Goal: Task Accomplishment & Management: Manage account settings

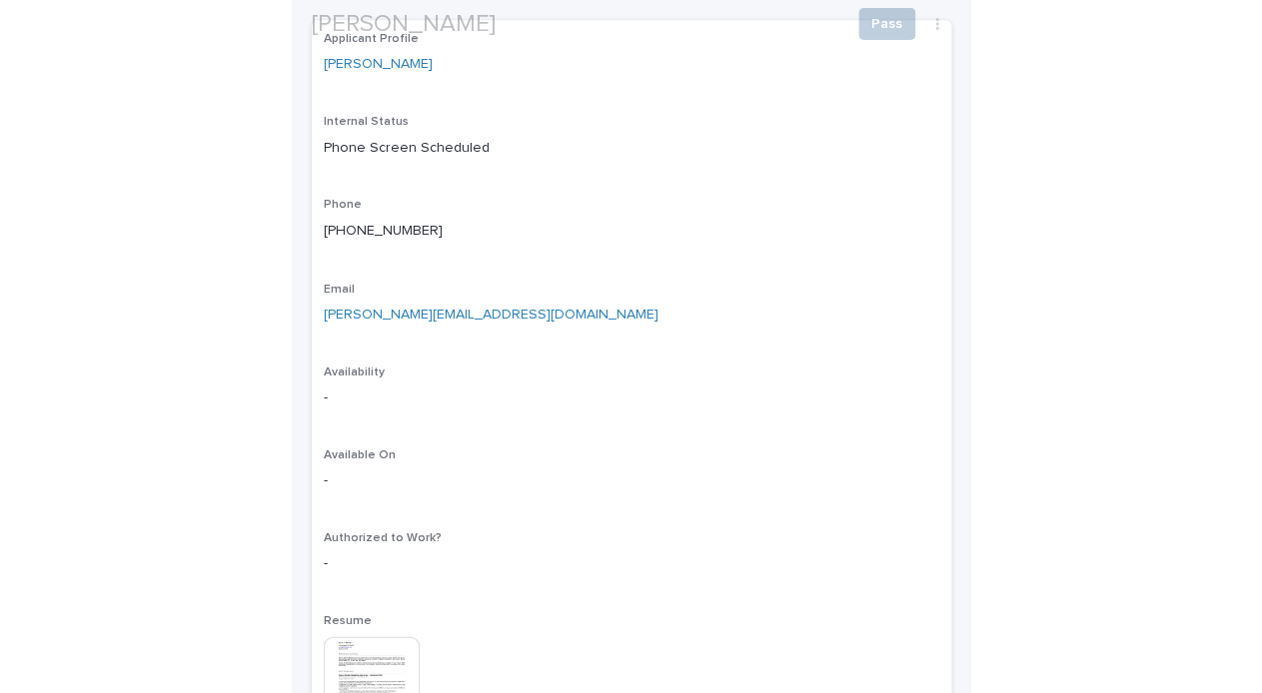
scroll to position [443, 0]
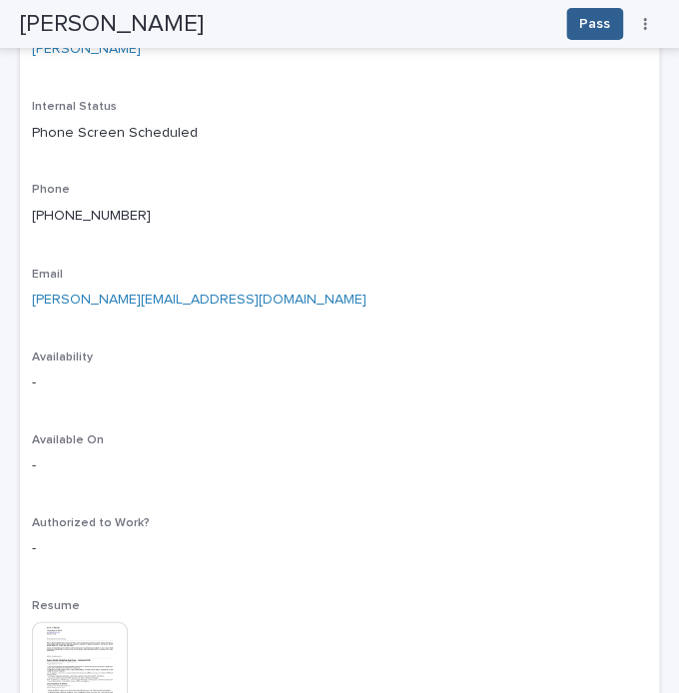
click at [99, 645] on img at bounding box center [80, 670] width 96 height 96
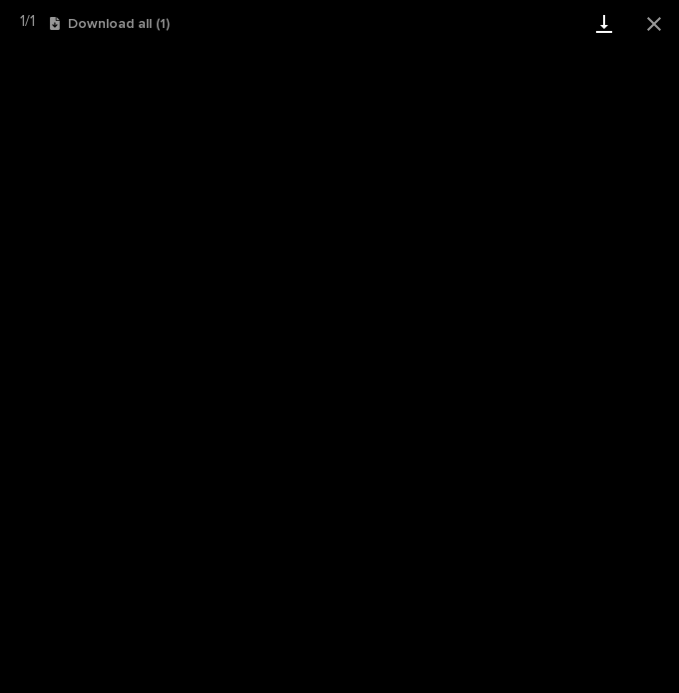
click at [606, 18] on link "Download" at bounding box center [605, 23] width 50 height 47
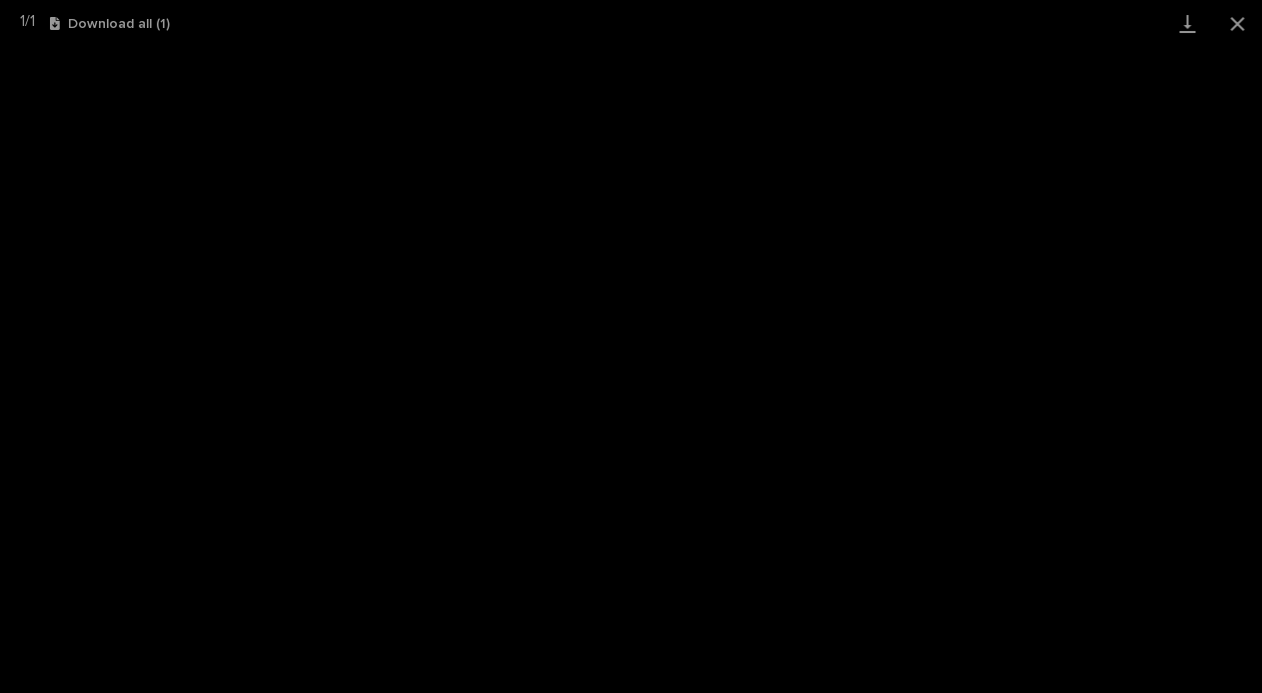
scroll to position [64, 0]
click at [1227, 33] on button "Close gallery" at bounding box center [1237, 23] width 50 height 47
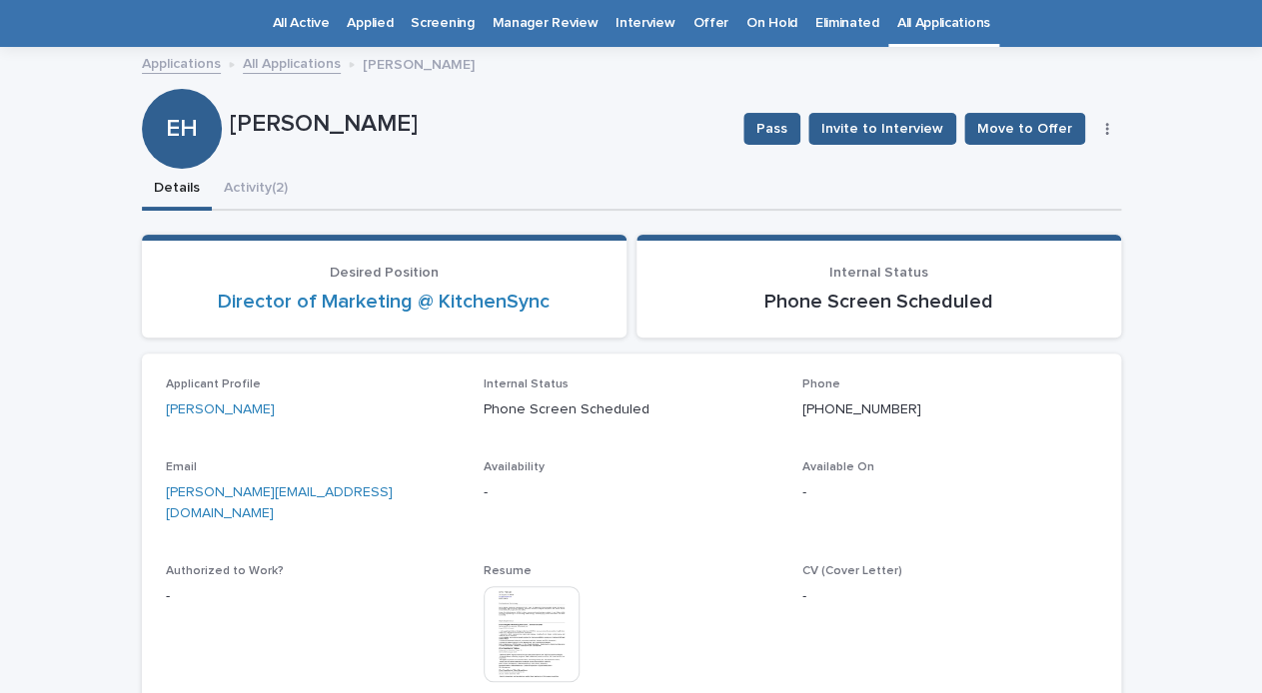
click at [1107, 132] on icon "button" at bounding box center [1107, 129] width 4 height 14
click at [1068, 153] on button "Edit" at bounding box center [1046, 169] width 132 height 32
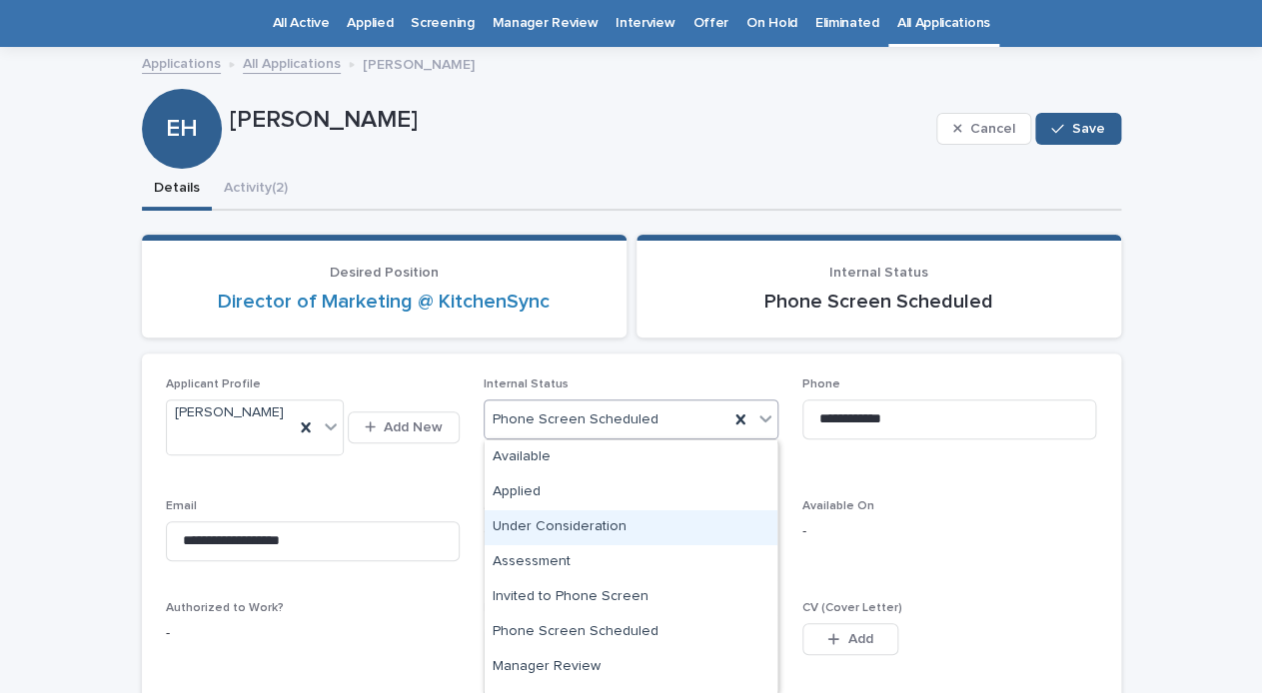
click at [579, 532] on div "Under Consideration" at bounding box center [631, 528] width 293 height 35
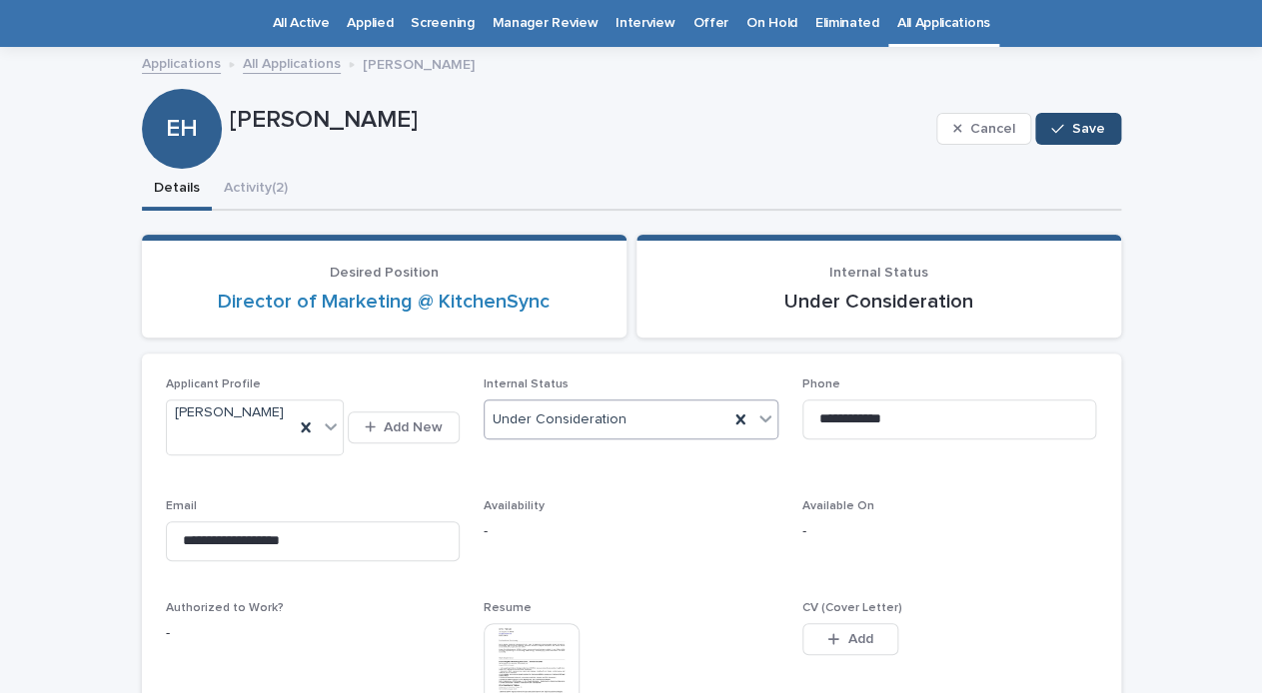
click at [1067, 131] on div "button" at bounding box center [1061, 129] width 20 height 14
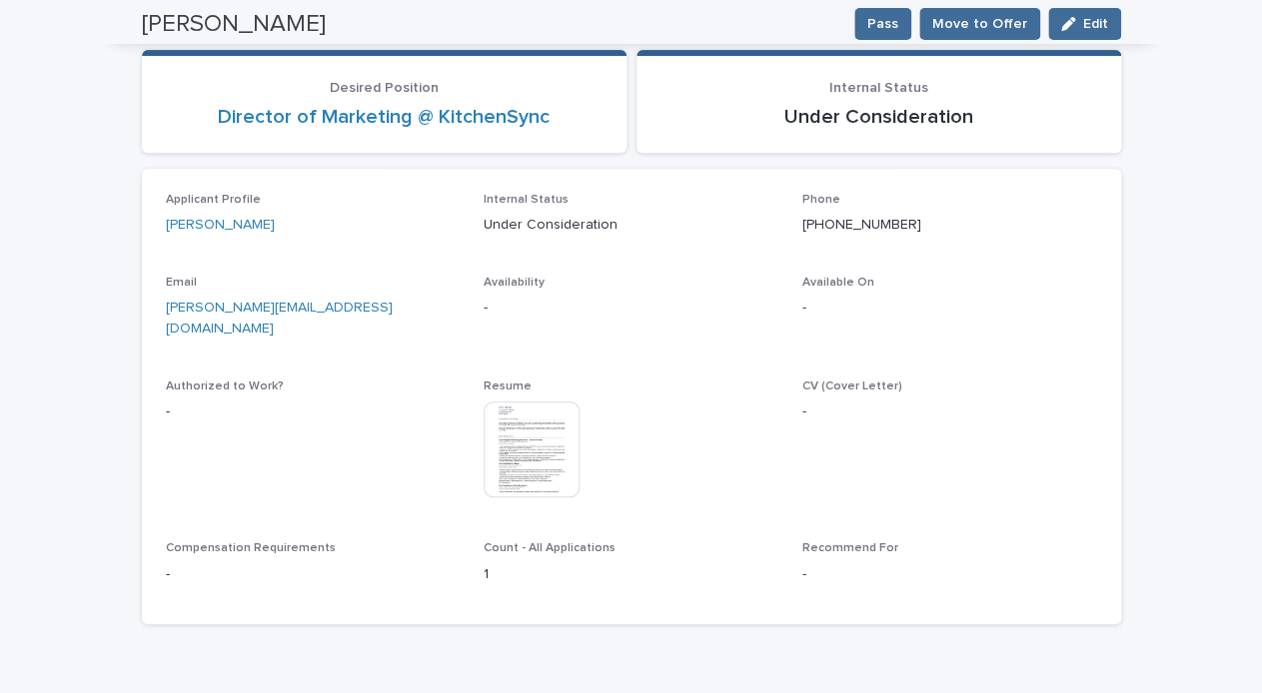
scroll to position [216, 0]
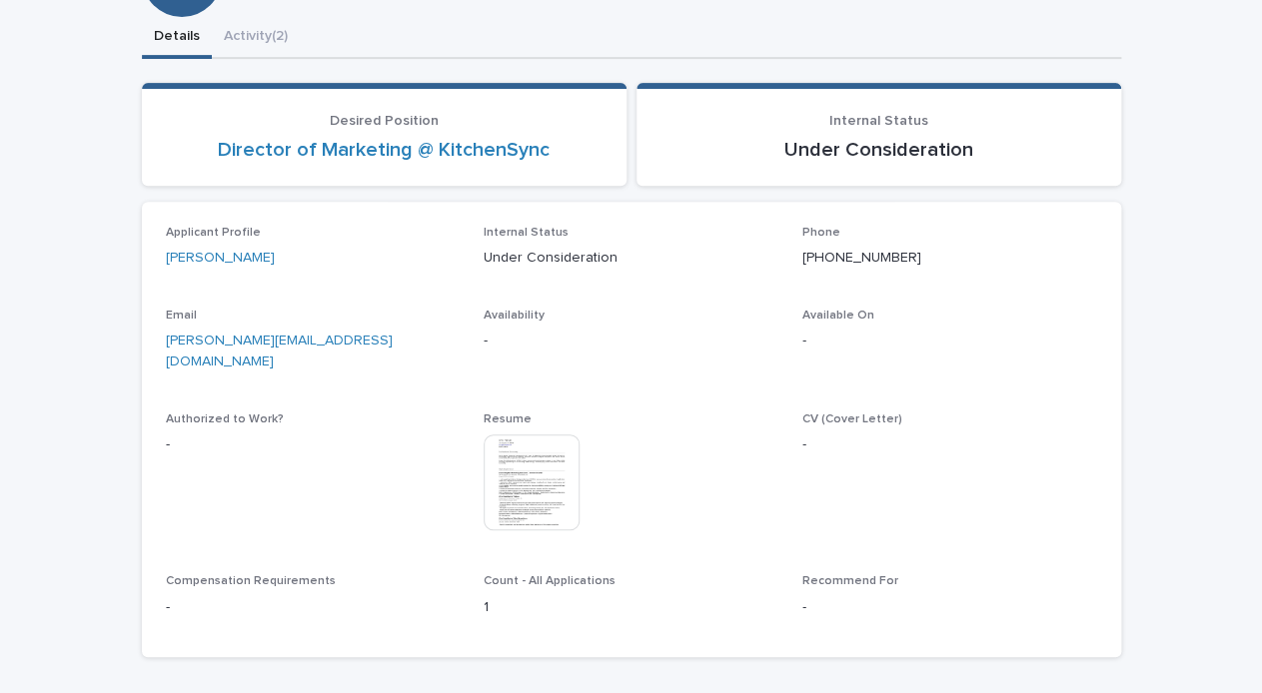
click at [559, 450] on img at bounding box center [532, 483] width 96 height 96
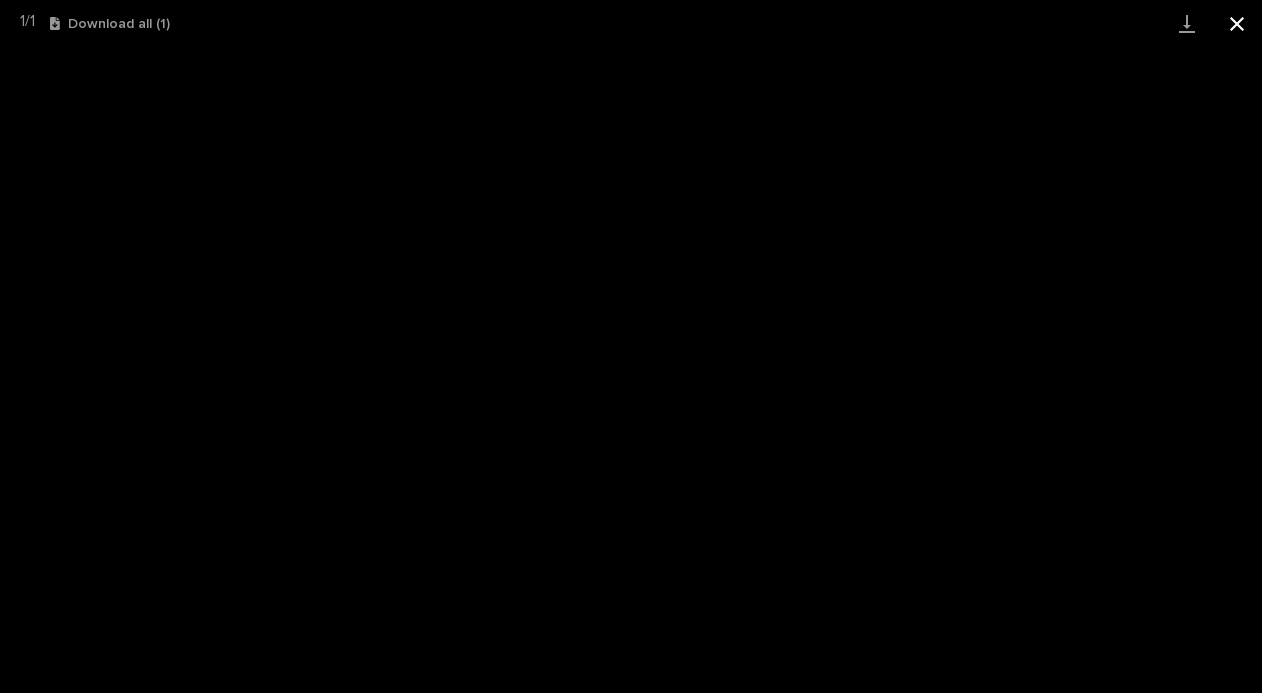
click at [1233, 26] on button "Close gallery" at bounding box center [1237, 23] width 50 height 47
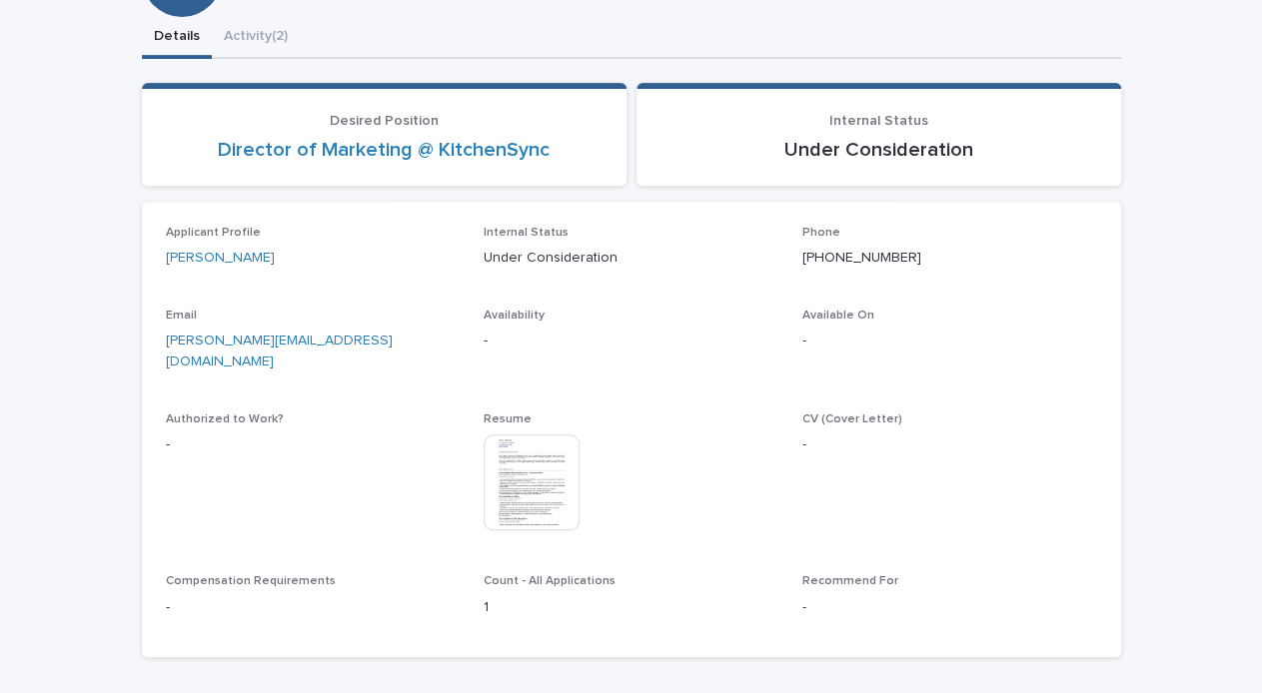
scroll to position [0, 0]
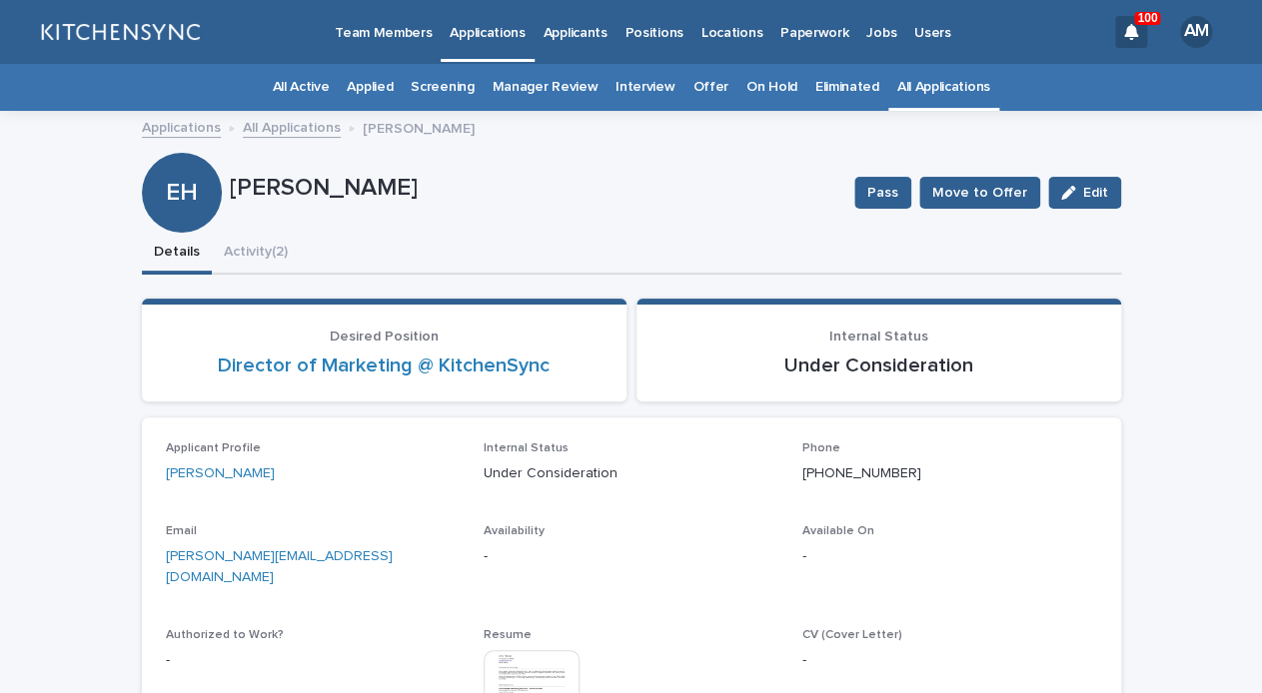
click at [926, 86] on link "All Applications" at bounding box center [943, 87] width 93 height 47
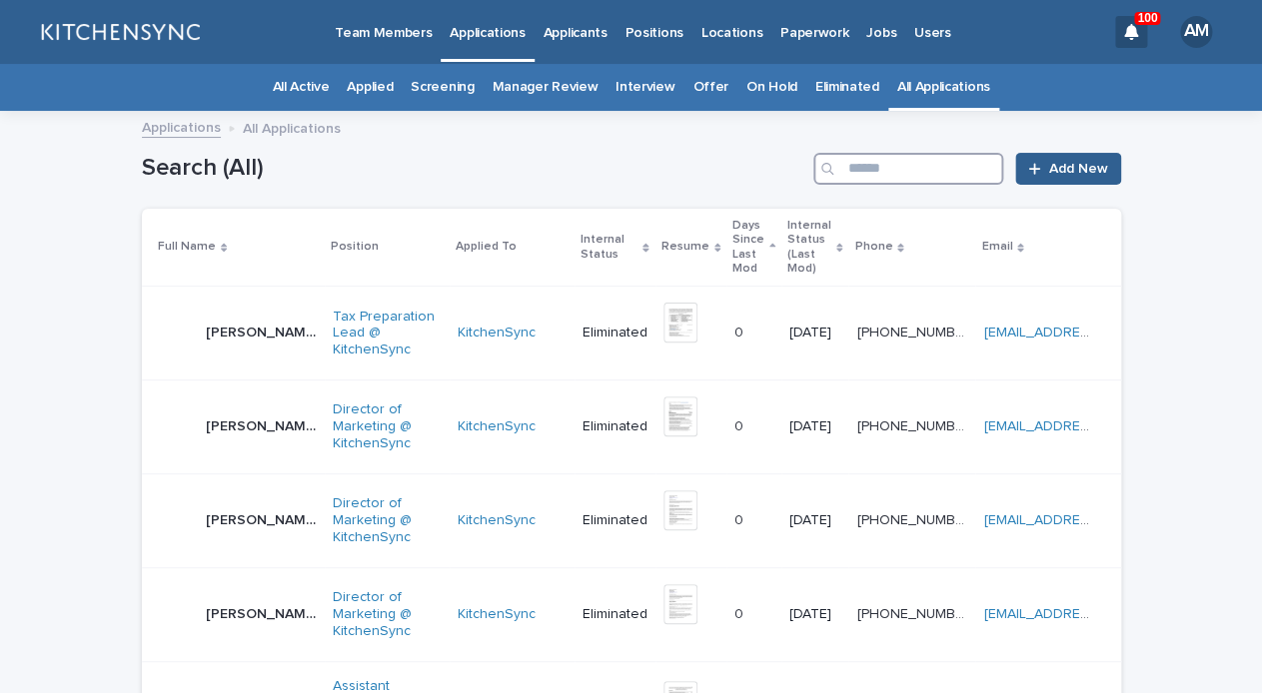
click at [911, 175] on input "Search" at bounding box center [908, 169] width 190 height 32
type input "*******"
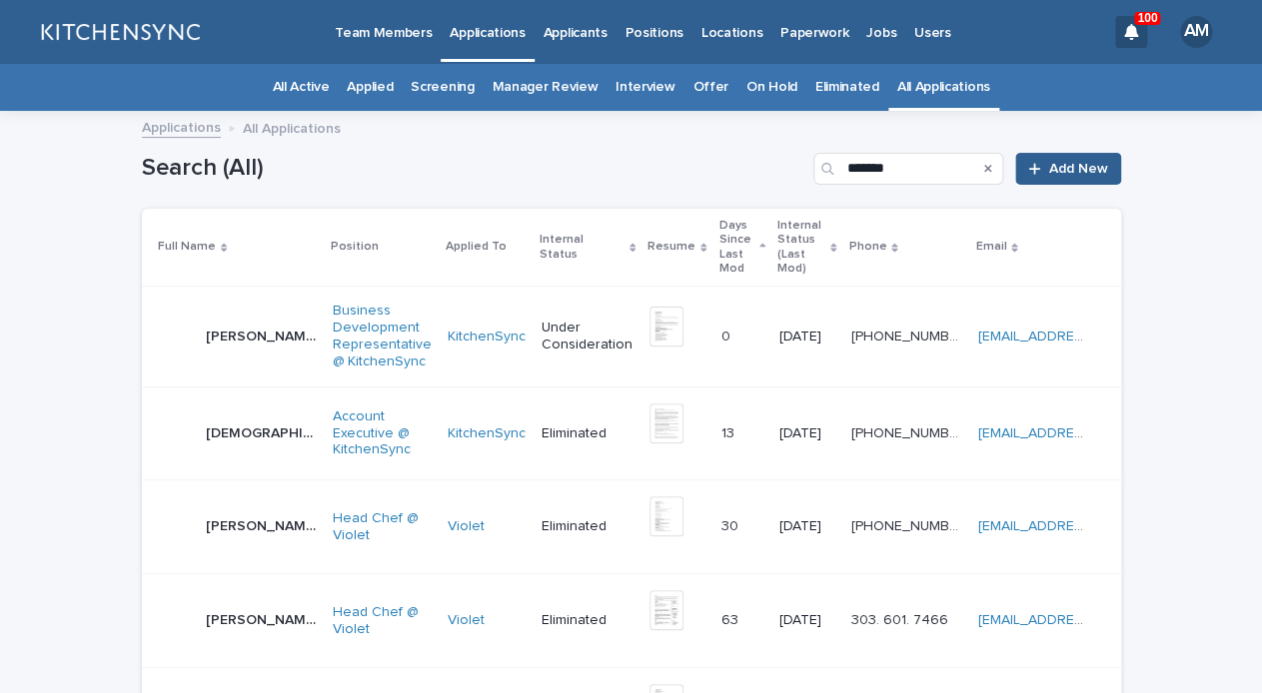
click at [229, 325] on p "[PERSON_NAME]" at bounding box center [263, 335] width 115 height 21
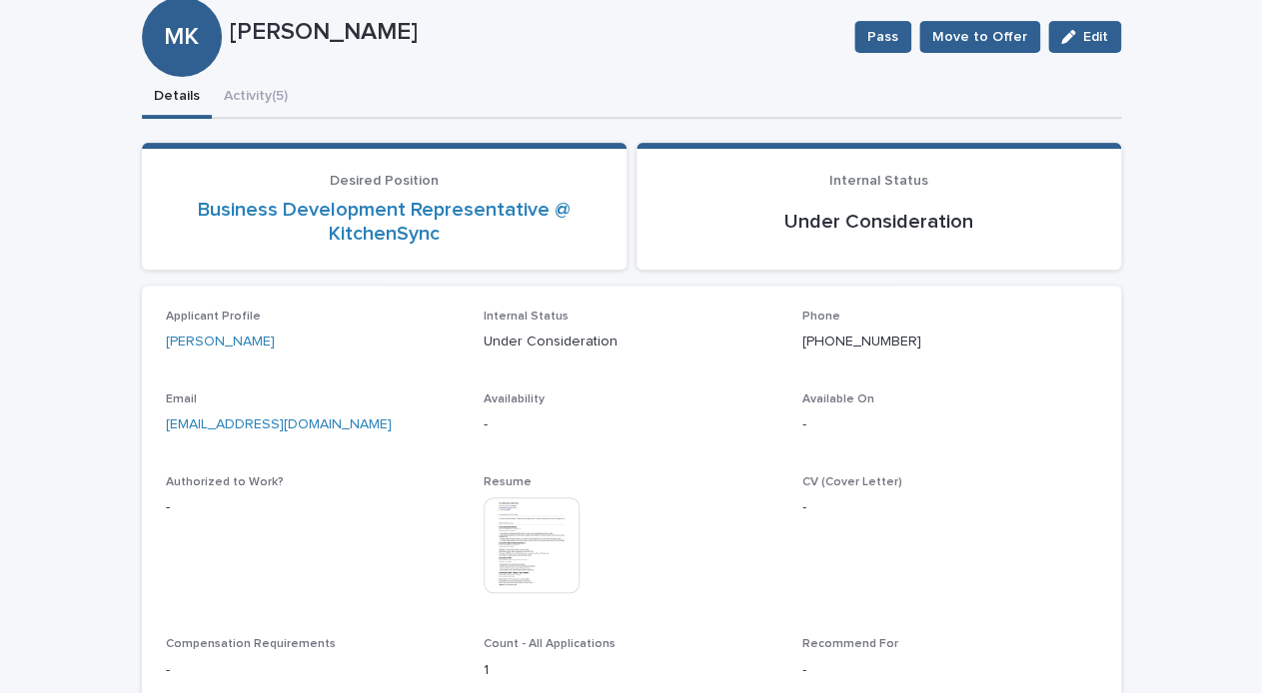
scroll to position [160, 0]
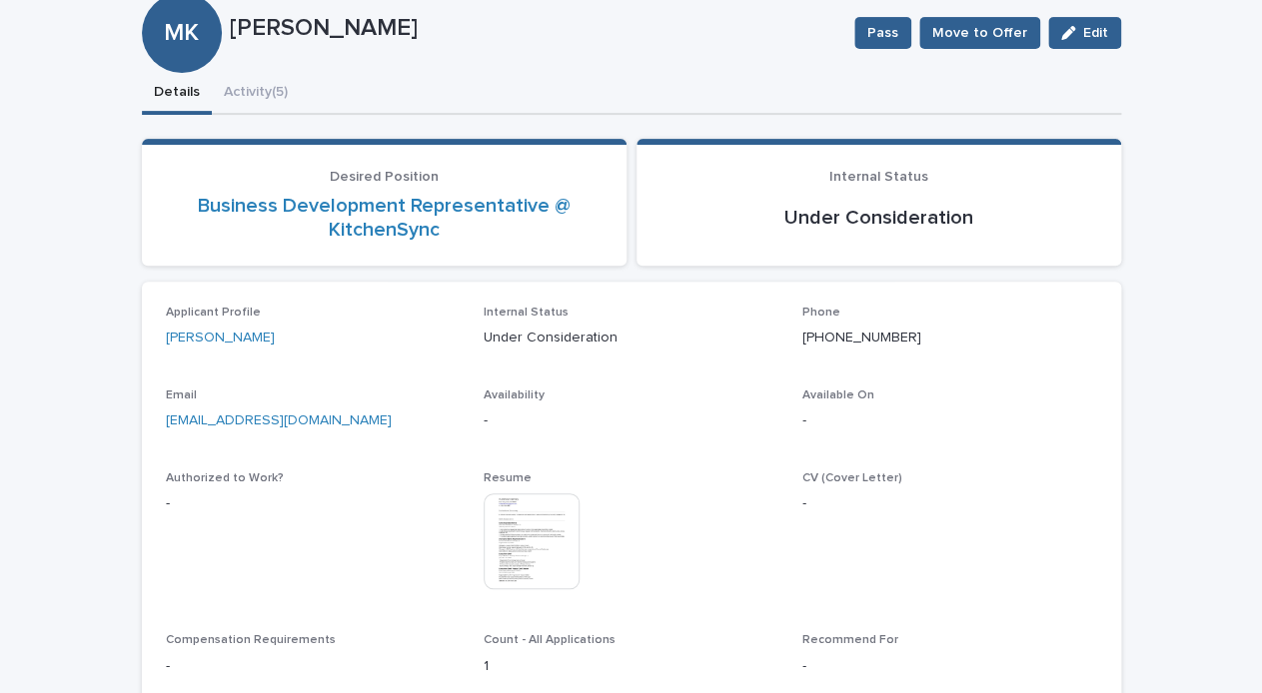
click at [540, 539] on img at bounding box center [532, 542] width 96 height 96
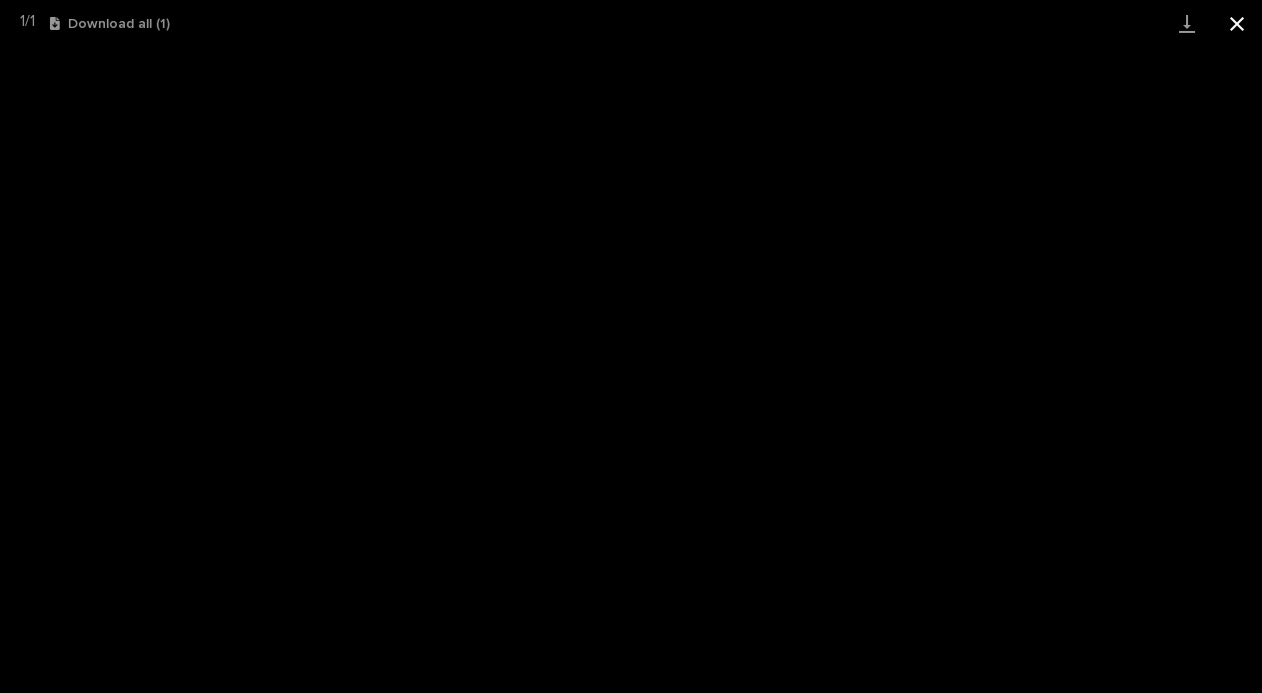
click at [1240, 21] on button "Close gallery" at bounding box center [1237, 23] width 50 height 47
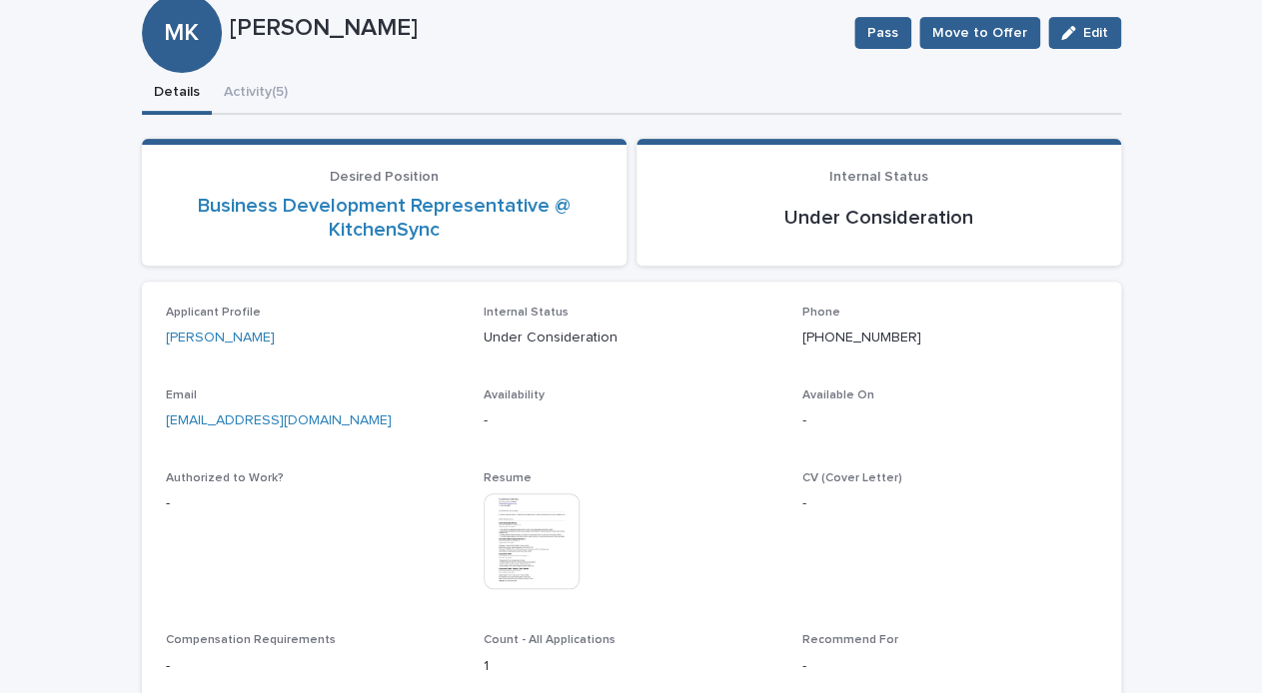
click at [563, 544] on img at bounding box center [532, 542] width 96 height 96
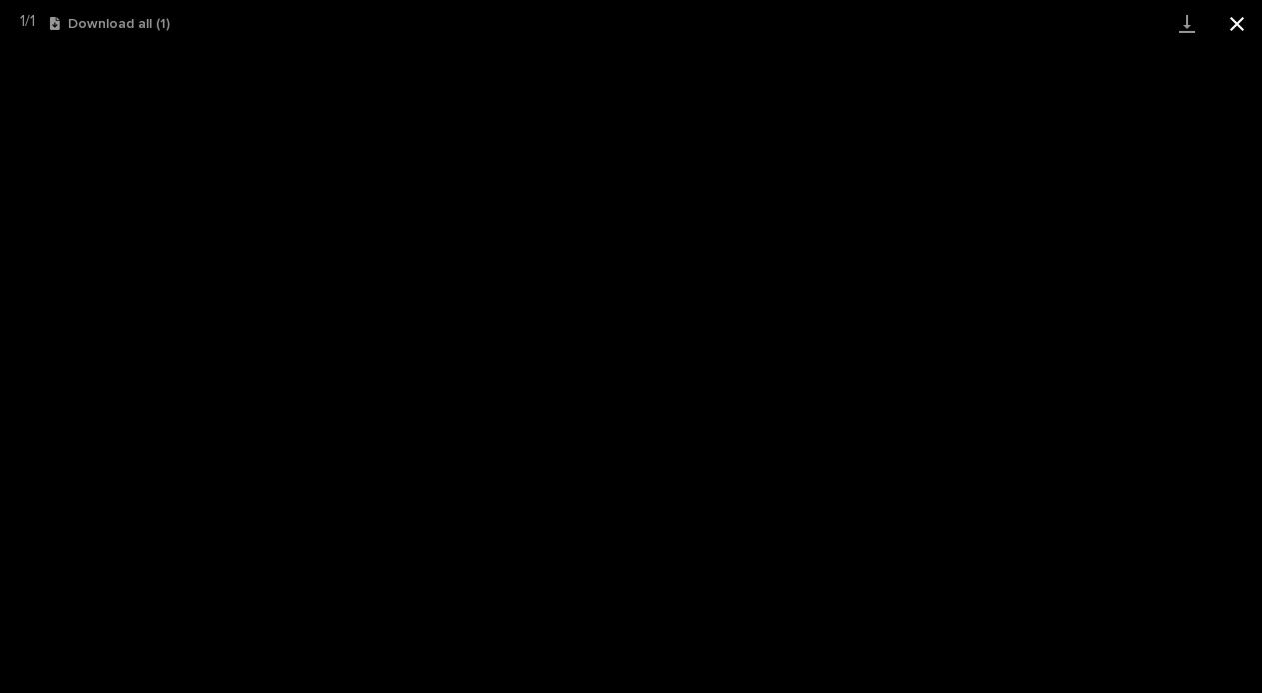
click at [1255, 26] on button "Close gallery" at bounding box center [1237, 23] width 50 height 47
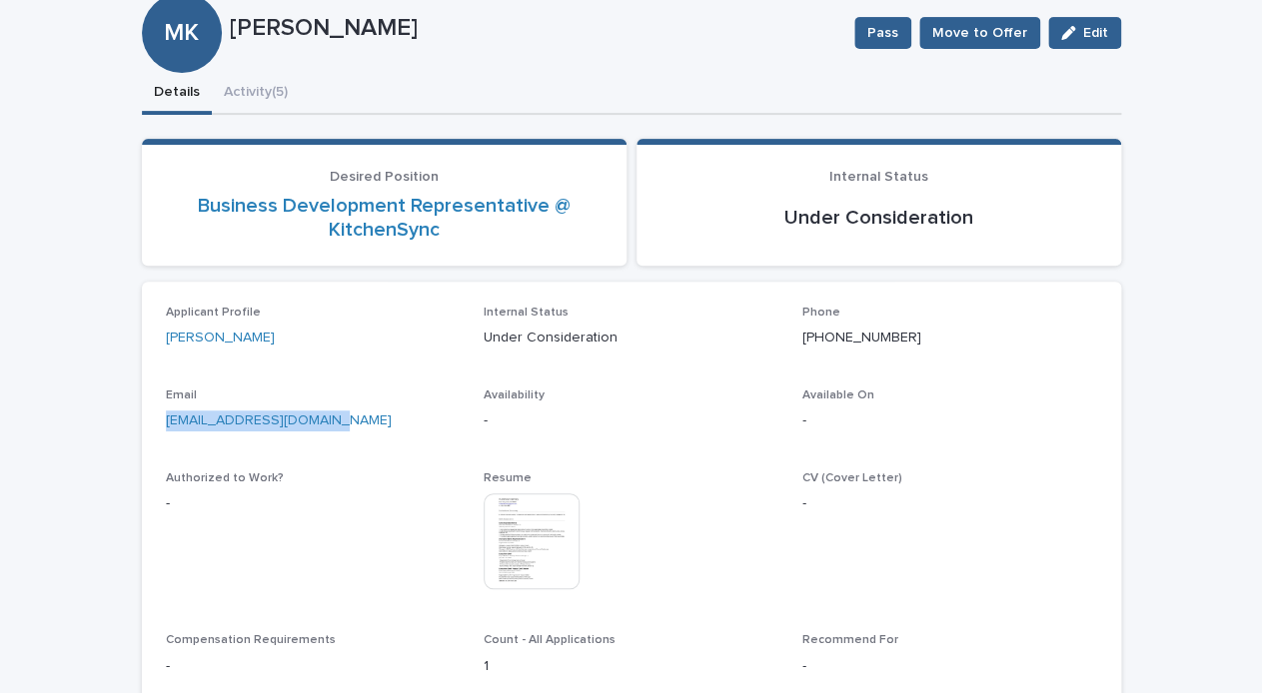
drag, startPoint x: 384, startPoint y: 422, endPoint x: 107, endPoint y: 413, distance: 276.9
click at [166, 413] on div "[EMAIL_ADDRESS][DOMAIN_NAME]" at bounding box center [313, 419] width 295 height 25
copy link "[EMAIL_ADDRESS][DOMAIN_NAME]"
click at [245, 71] on div "MK [PERSON_NAME] Pass Move to Offer Edit" at bounding box center [631, 33] width 979 height 80
click at [250, 106] on div "**********" at bounding box center [631, 403] width 979 height 660
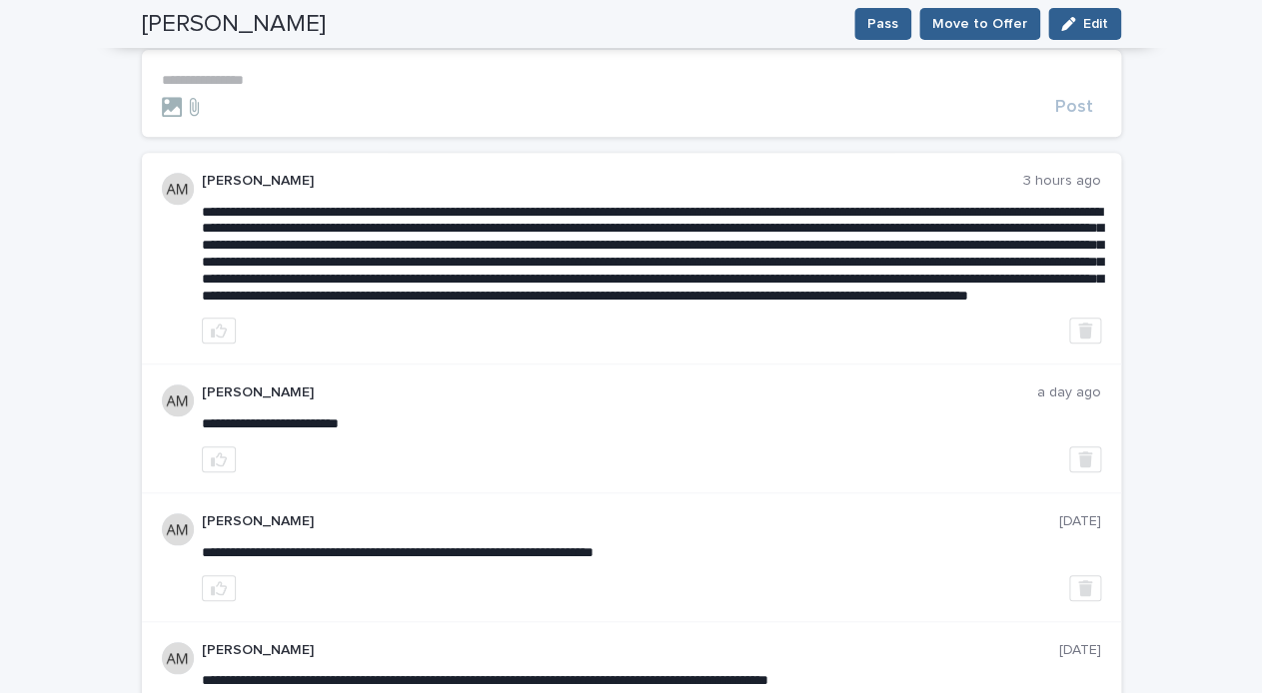
scroll to position [240, 0]
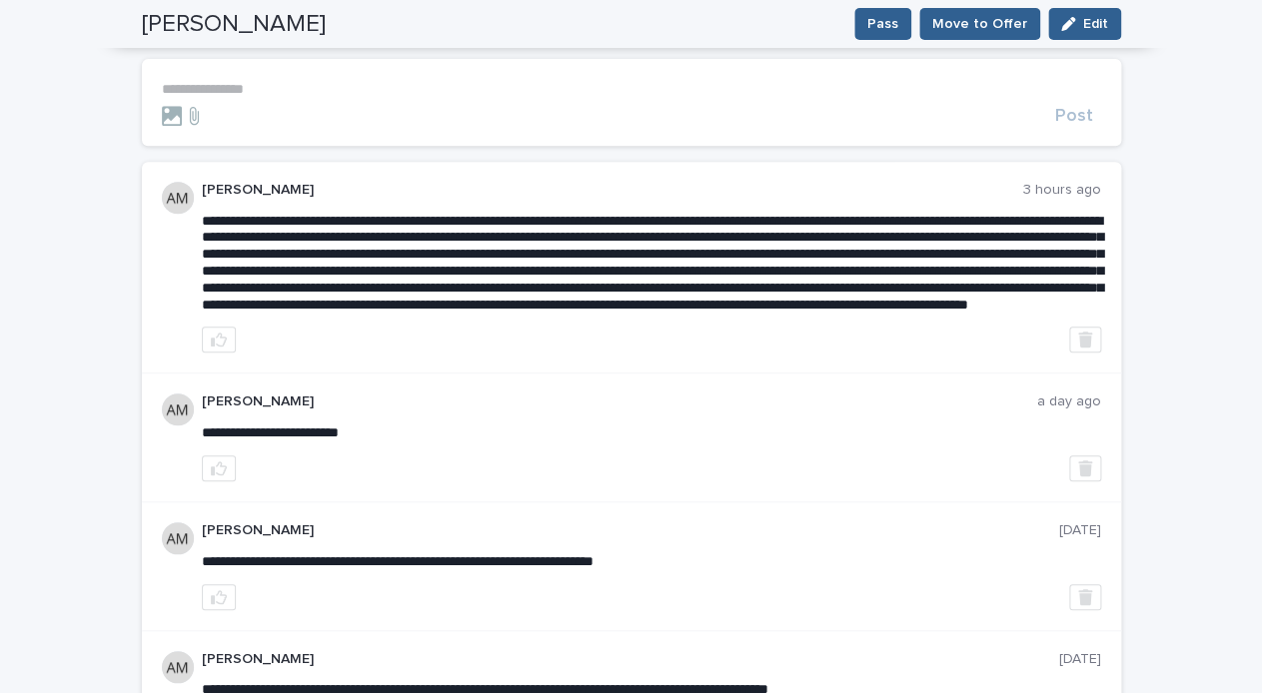
click at [261, 95] on p "**********" at bounding box center [631, 89] width 939 height 17
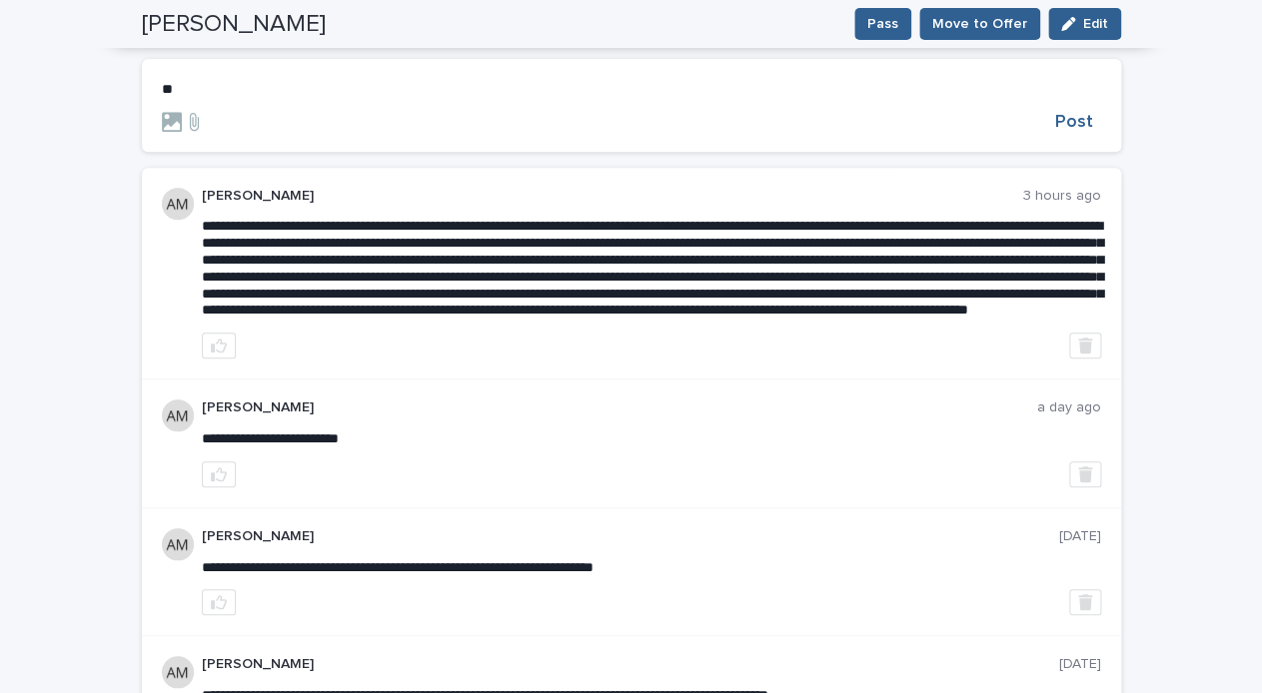
scroll to position [243, 0]
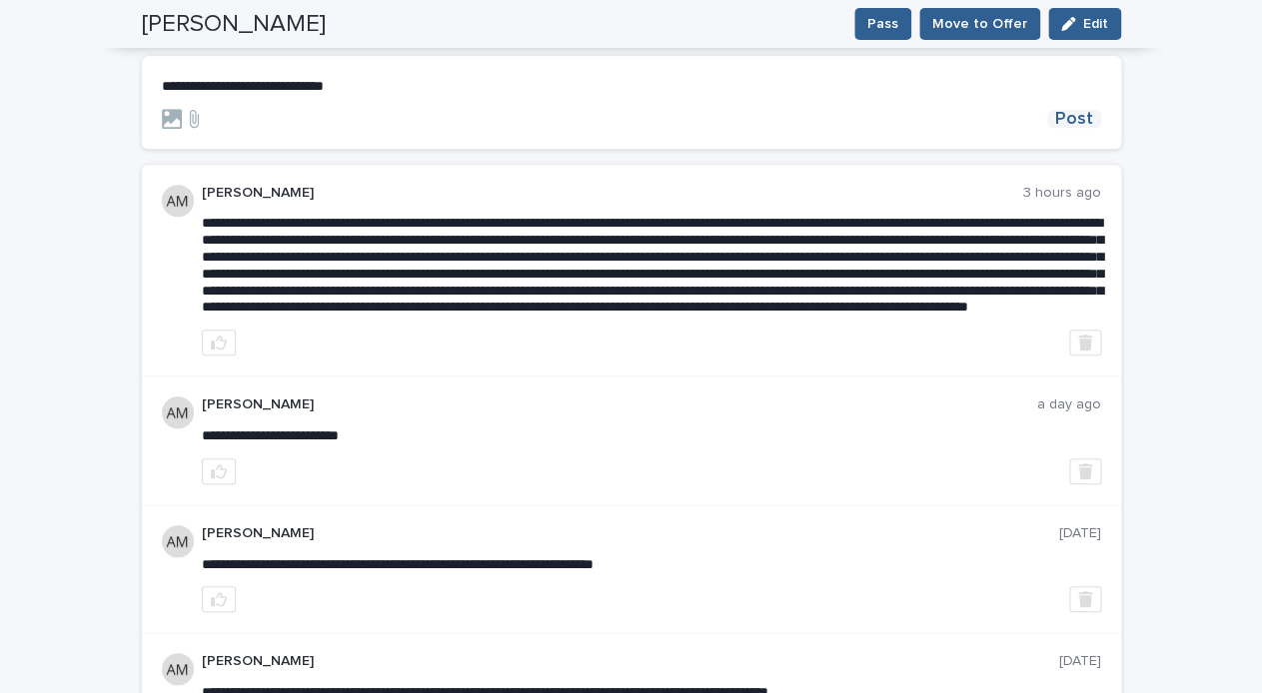
click at [1065, 120] on span "Post" at bounding box center [1074, 119] width 38 height 18
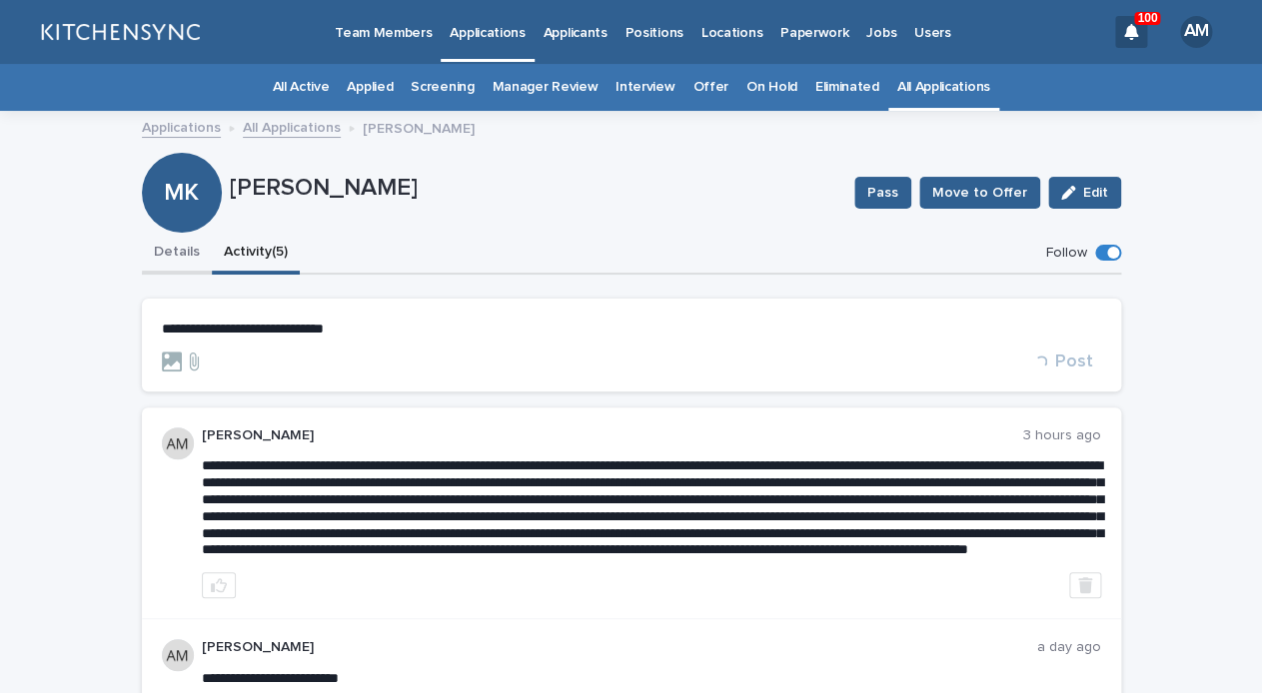
click at [191, 267] on button "Details" at bounding box center [177, 254] width 70 height 42
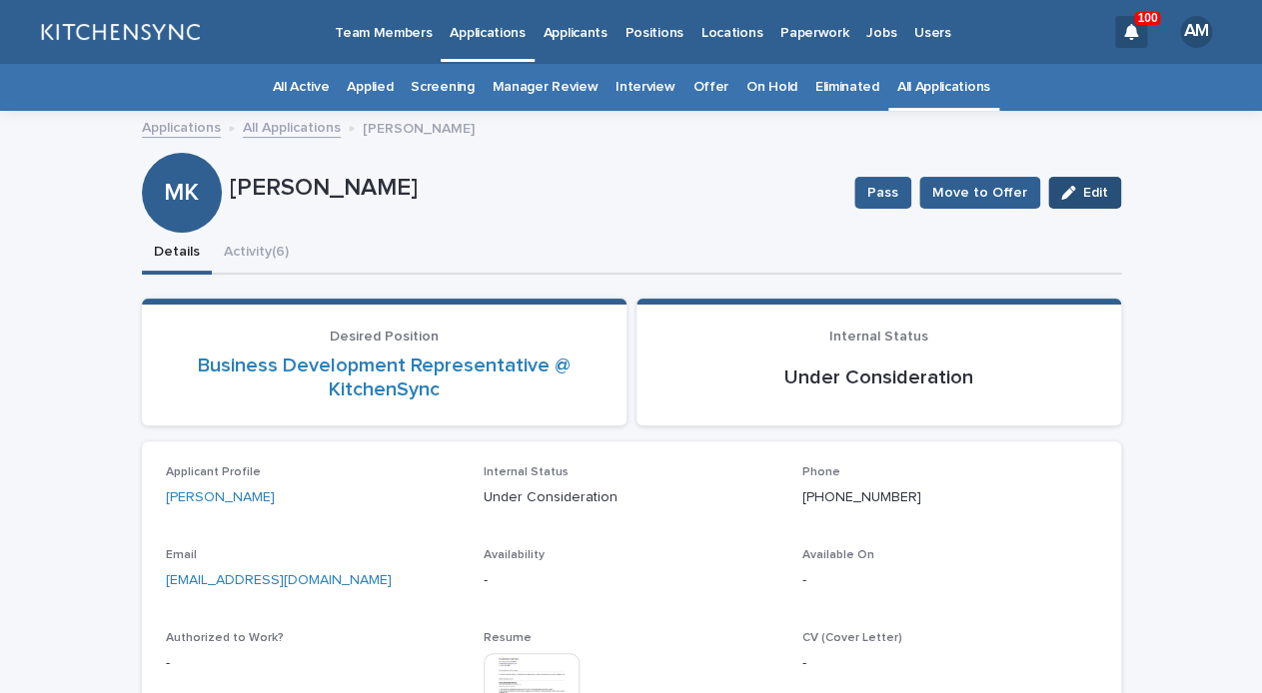
click at [1074, 197] on icon "button" at bounding box center [1068, 193] width 14 height 14
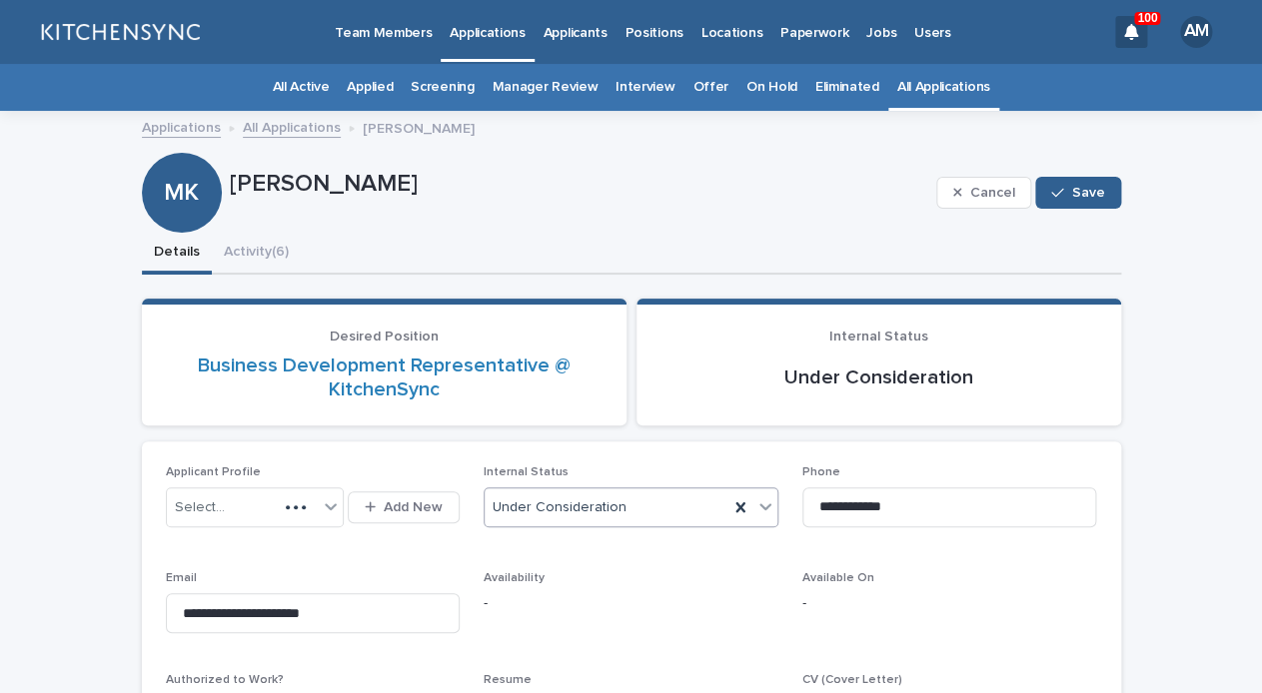
click at [692, 500] on div "Under Consideration" at bounding box center [607, 508] width 244 height 33
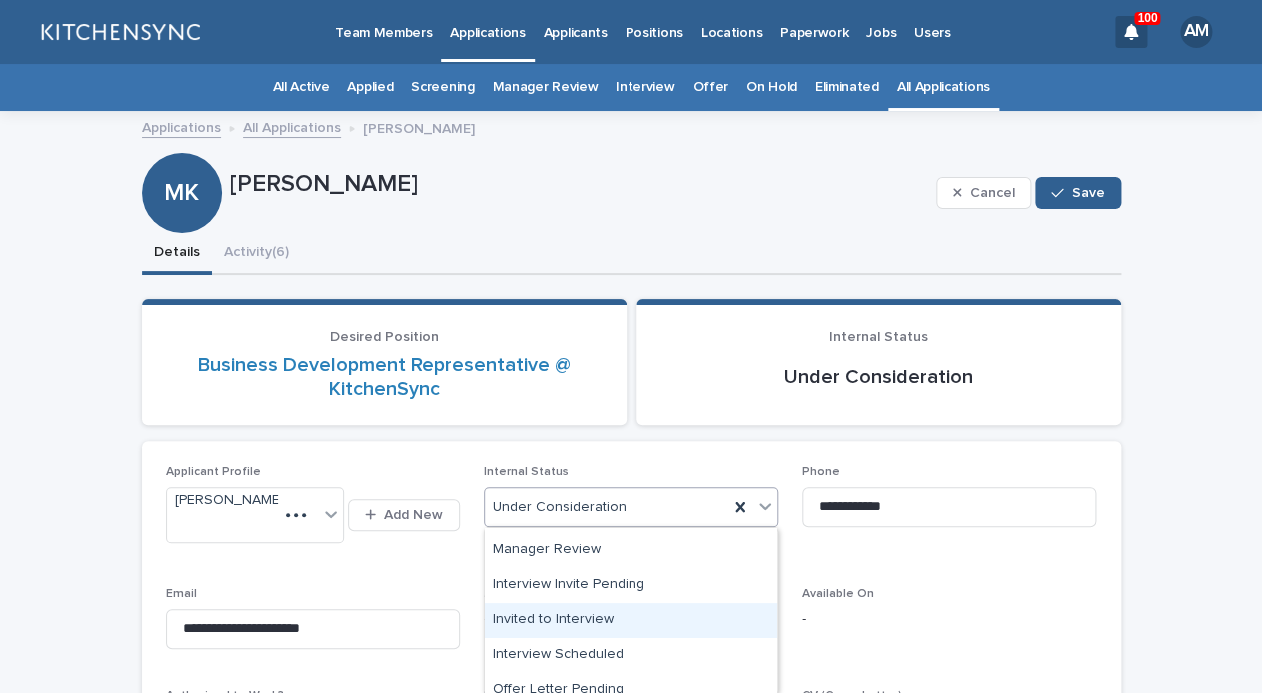
scroll to position [243, 0]
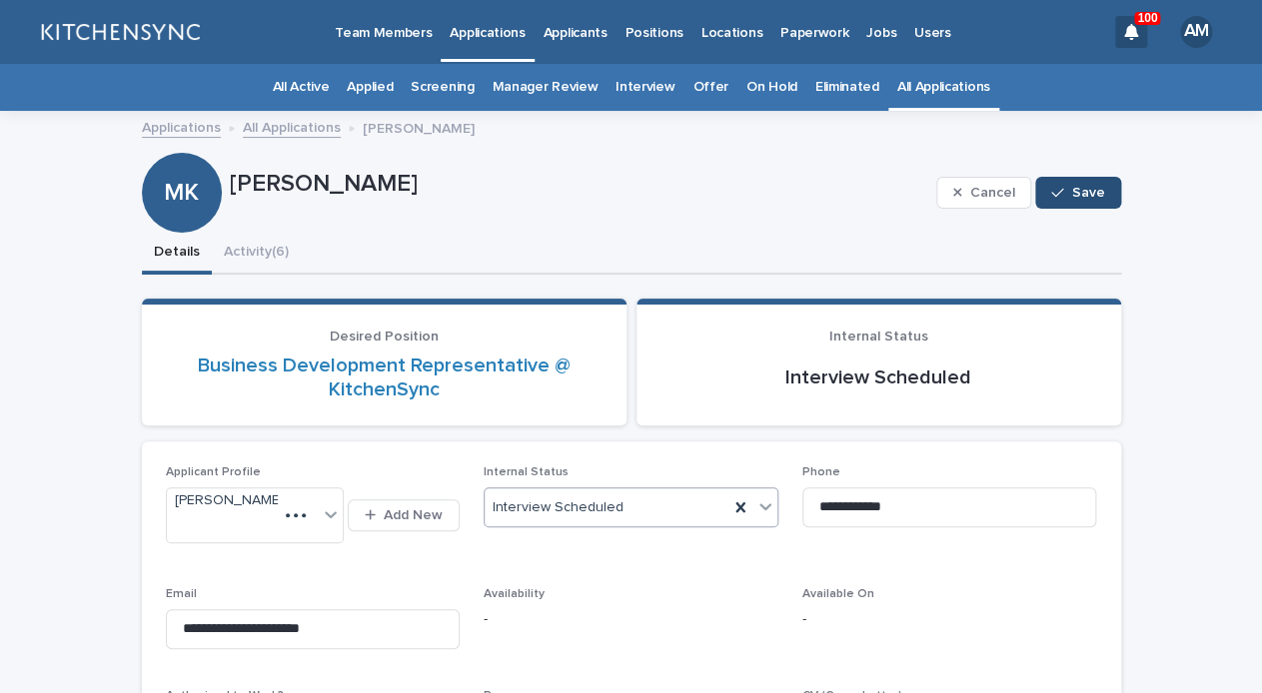
click at [1083, 206] on button "Save" at bounding box center [1077, 193] width 85 height 32
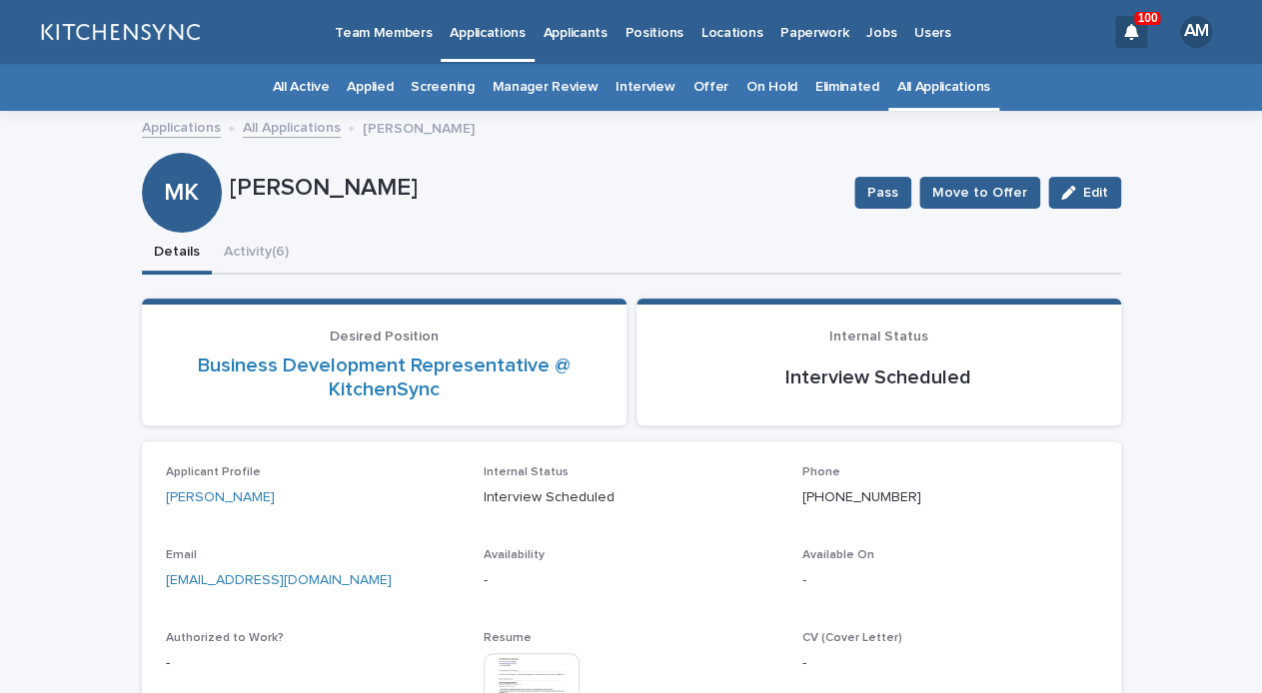
drag, startPoint x: 234, startPoint y: 190, endPoint x: 426, endPoint y: 200, distance: 192.1
click at [426, 200] on p "[PERSON_NAME]" at bounding box center [534, 188] width 609 height 29
copy p "[PERSON_NAME]"
click at [955, 84] on link "All Applications" at bounding box center [943, 87] width 93 height 47
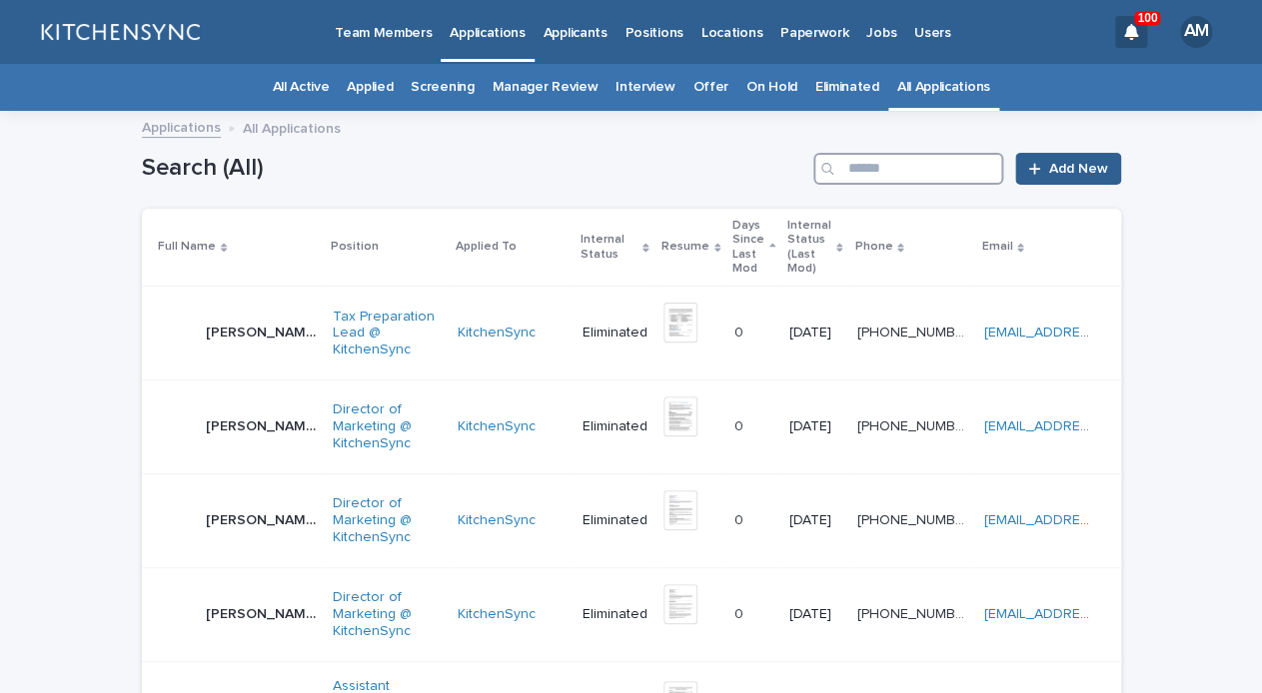
click at [922, 174] on input "Search" at bounding box center [908, 169] width 190 height 32
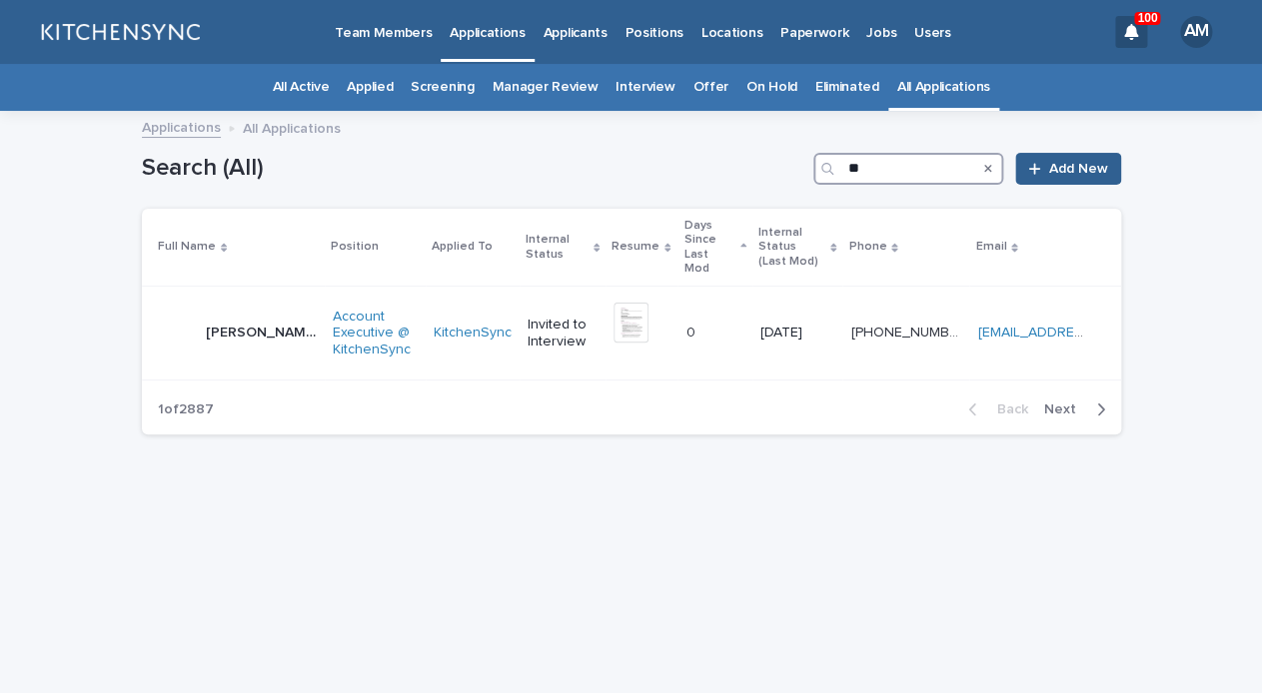
type input "*"
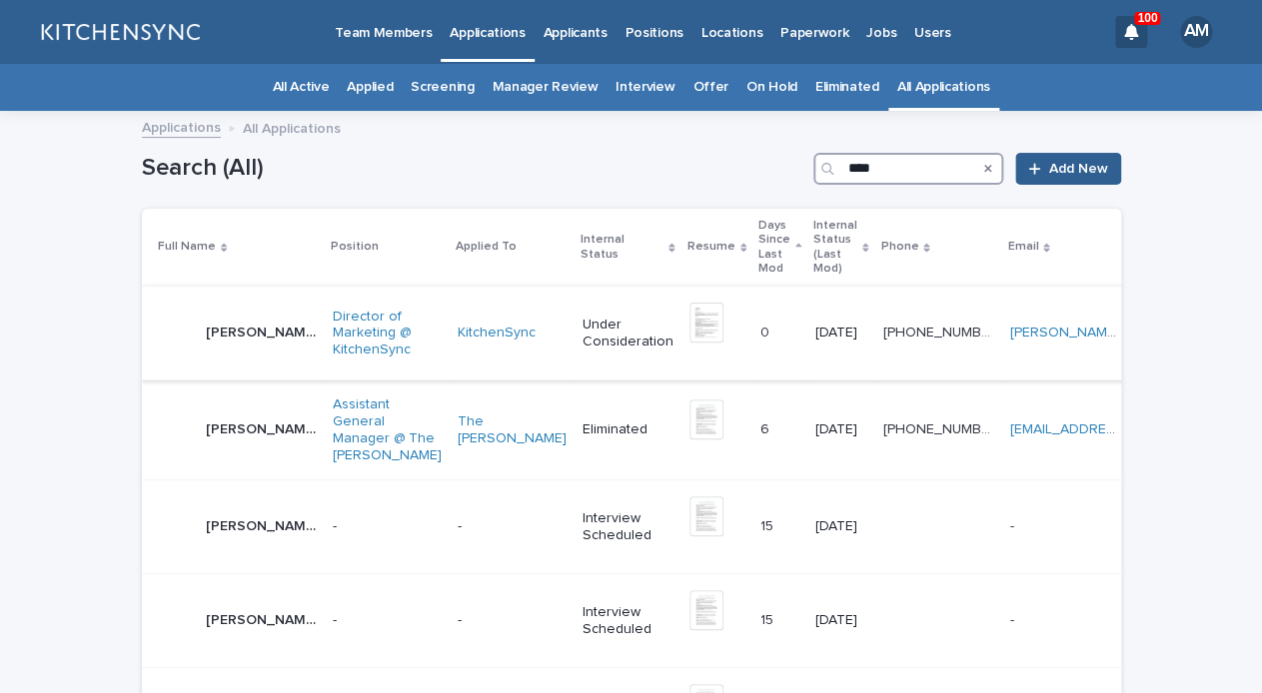
type input "****"
click at [239, 338] on div "[PERSON_NAME] [PERSON_NAME]" at bounding box center [237, 334] width 159 height 40
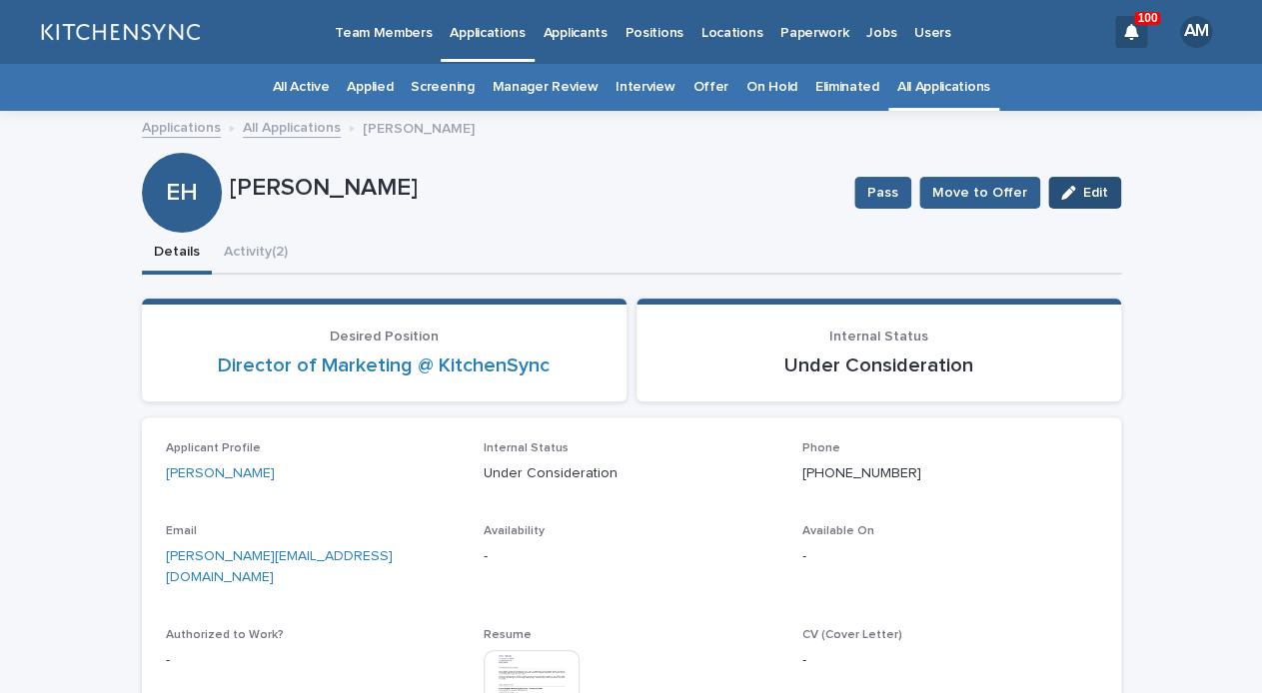
click at [1101, 191] on span "Edit" at bounding box center [1095, 193] width 25 height 14
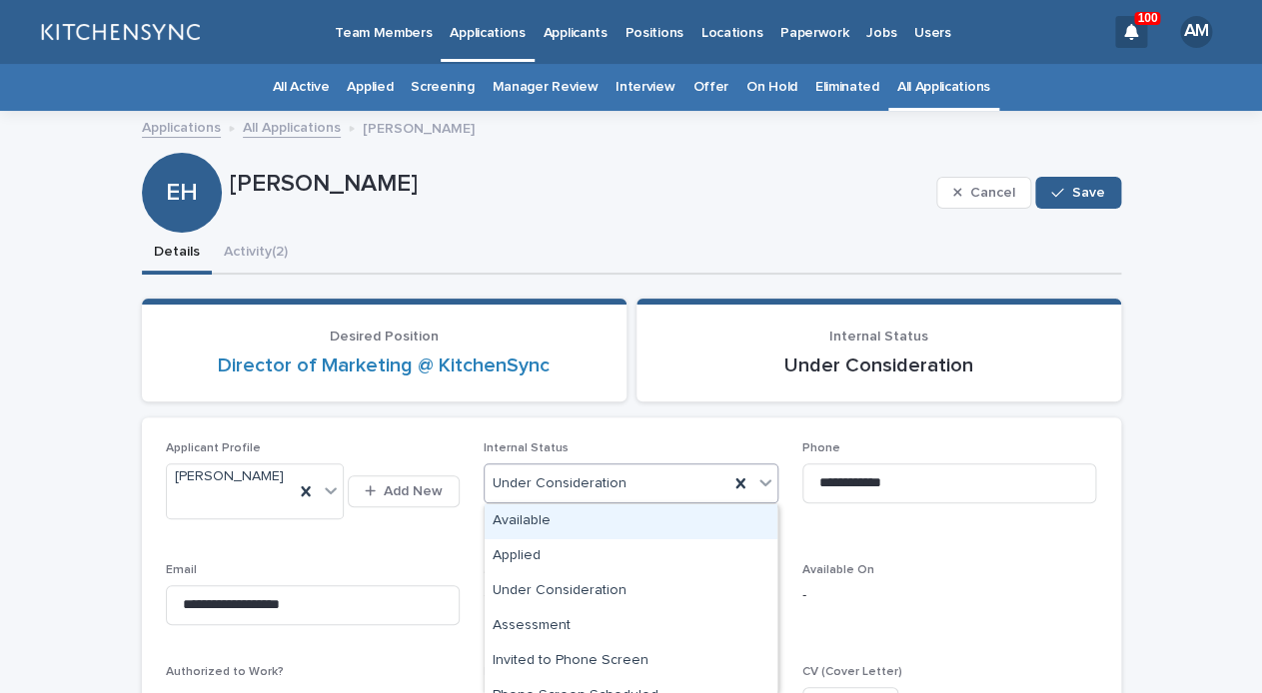
click at [654, 481] on div "Under Consideration" at bounding box center [607, 484] width 244 height 33
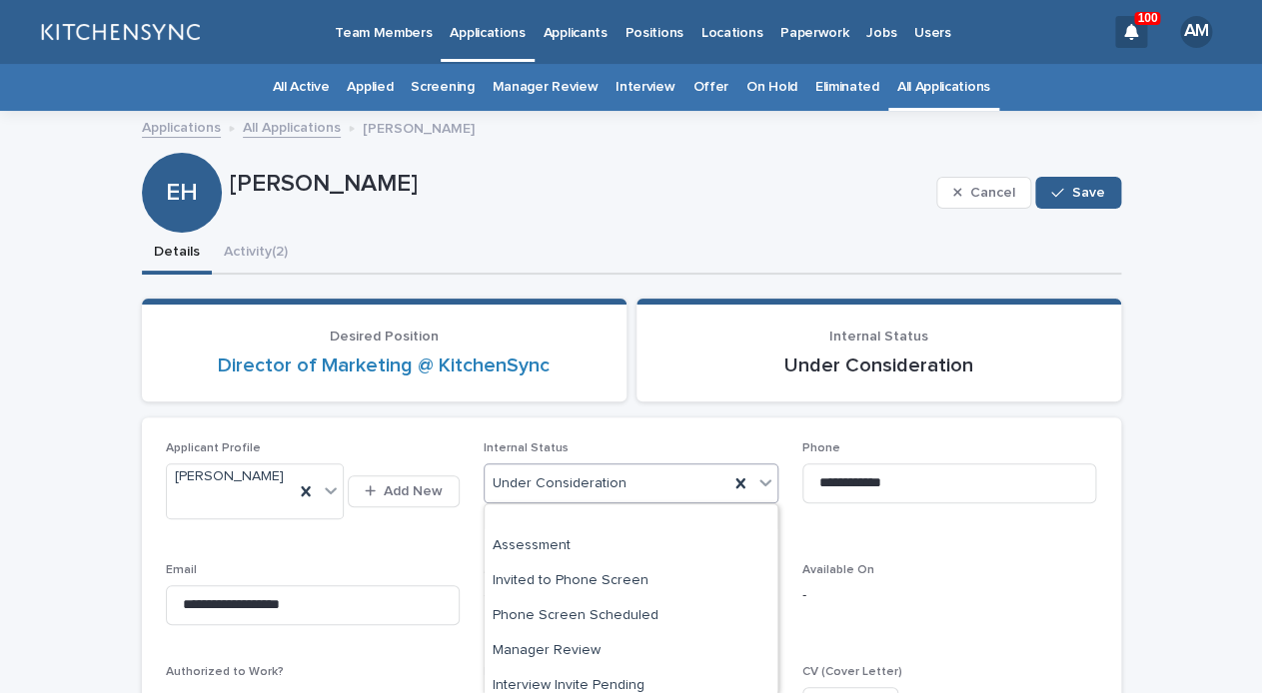
scroll to position [149, 0]
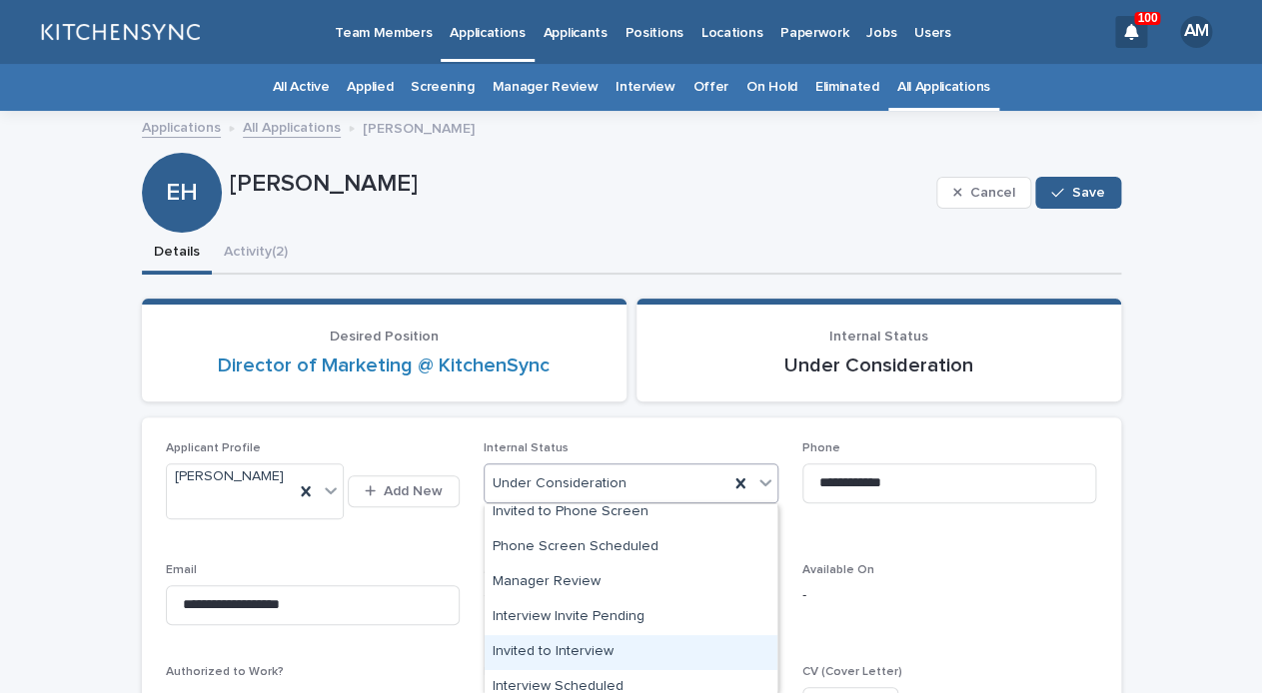
click at [626, 652] on div "Invited to Interview" at bounding box center [631, 652] width 293 height 35
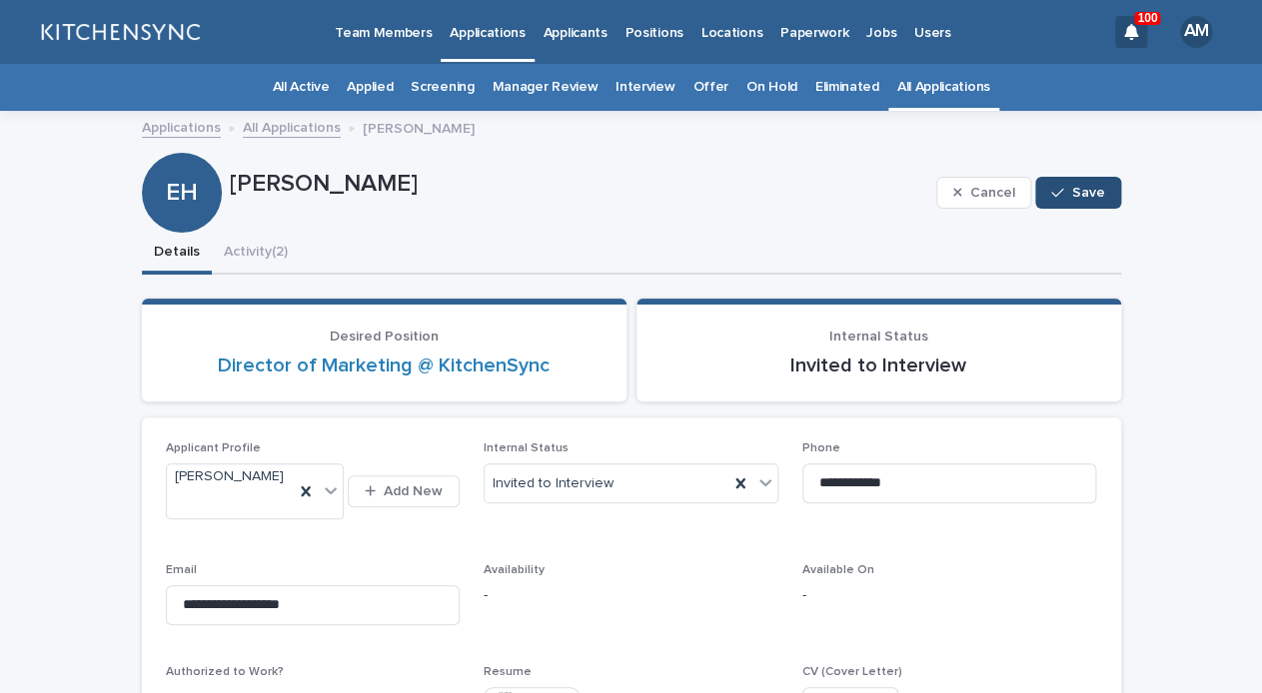
click at [1090, 190] on span "Save" at bounding box center [1088, 193] width 33 height 14
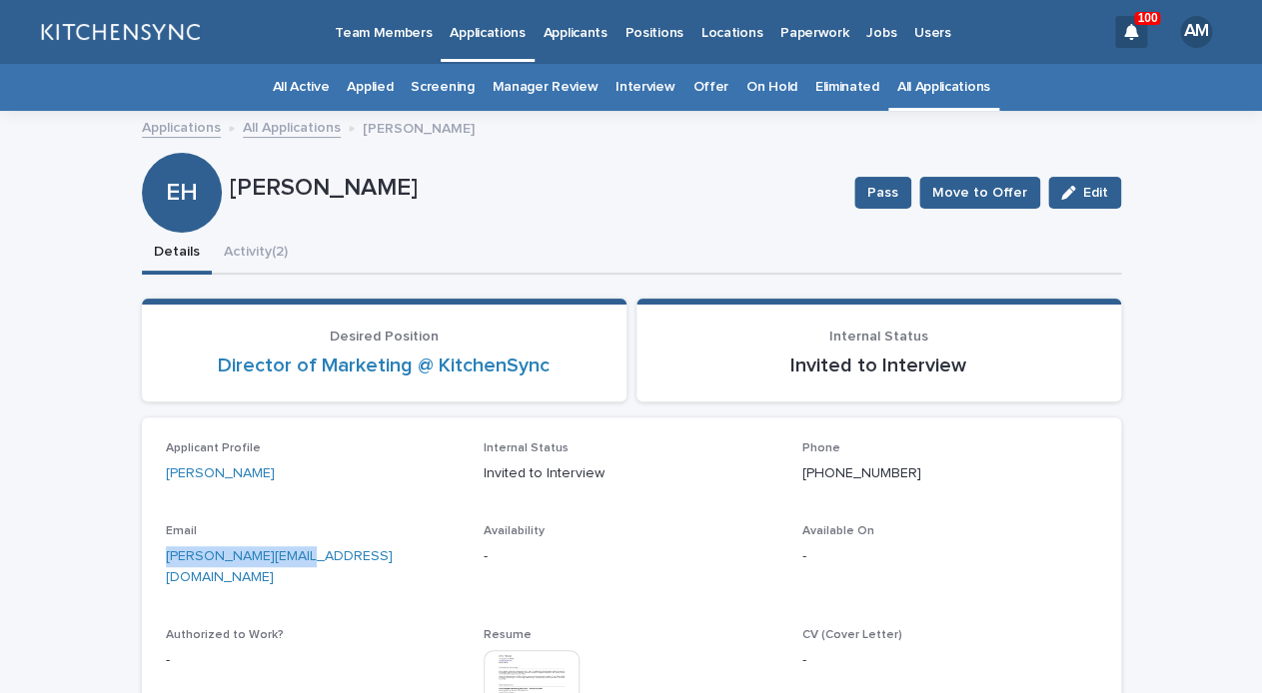
drag, startPoint x: 337, startPoint y: 554, endPoint x: 104, endPoint y: 564, distance: 233.0
click at [166, 564] on div "[PERSON_NAME][EMAIL_ADDRESS][DOMAIN_NAME]" at bounding box center [313, 566] width 295 height 46
copy link "[PERSON_NAME][EMAIL_ADDRESS][DOMAIN_NAME]"
click at [284, 236] on button "Activity (2)" at bounding box center [256, 254] width 88 height 42
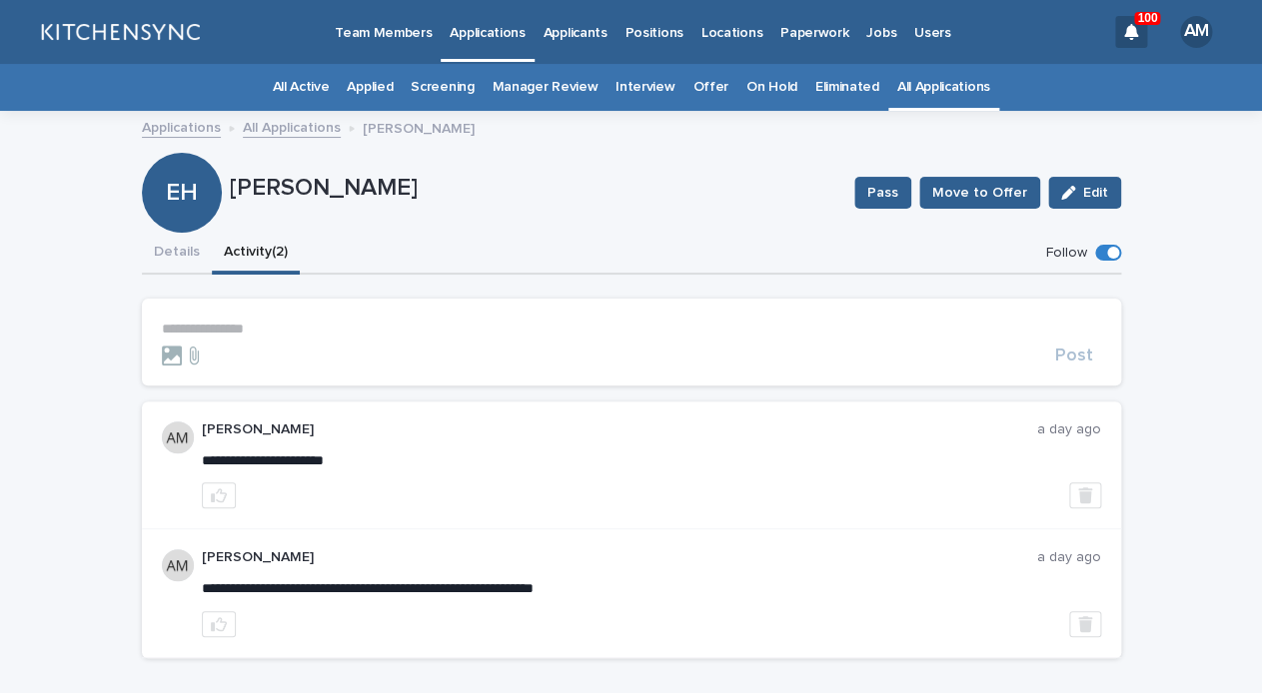
click at [261, 330] on p "**********" at bounding box center [631, 329] width 939 height 17
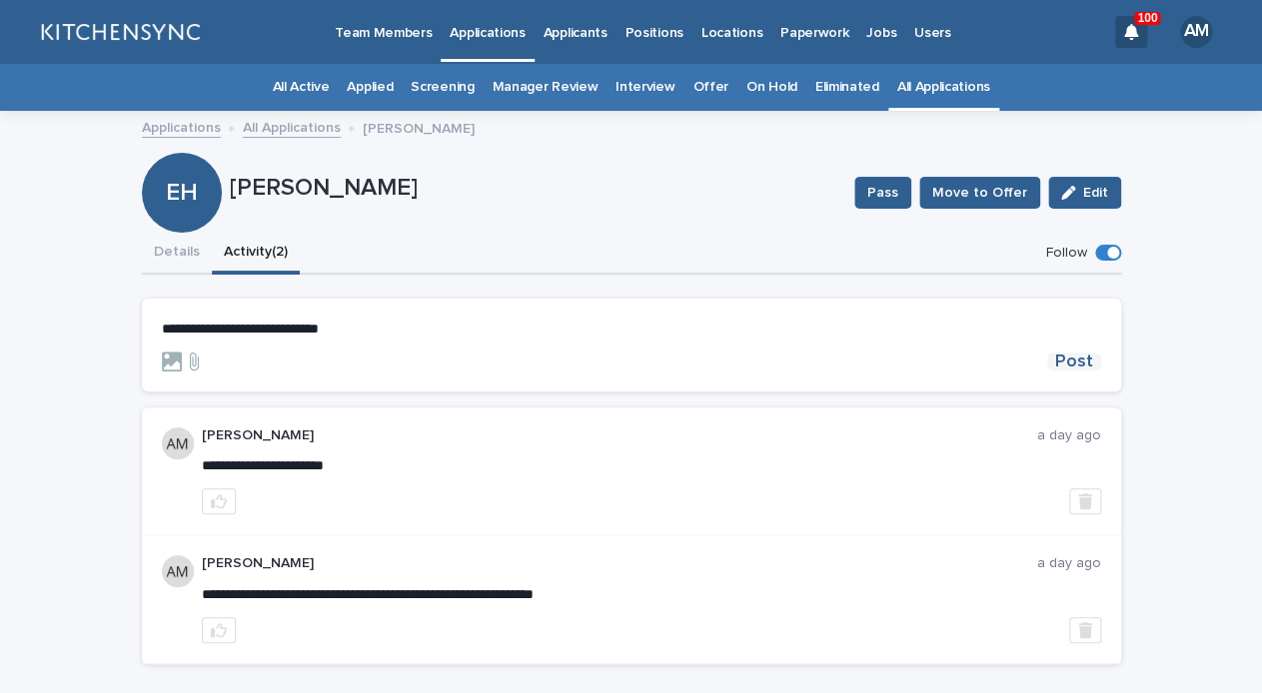
click at [1097, 355] on button "Post" at bounding box center [1074, 362] width 54 height 18
click at [185, 262] on button "Details" at bounding box center [177, 254] width 70 height 42
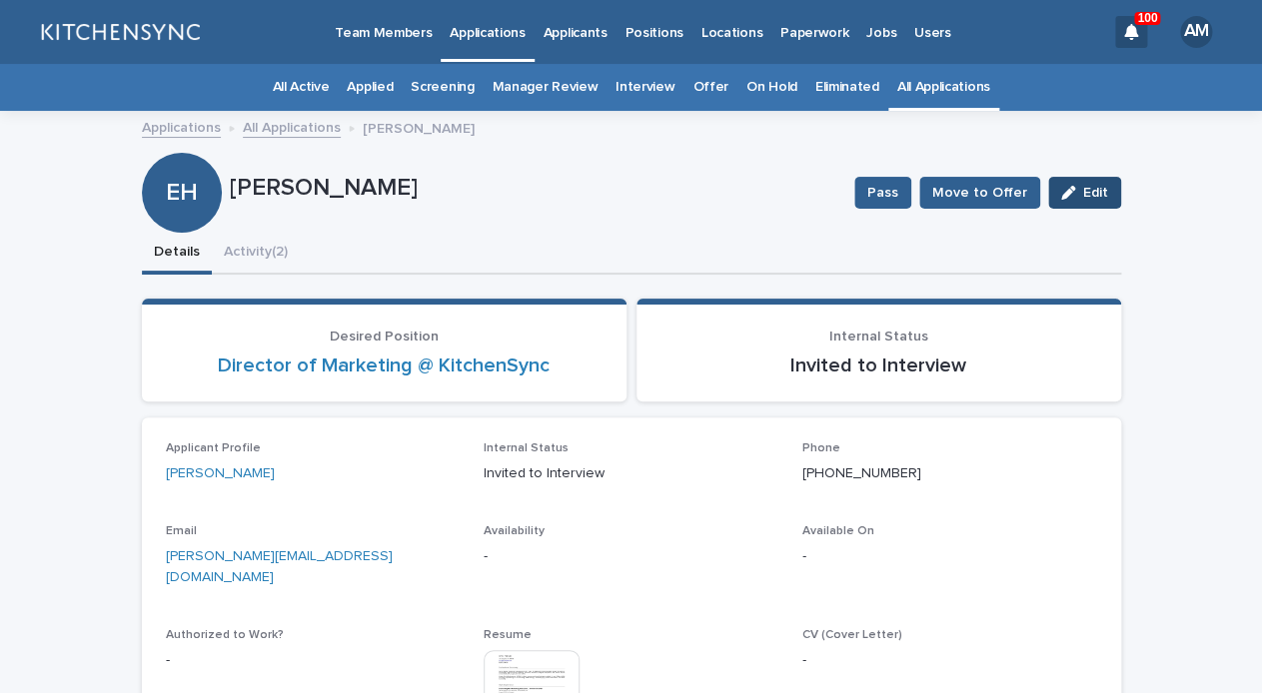
click at [1096, 198] on span "Edit" at bounding box center [1095, 193] width 25 height 14
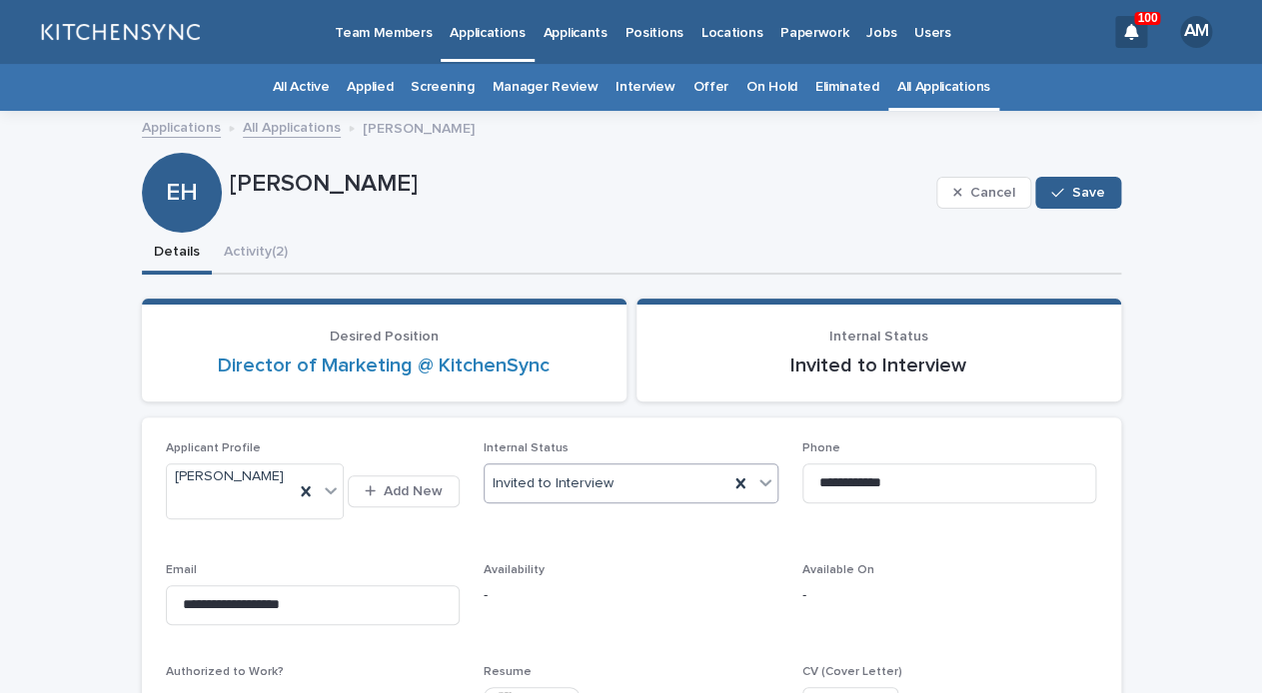
click at [646, 482] on div "Invited to Interview" at bounding box center [607, 484] width 244 height 33
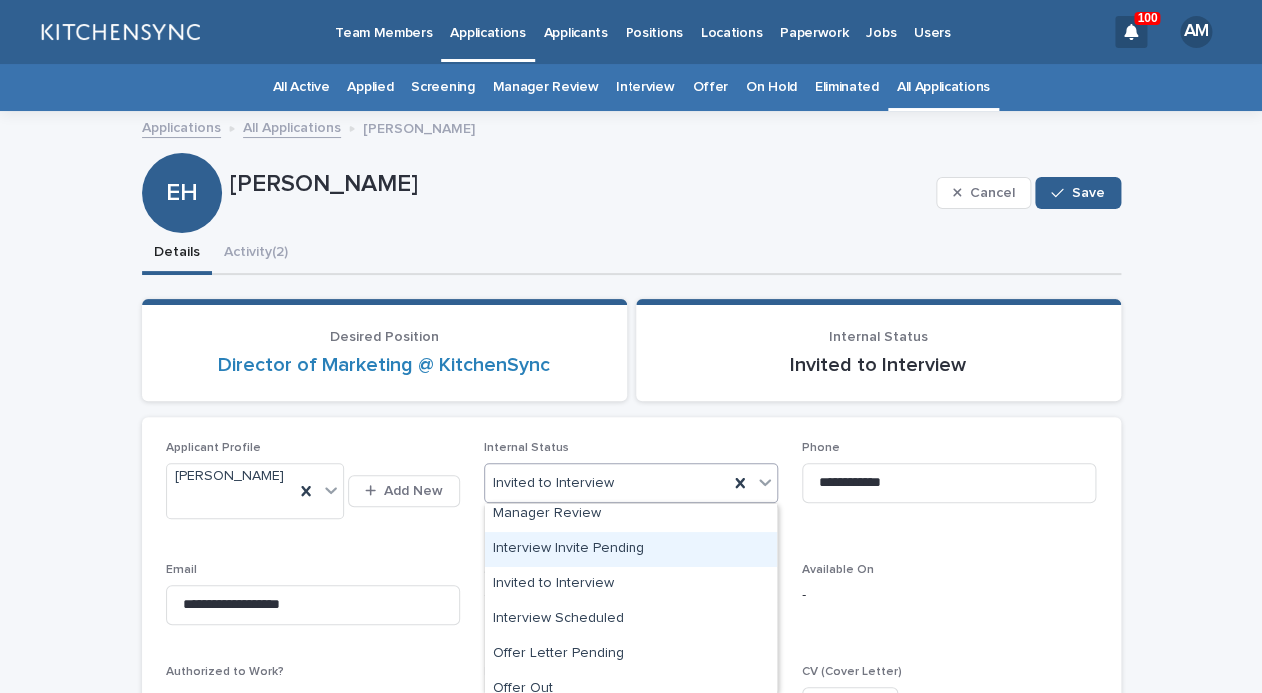
scroll to position [238, 0]
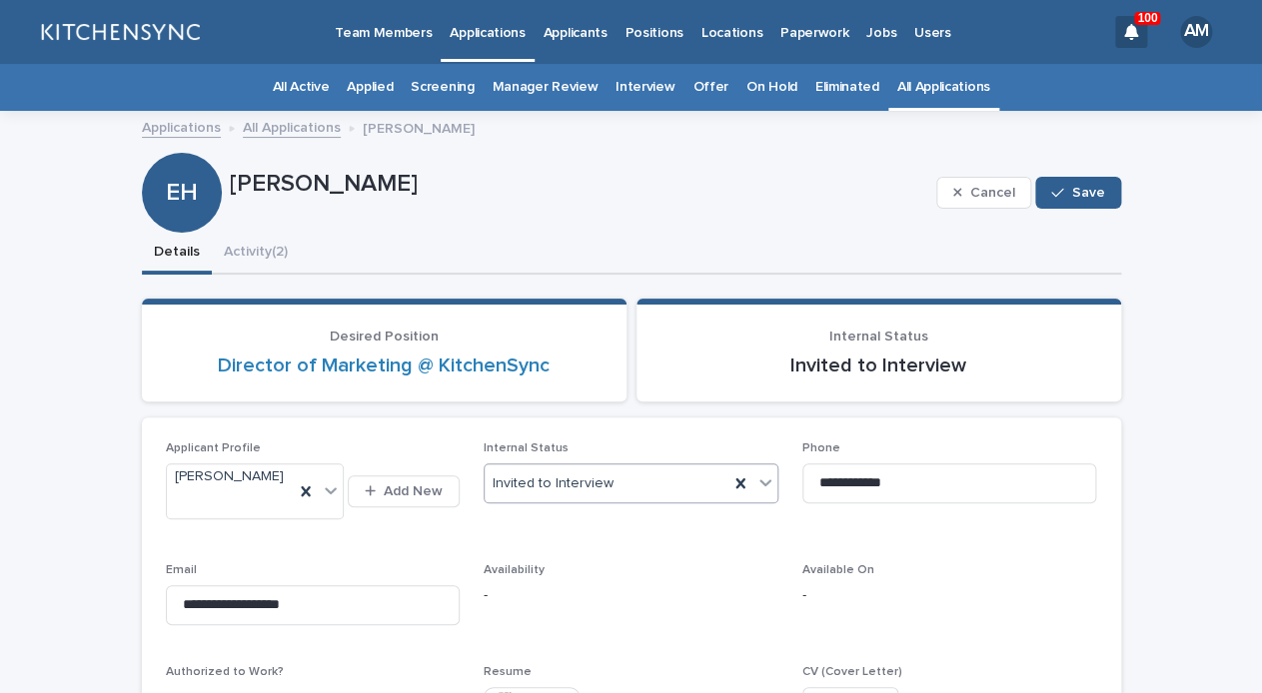
click at [688, 469] on div "Invited to Interview" at bounding box center [607, 484] width 244 height 33
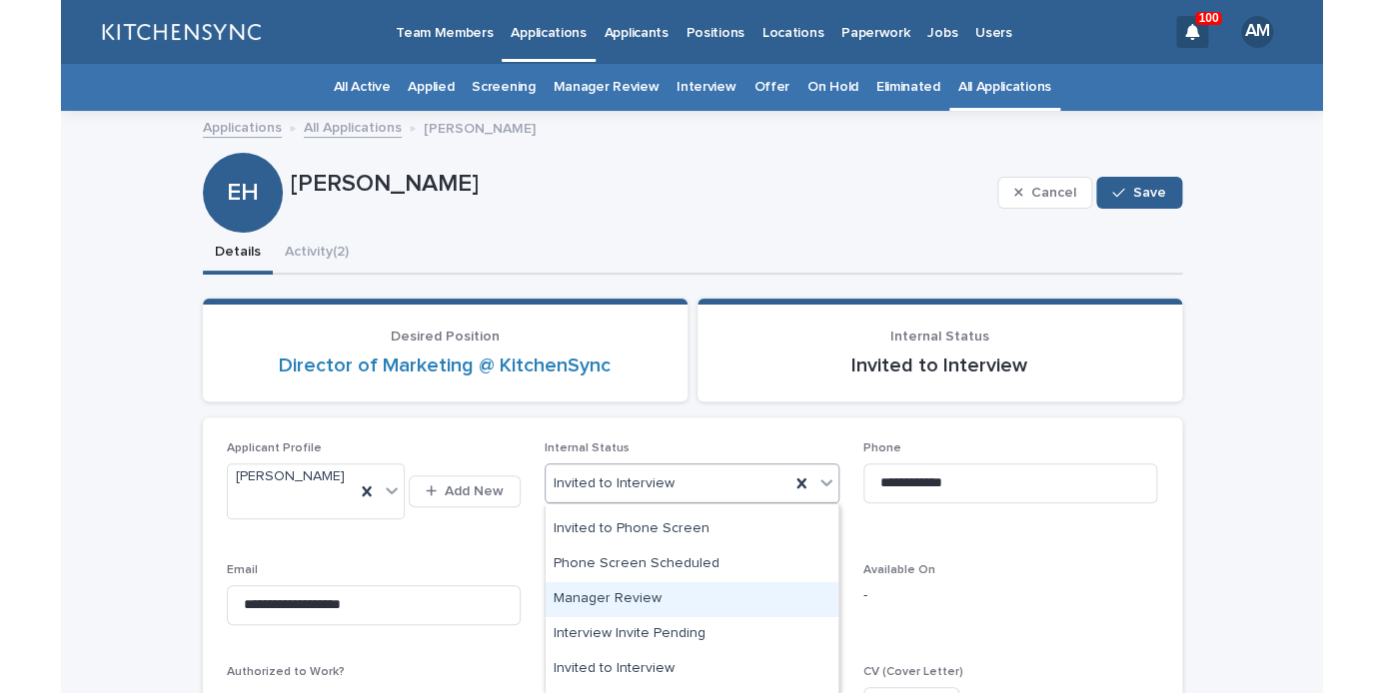
scroll to position [197, 0]
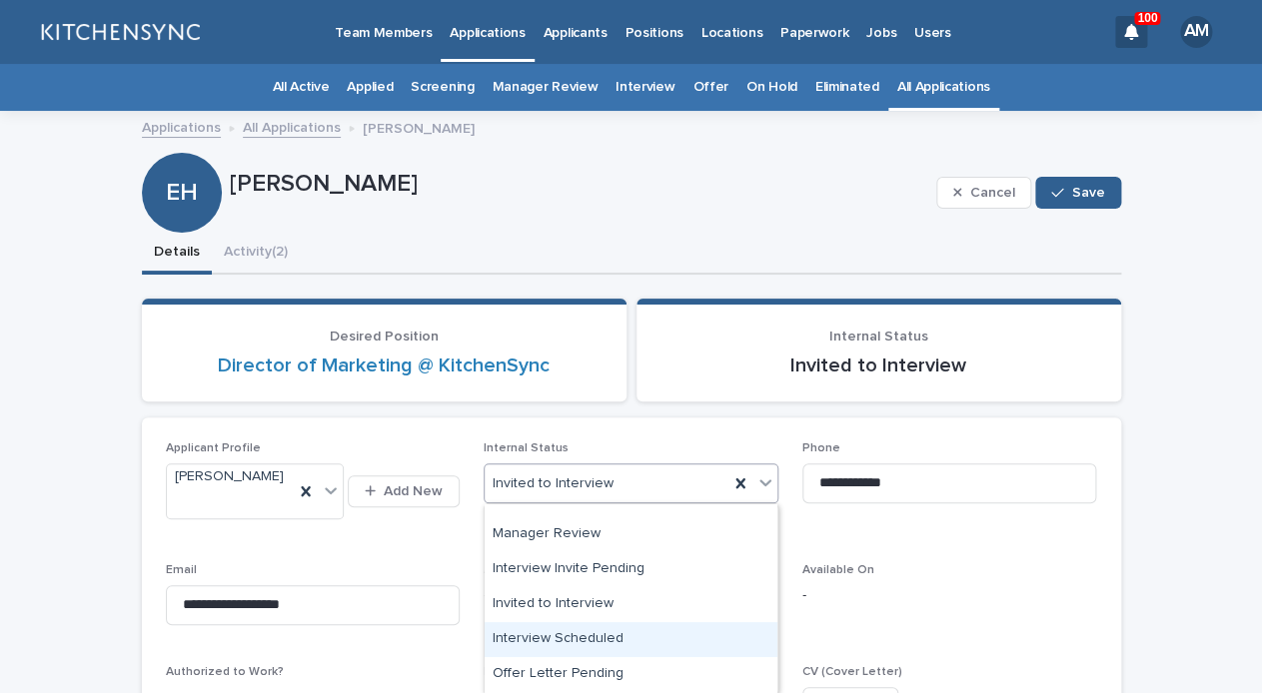
click at [662, 641] on div "Interview Scheduled" at bounding box center [631, 640] width 293 height 35
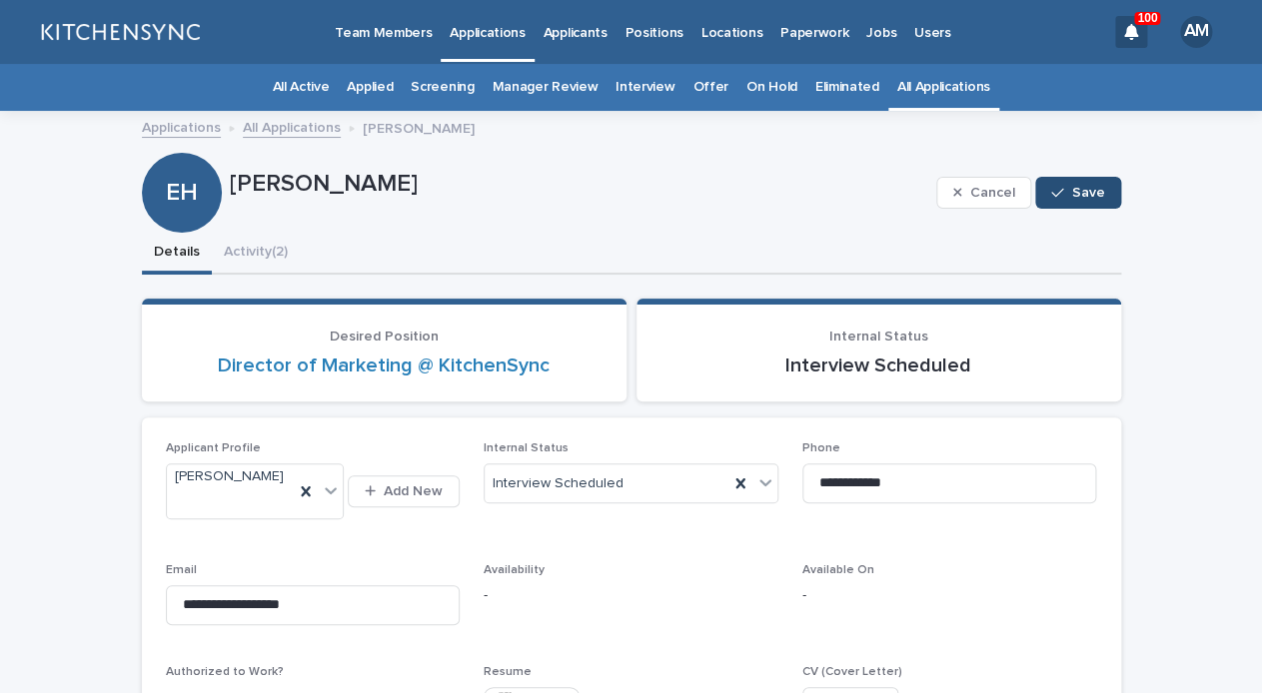
click at [1066, 193] on div "button" at bounding box center [1061, 193] width 20 height 14
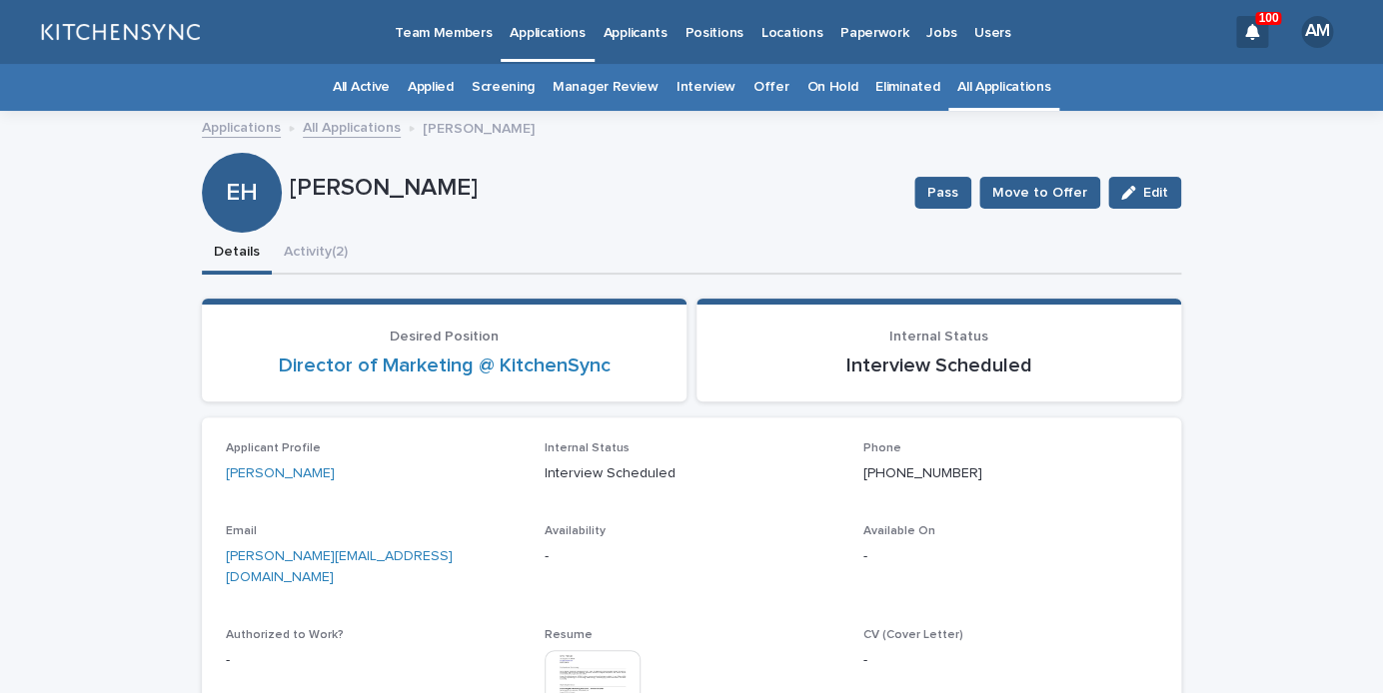
click at [1011, 92] on link "All Applications" at bounding box center [1003, 87] width 93 height 47
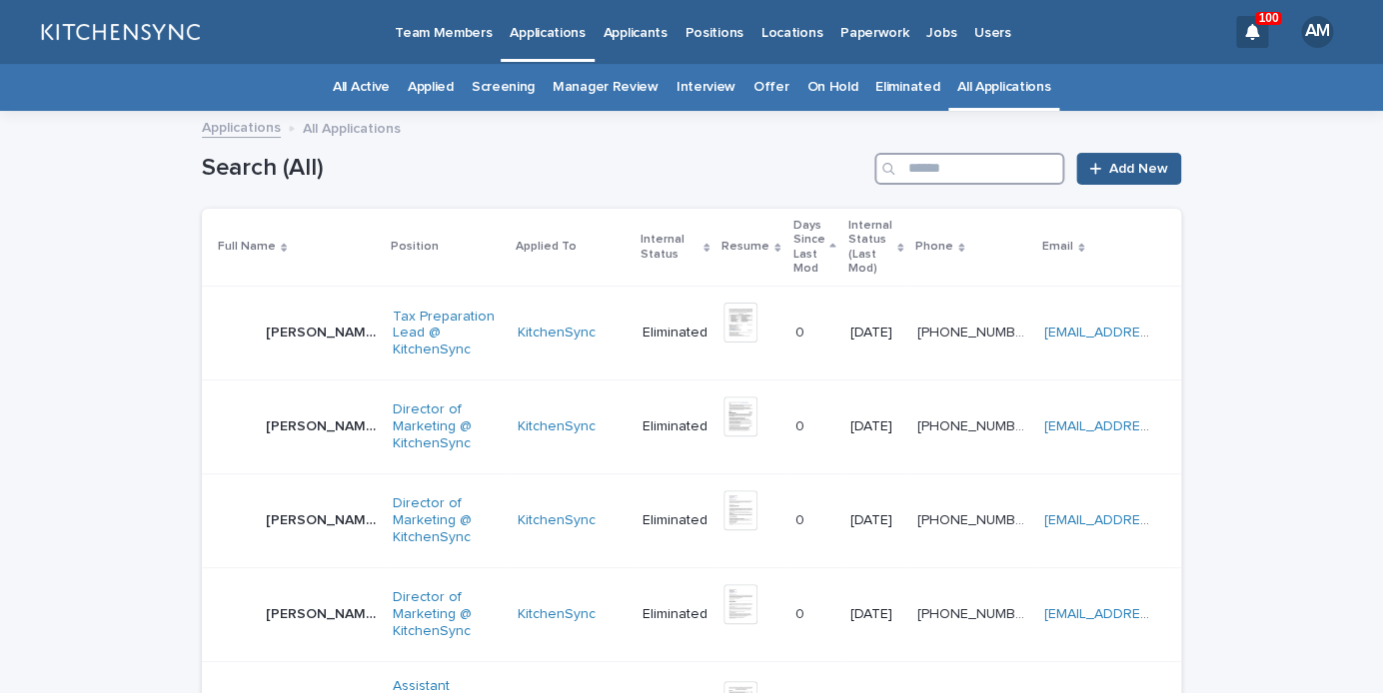
click at [973, 162] on input "Search" at bounding box center [969, 169] width 190 height 32
type input "****"
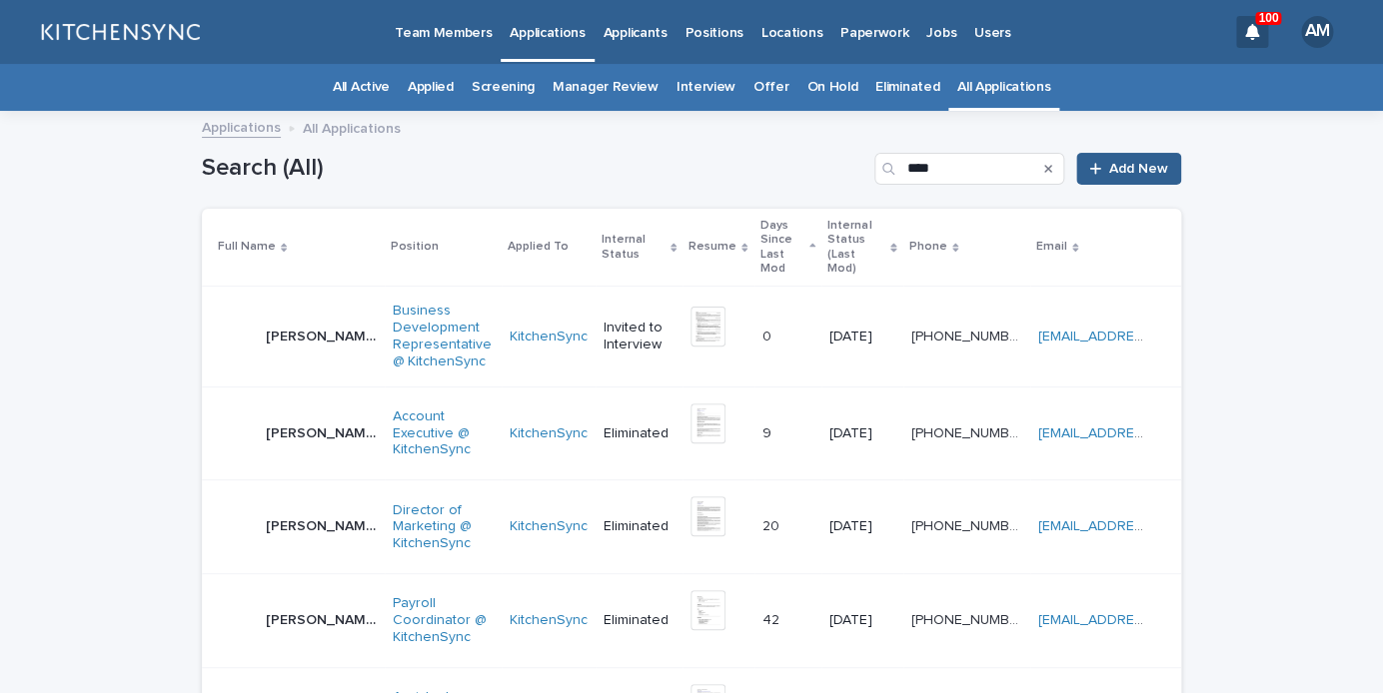
click at [305, 325] on p "[PERSON_NAME]" at bounding box center [323, 335] width 115 height 21
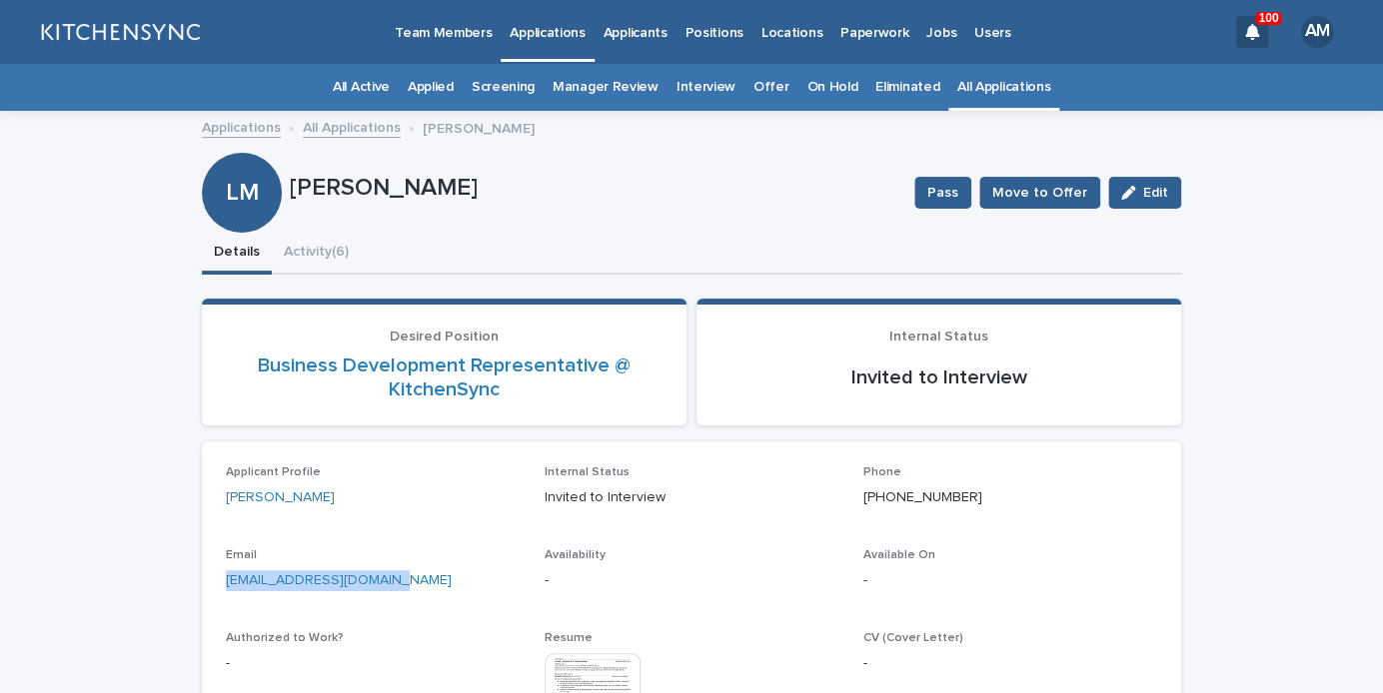
drag, startPoint x: 411, startPoint y: 582, endPoint x: 201, endPoint y: 579, distance: 209.9
click at [226, 579] on div "[EMAIL_ADDRESS][DOMAIN_NAME]" at bounding box center [373, 579] width 295 height 25
copy link "[EMAIL_ADDRESS][DOMAIN_NAME]"
click at [331, 262] on button "Activity (6)" at bounding box center [316, 254] width 89 height 42
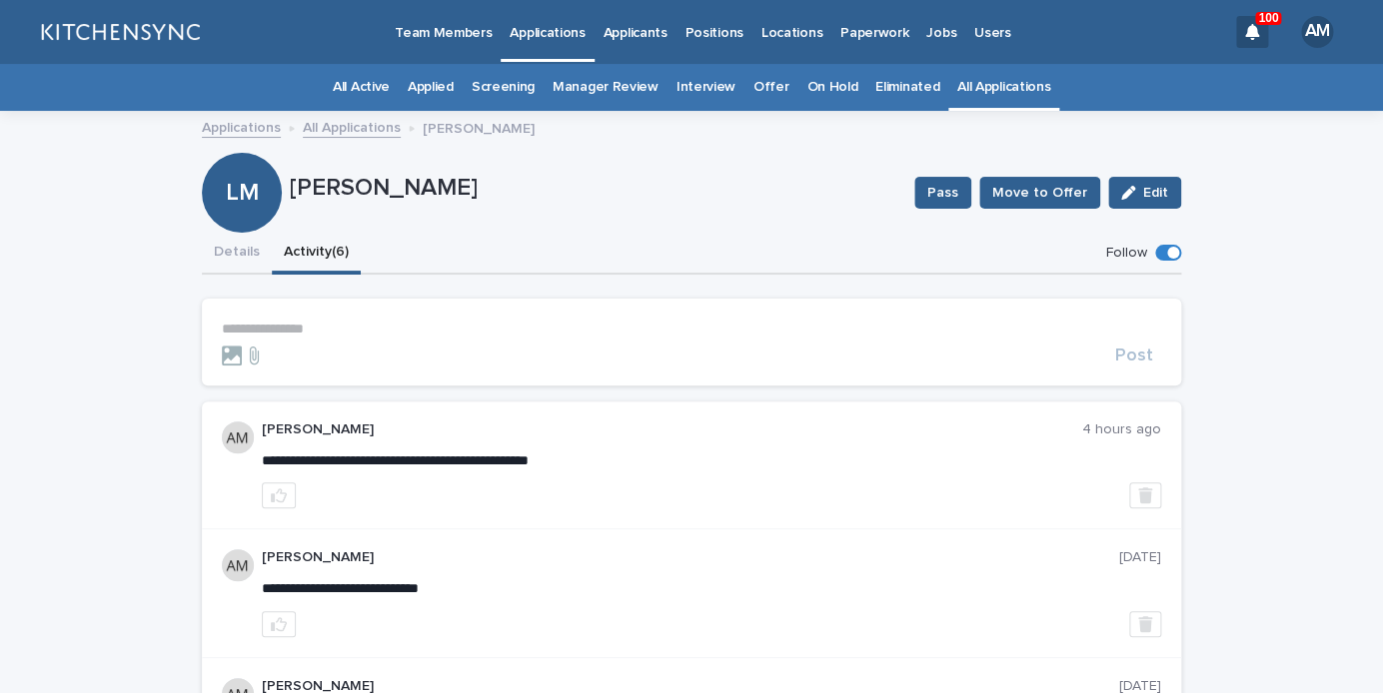
click at [308, 330] on p "**********" at bounding box center [691, 329] width 939 height 17
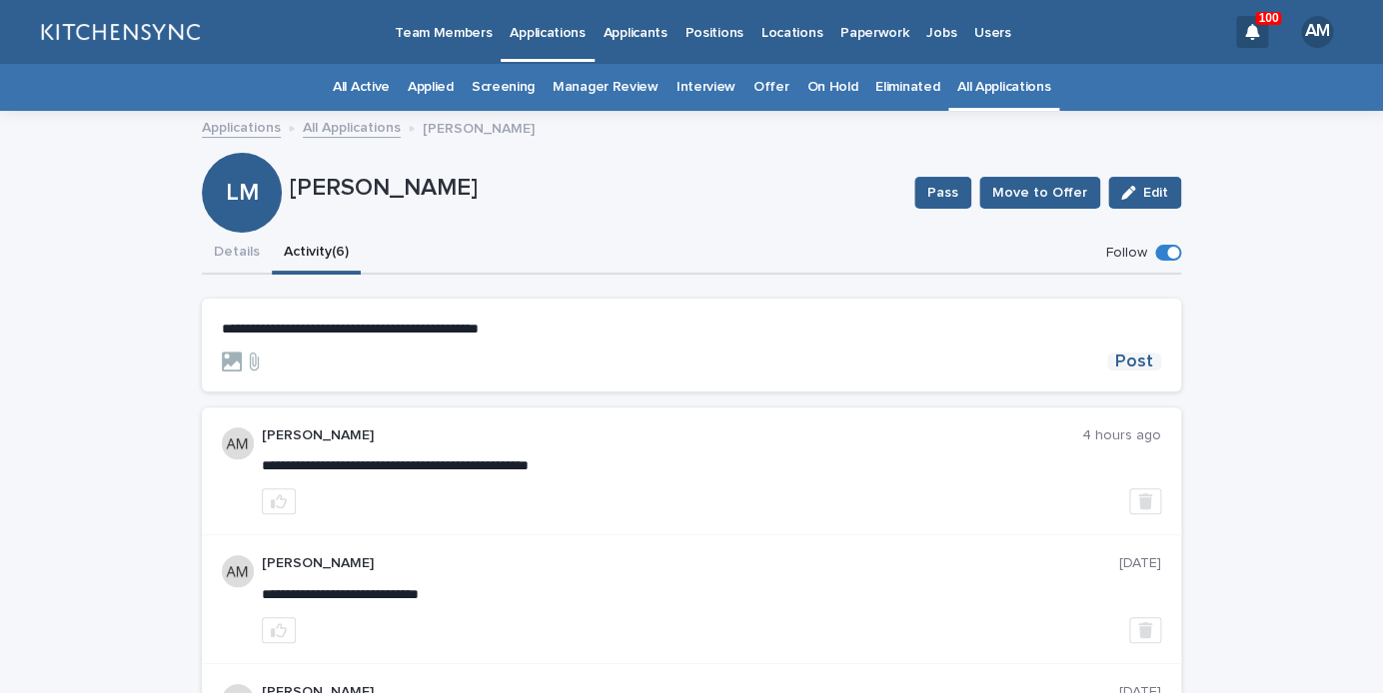
click at [1152, 369] on span "Post" at bounding box center [1134, 362] width 38 height 18
drag, startPoint x: 221, startPoint y: 255, endPoint x: 241, endPoint y: 253, distance: 20.1
click at [221, 255] on button "Details" at bounding box center [237, 254] width 70 height 42
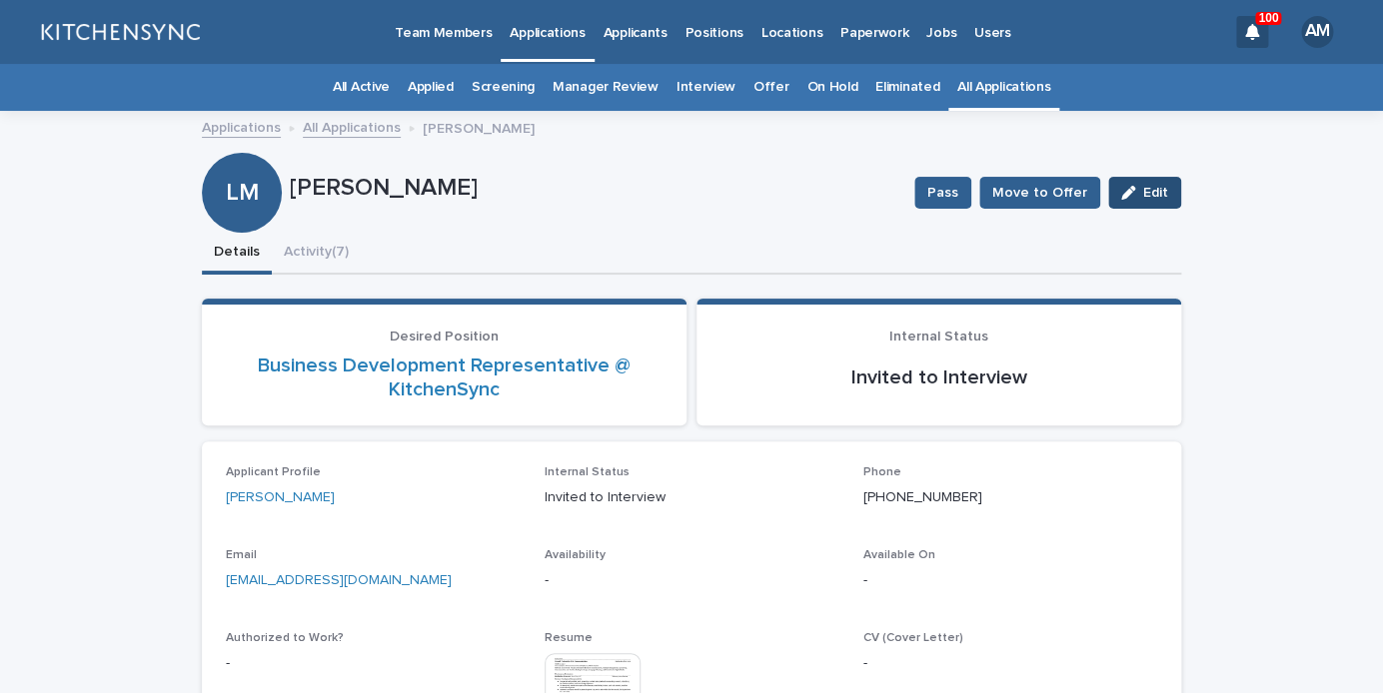
click at [1143, 198] on button "Edit" at bounding box center [1144, 193] width 73 height 32
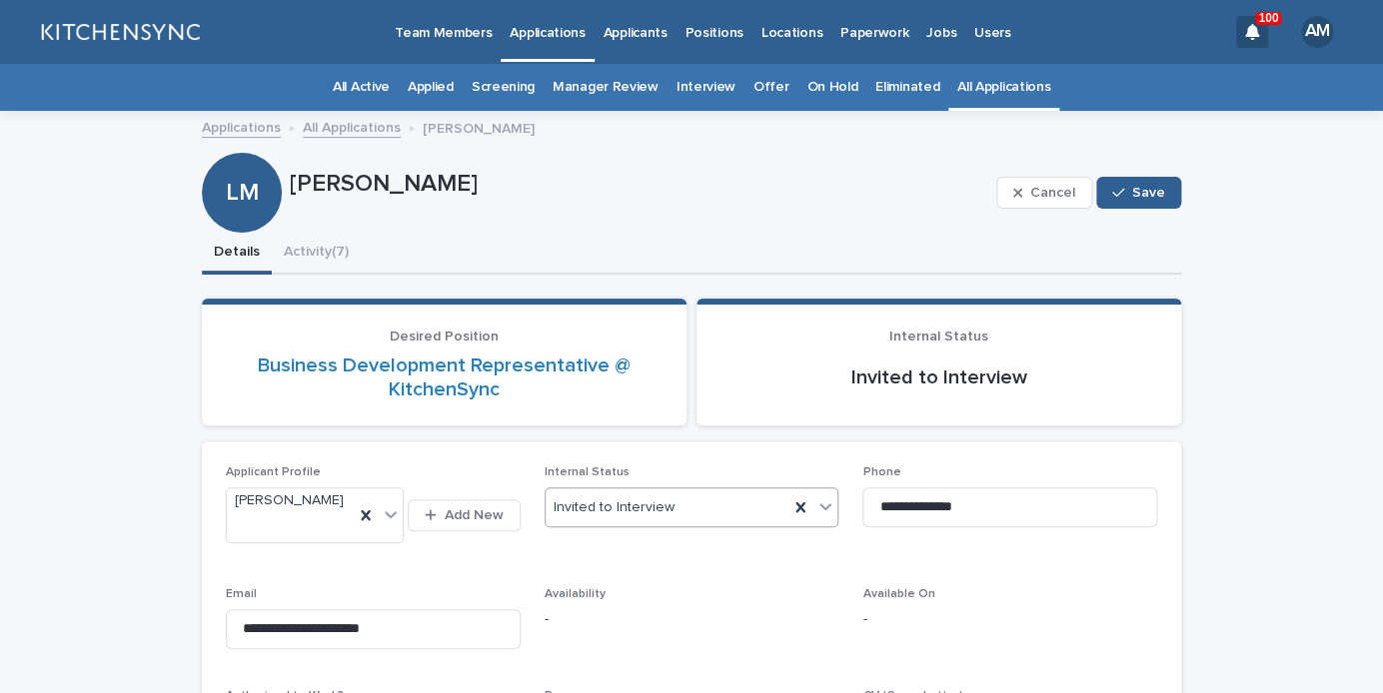
click at [710, 516] on div "Invited to Interview" at bounding box center [668, 508] width 244 height 33
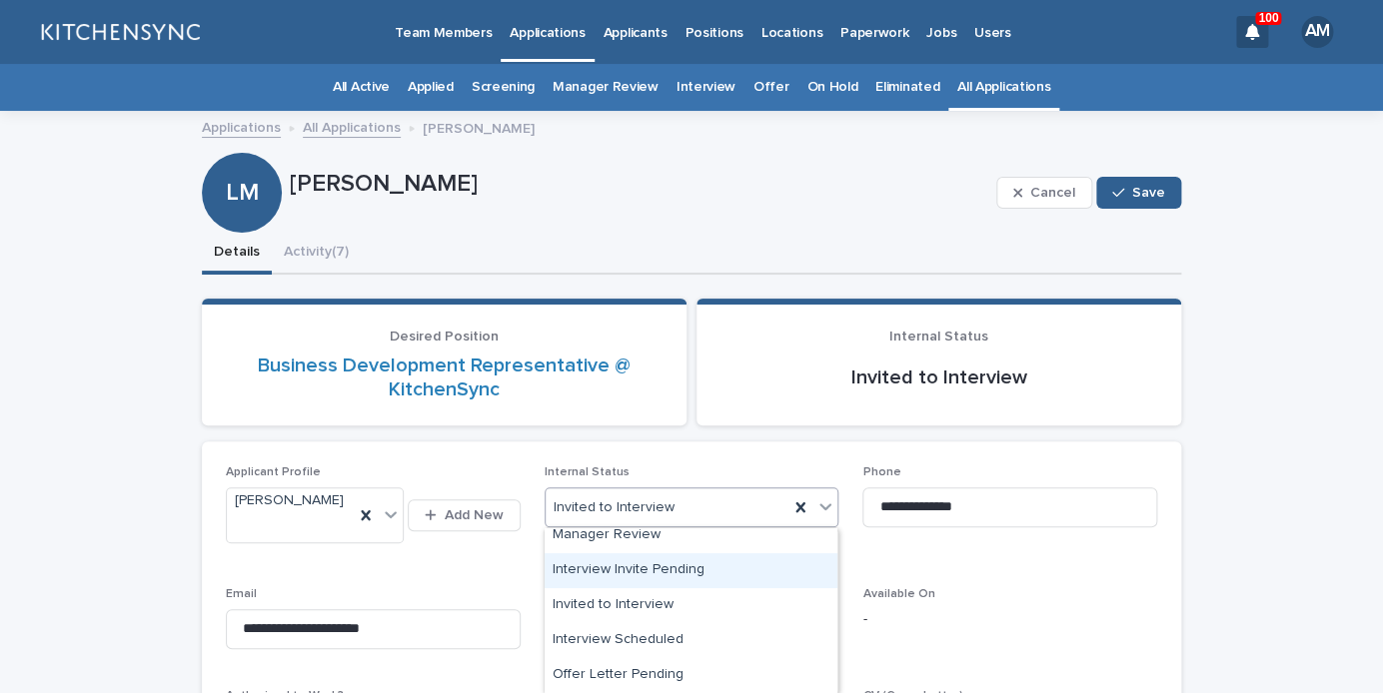
scroll to position [229, 0]
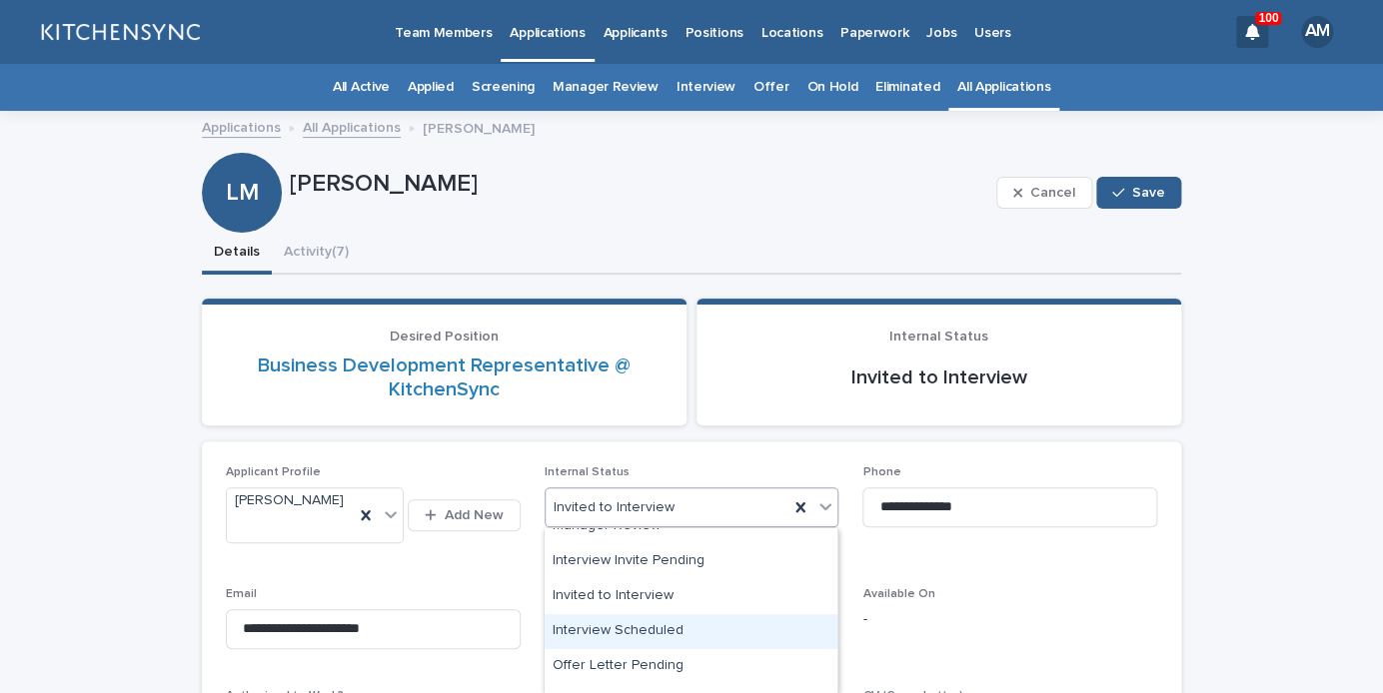
click at [696, 633] on div "Interview Scheduled" at bounding box center [691, 632] width 293 height 35
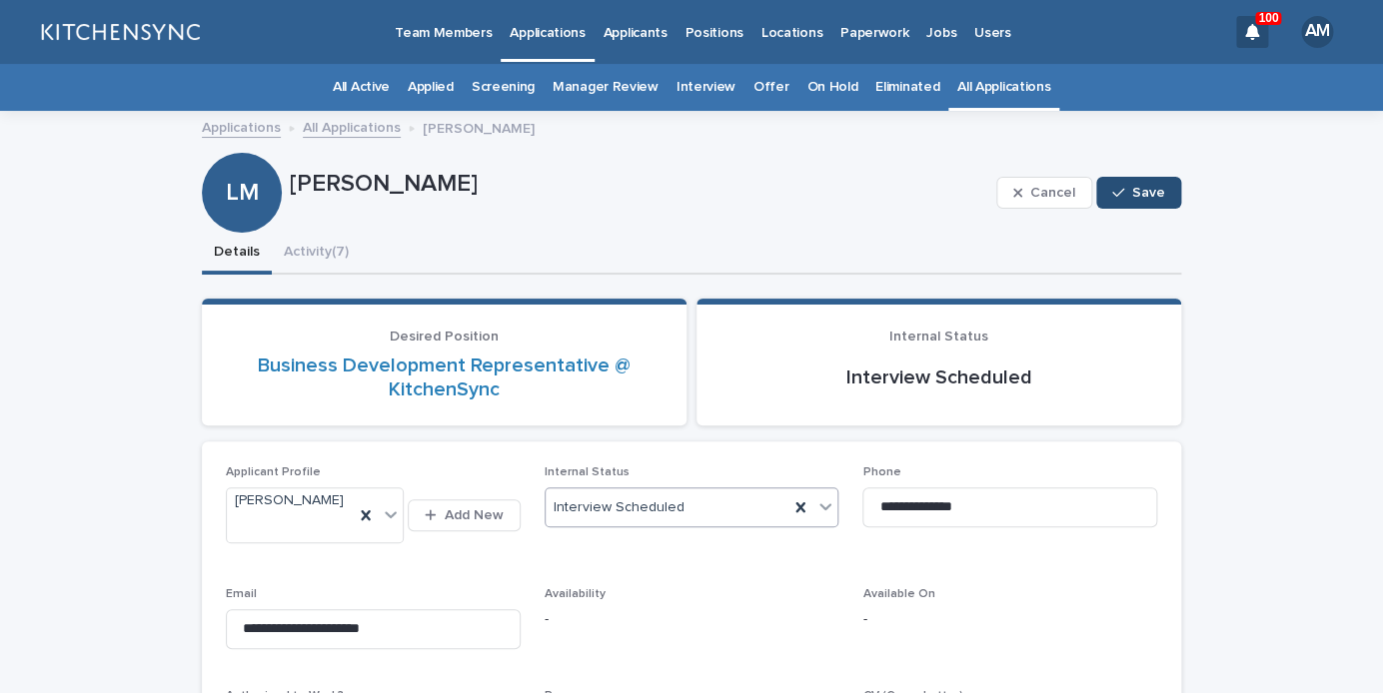
click at [1132, 195] on div "button" at bounding box center [1122, 193] width 20 height 14
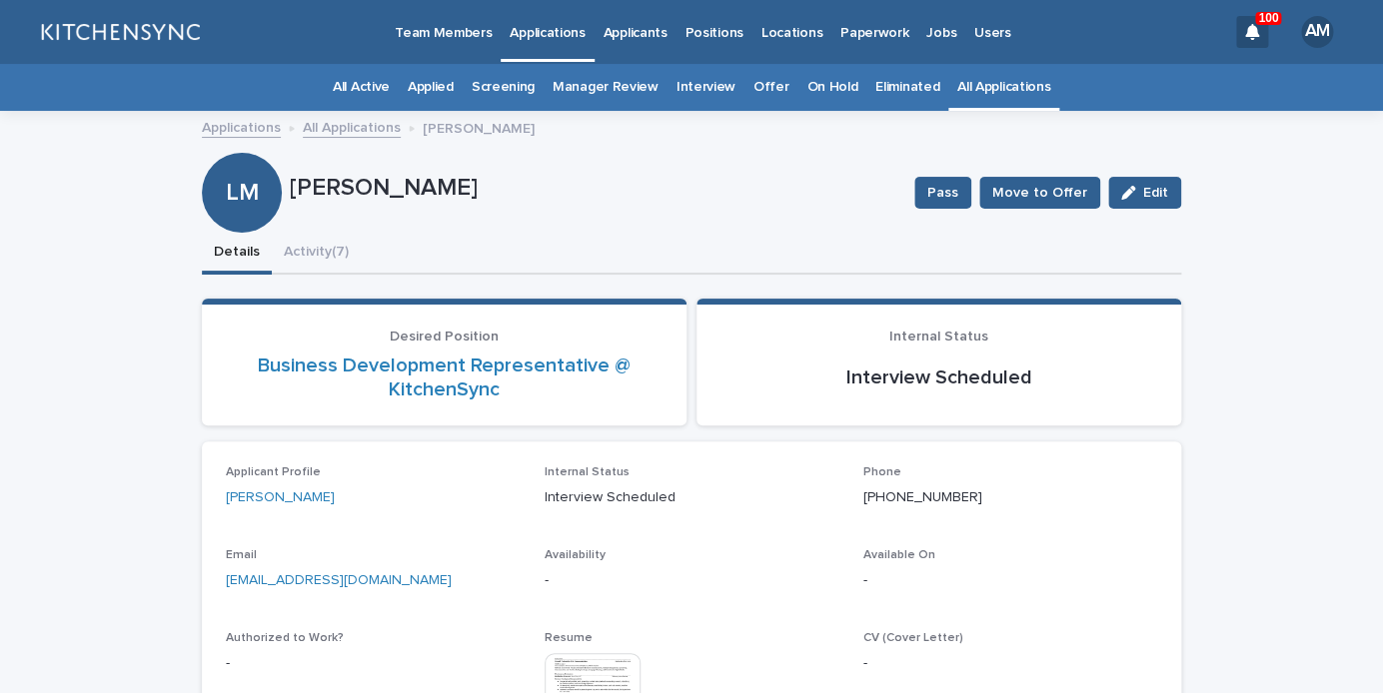
click at [1007, 87] on link "All Applications" at bounding box center [1003, 87] width 93 height 47
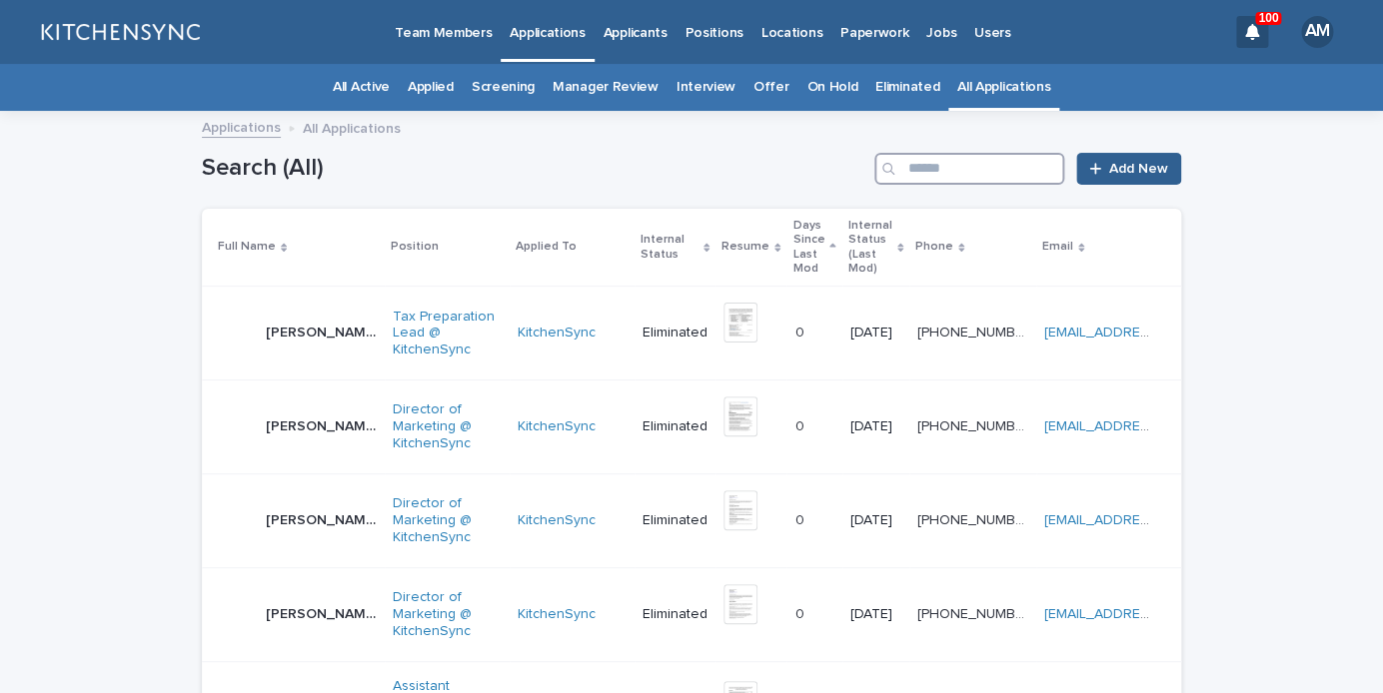
click at [1010, 164] on input "Search" at bounding box center [969, 169] width 190 height 32
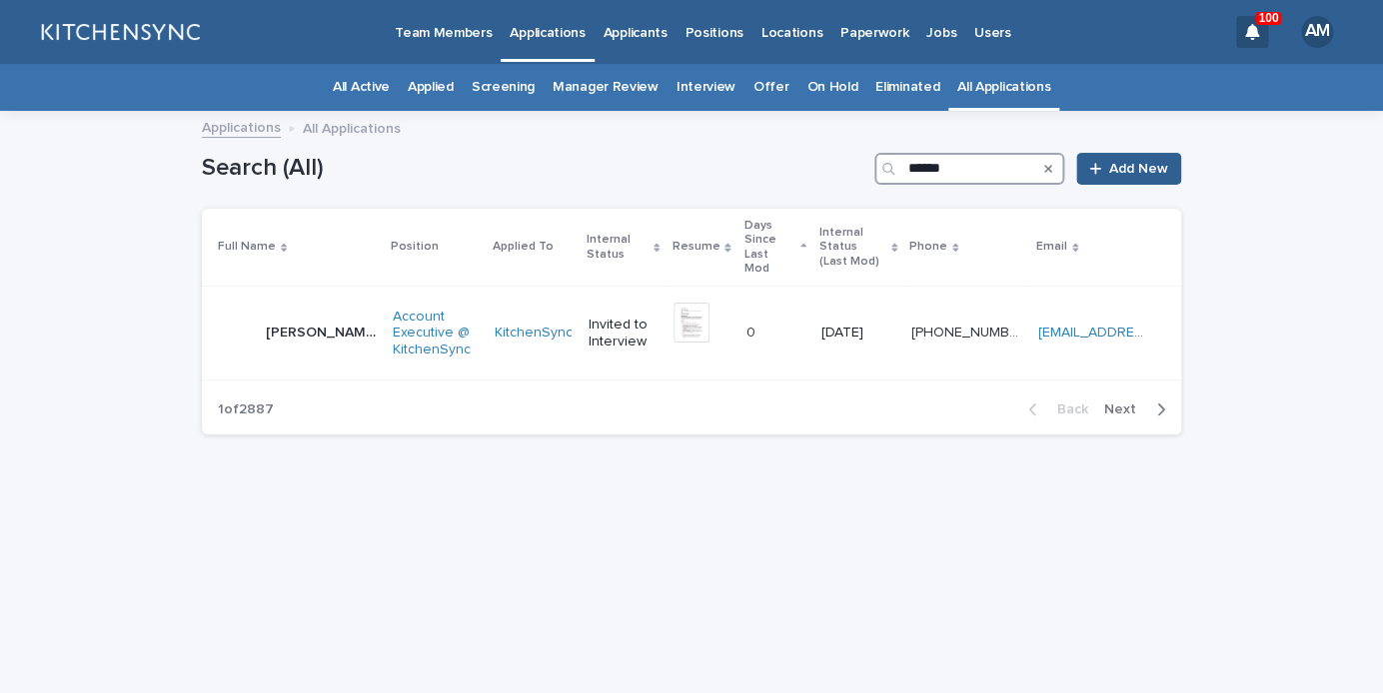
type input "******"
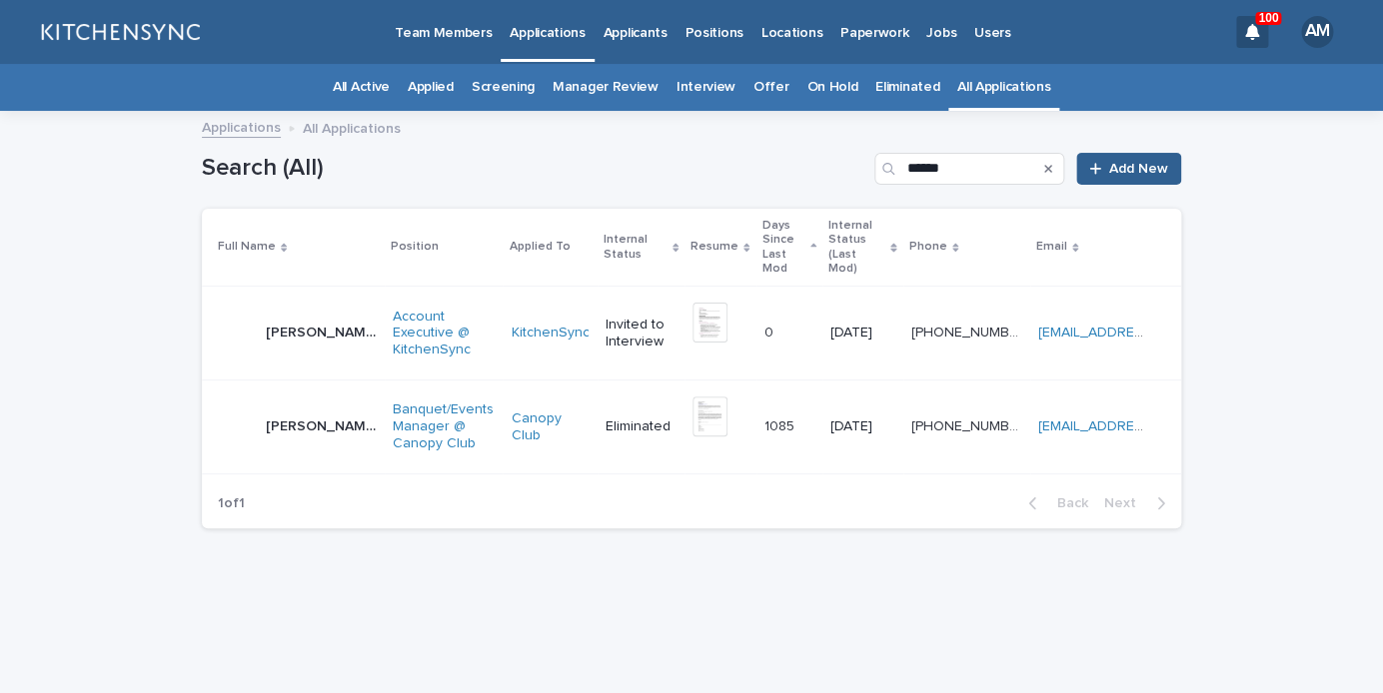
click at [290, 321] on p "[PERSON_NAME]" at bounding box center [323, 331] width 115 height 21
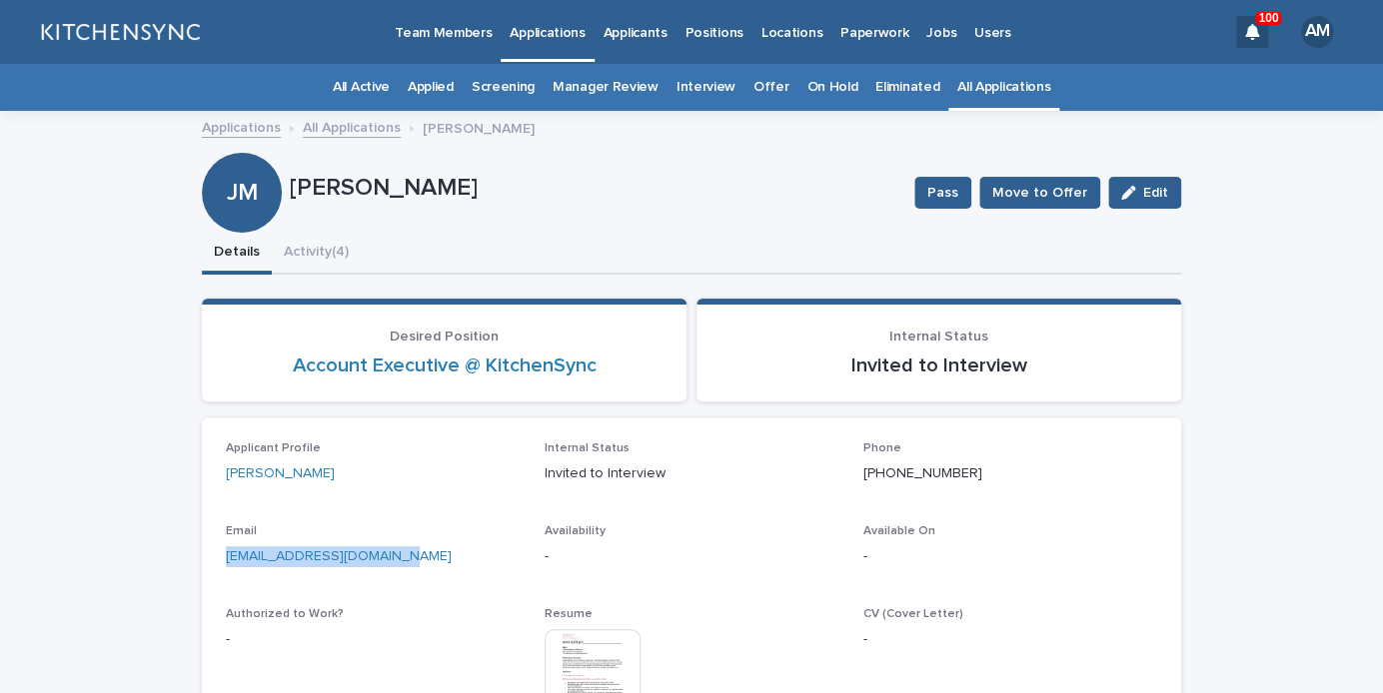
drag, startPoint x: 419, startPoint y: 556, endPoint x: 155, endPoint y: 555, distance: 263.8
click at [226, 555] on div "[EMAIL_ADDRESS][DOMAIN_NAME]" at bounding box center [373, 555] width 295 height 25
copy link "[EMAIL_ADDRESS][DOMAIN_NAME]"
click at [327, 282] on div "Loading... Saving… Loading... Saving… Desired Position Account Executive @ Kitc…" at bounding box center [691, 574] width 979 height 591
click at [323, 256] on button "Activity (4)" at bounding box center [316, 254] width 89 height 42
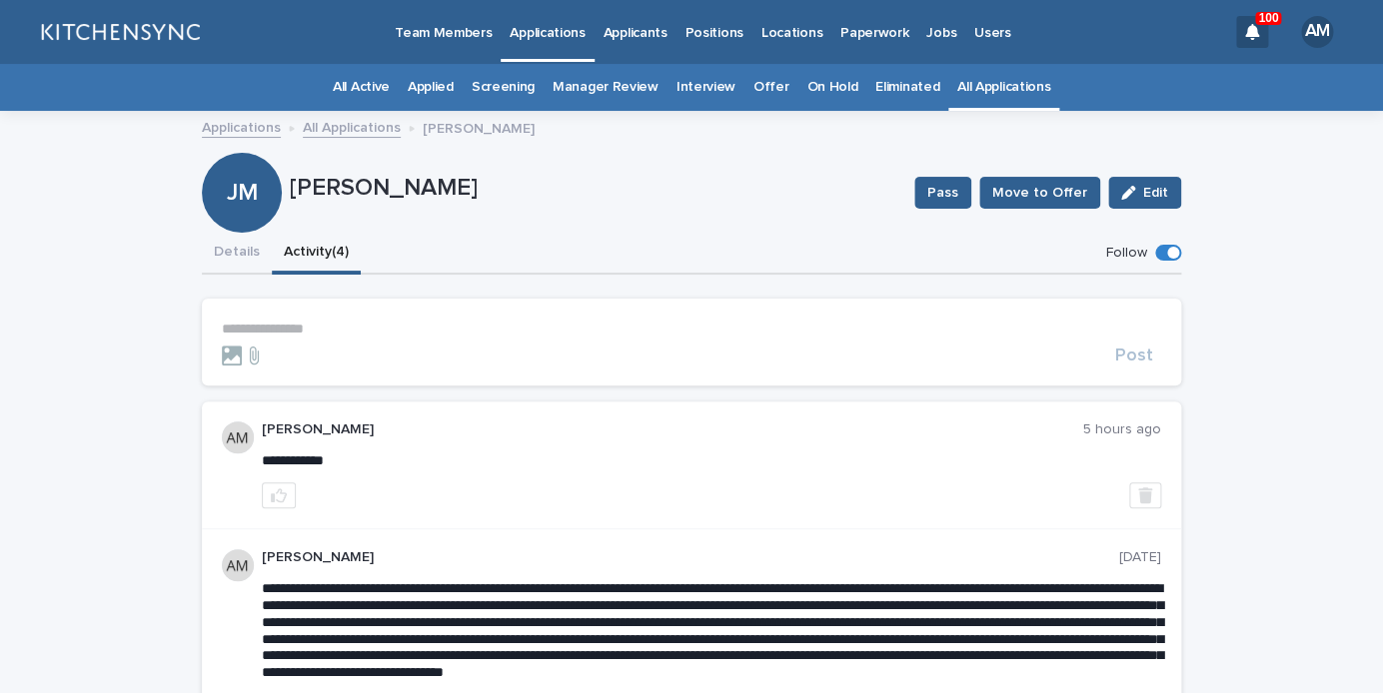
click at [312, 323] on p "**********" at bounding box center [691, 329] width 939 height 17
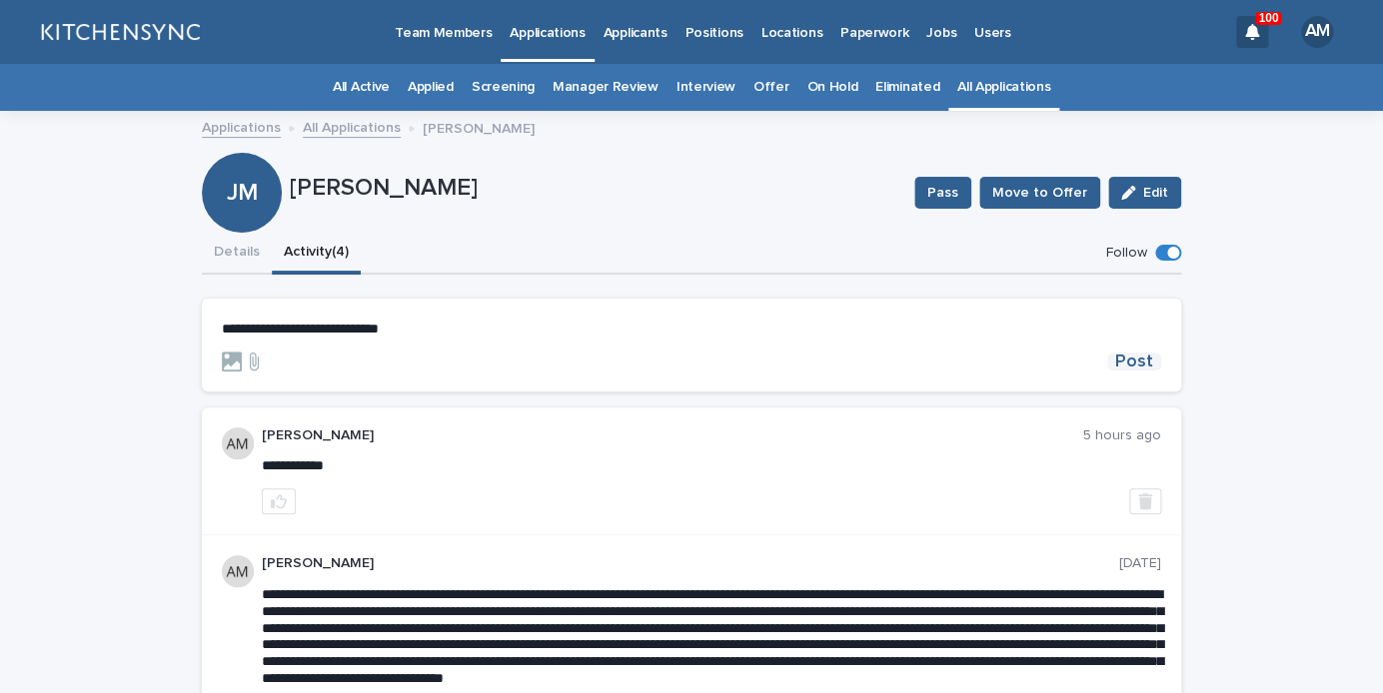
click at [1136, 354] on span "Post" at bounding box center [1134, 362] width 38 height 18
click at [244, 267] on button "Details" at bounding box center [237, 254] width 70 height 42
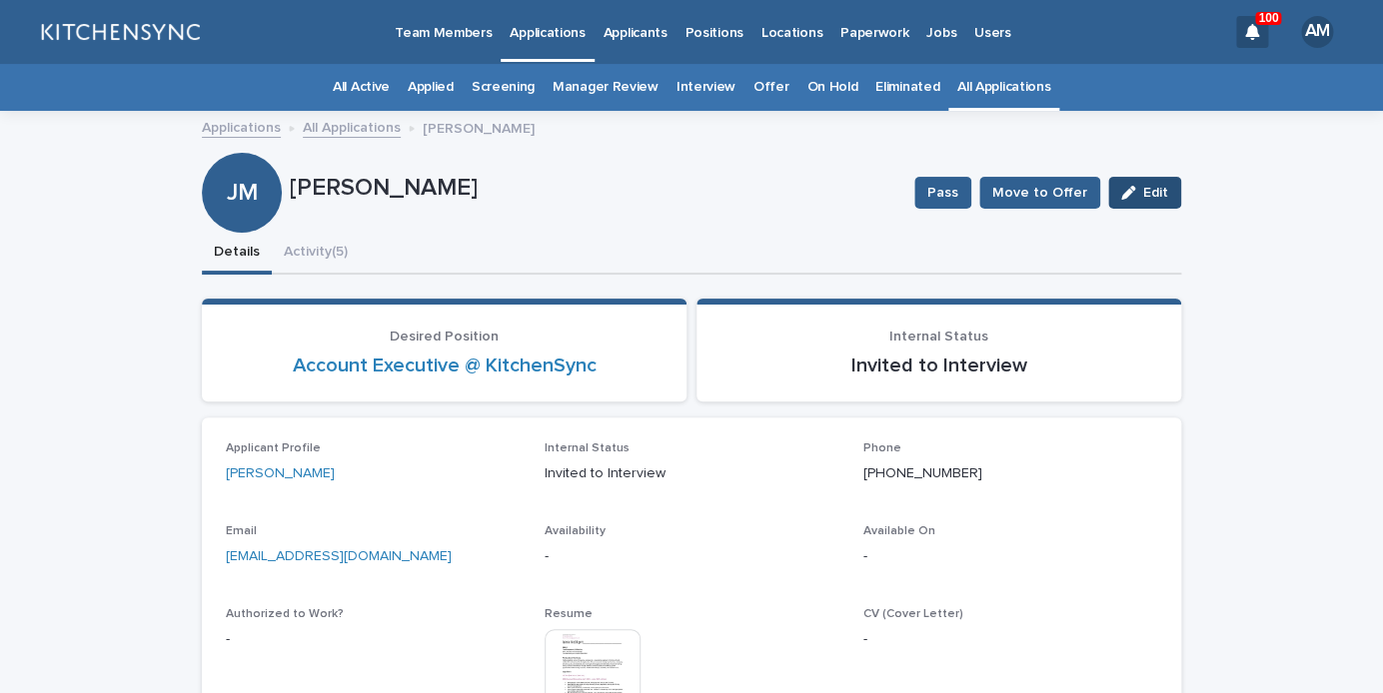
click at [1135, 193] on icon "button" at bounding box center [1128, 193] width 14 height 14
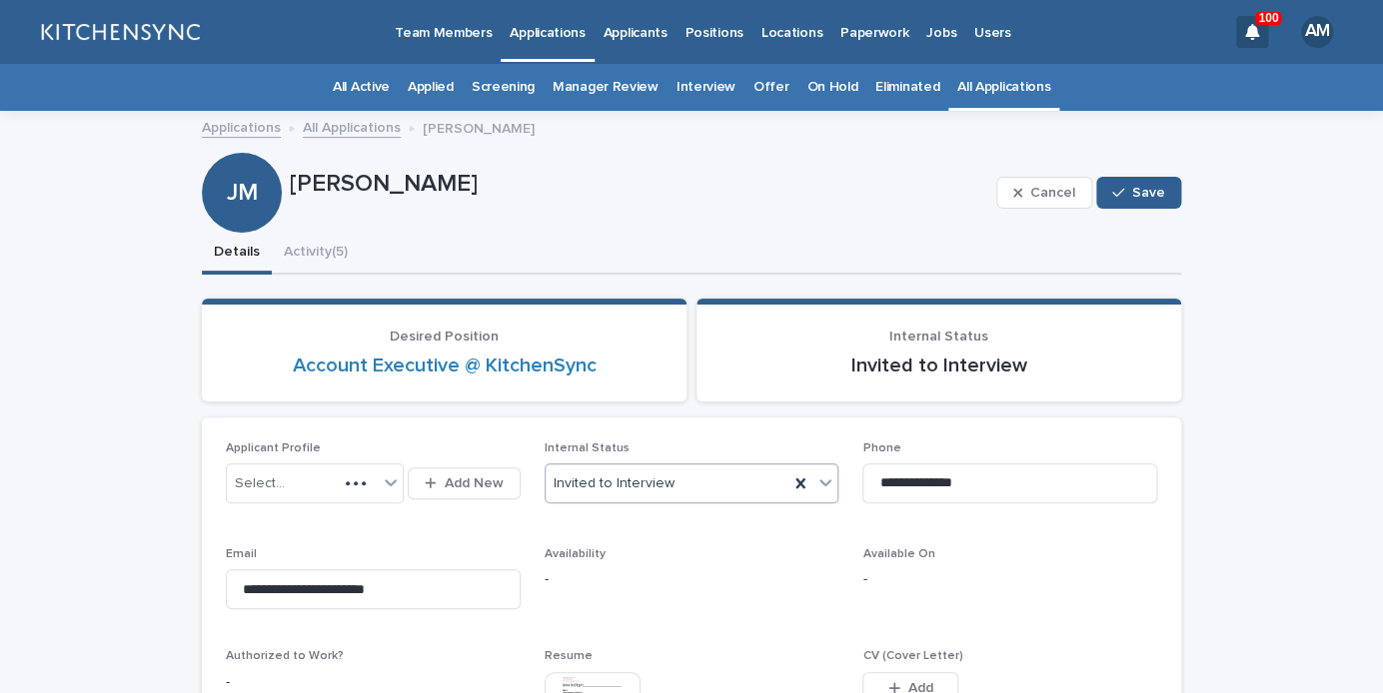
click at [654, 500] on div "Invited to Interview" at bounding box center [668, 484] width 244 height 33
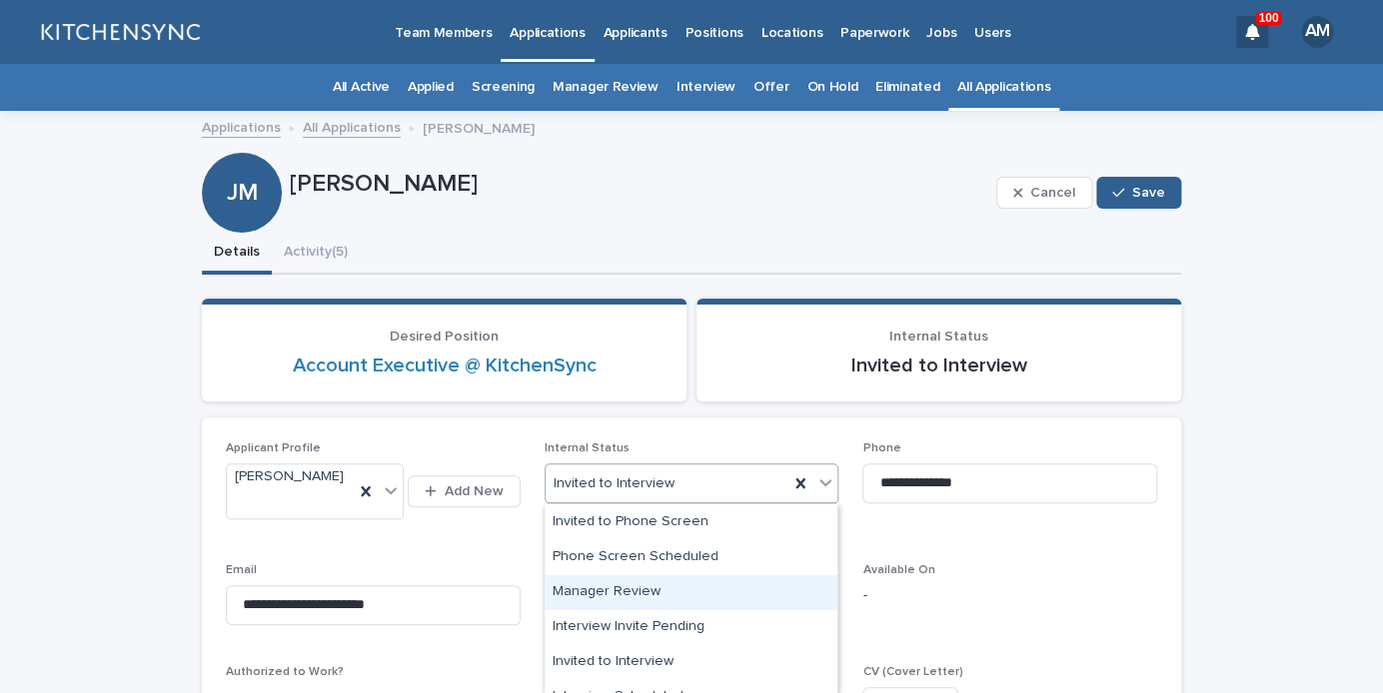
scroll to position [223, 0]
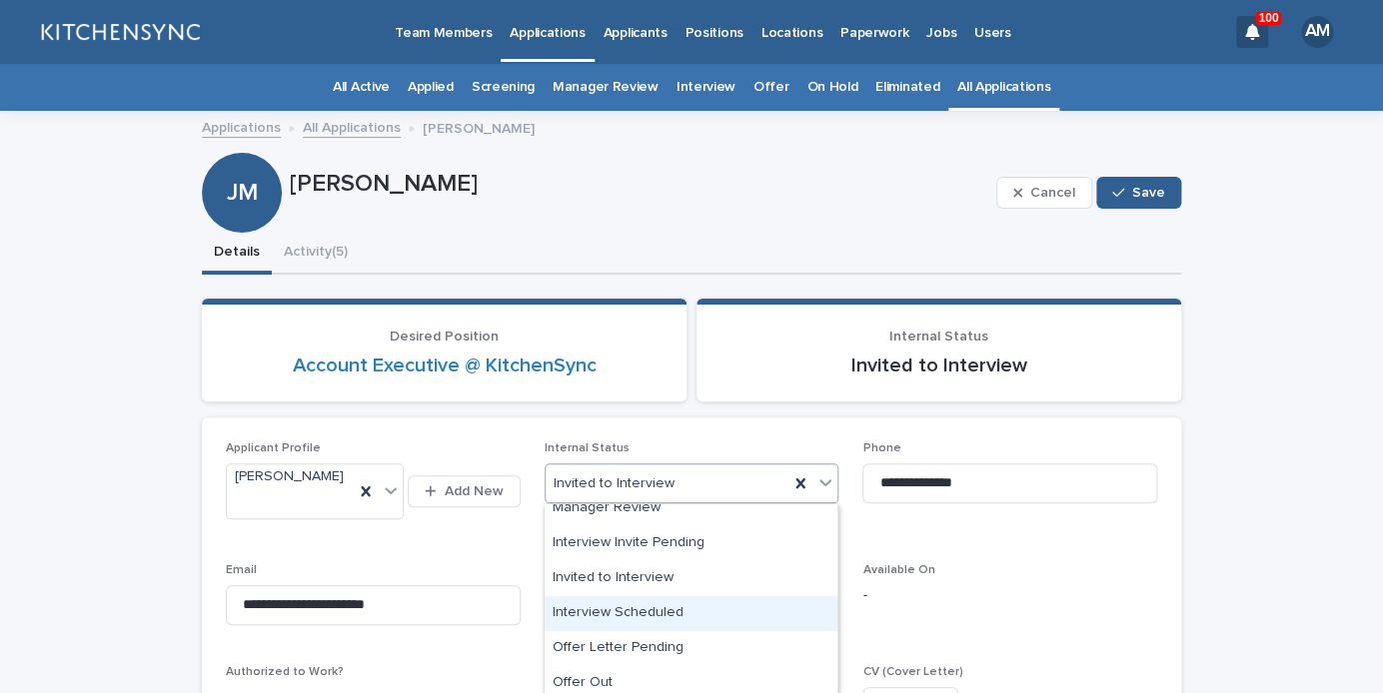
click at [658, 610] on div "Interview Scheduled" at bounding box center [691, 614] width 293 height 35
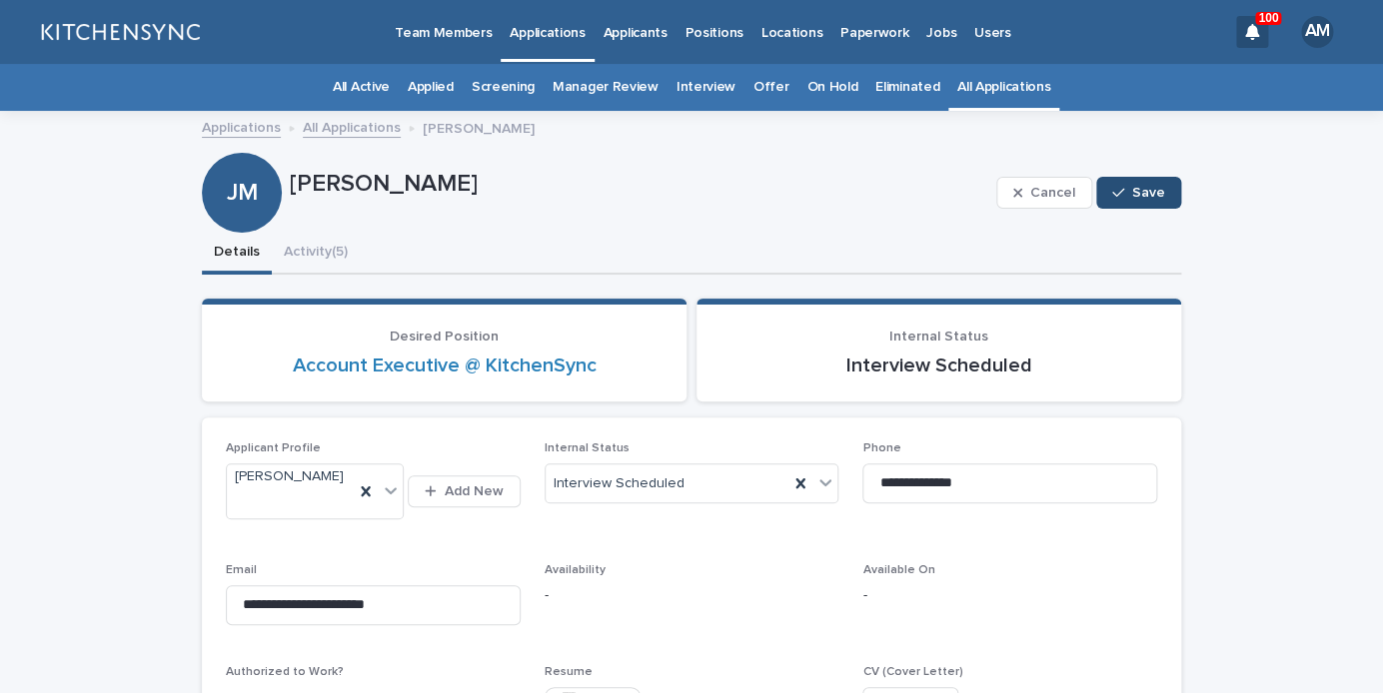
click at [1163, 201] on button "Save" at bounding box center [1138, 193] width 85 height 32
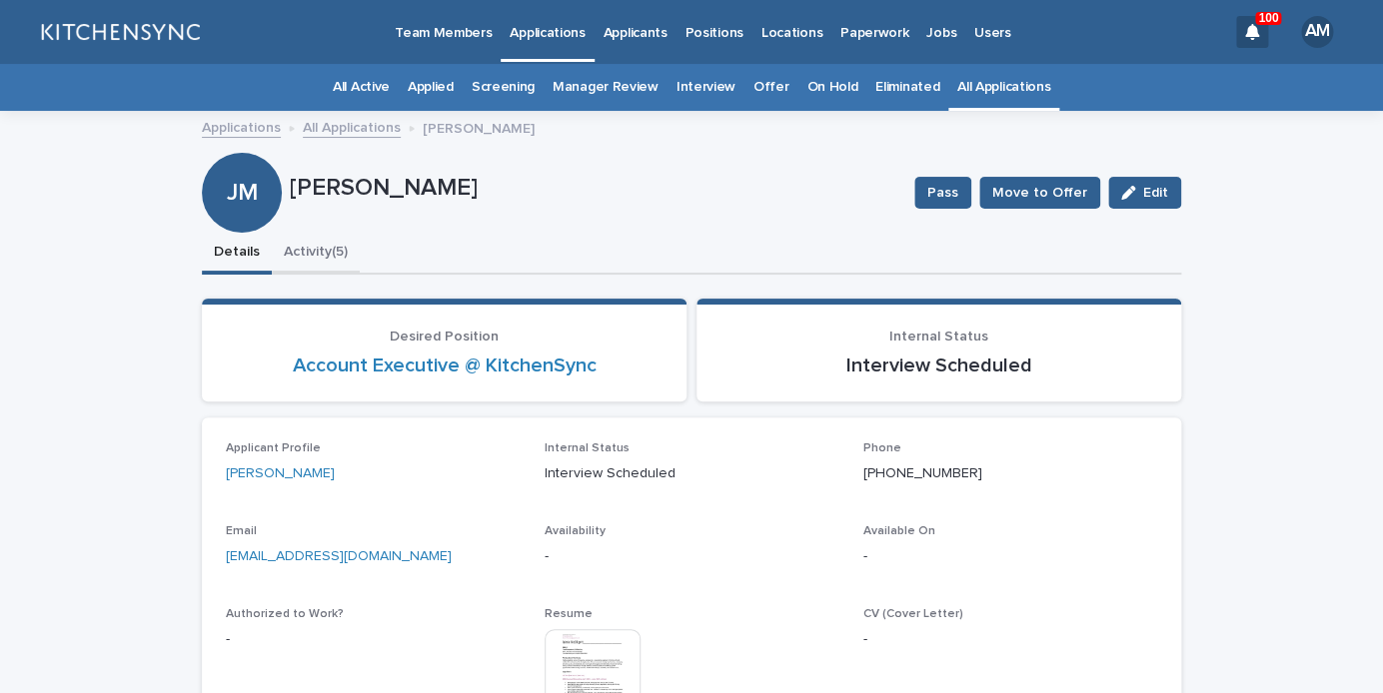
click at [341, 248] on button "Activity (5)" at bounding box center [316, 254] width 88 height 42
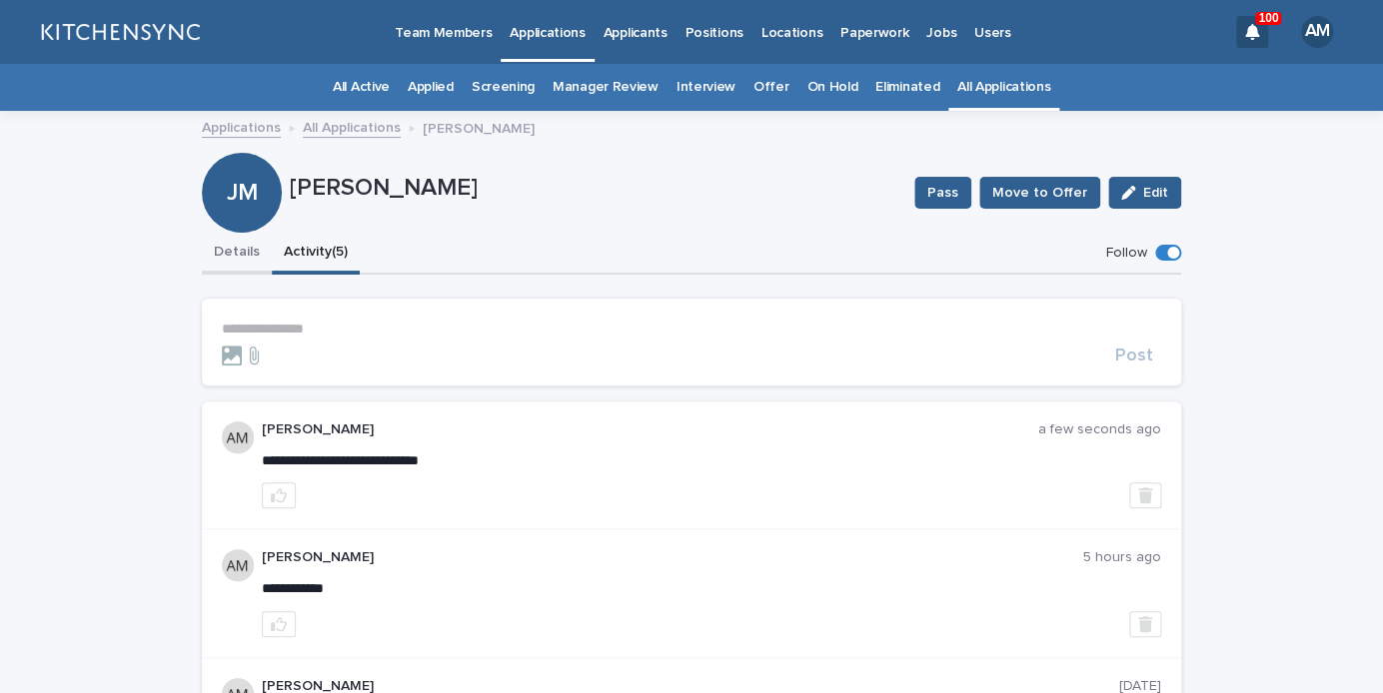
click at [220, 244] on button "Details" at bounding box center [237, 254] width 70 height 42
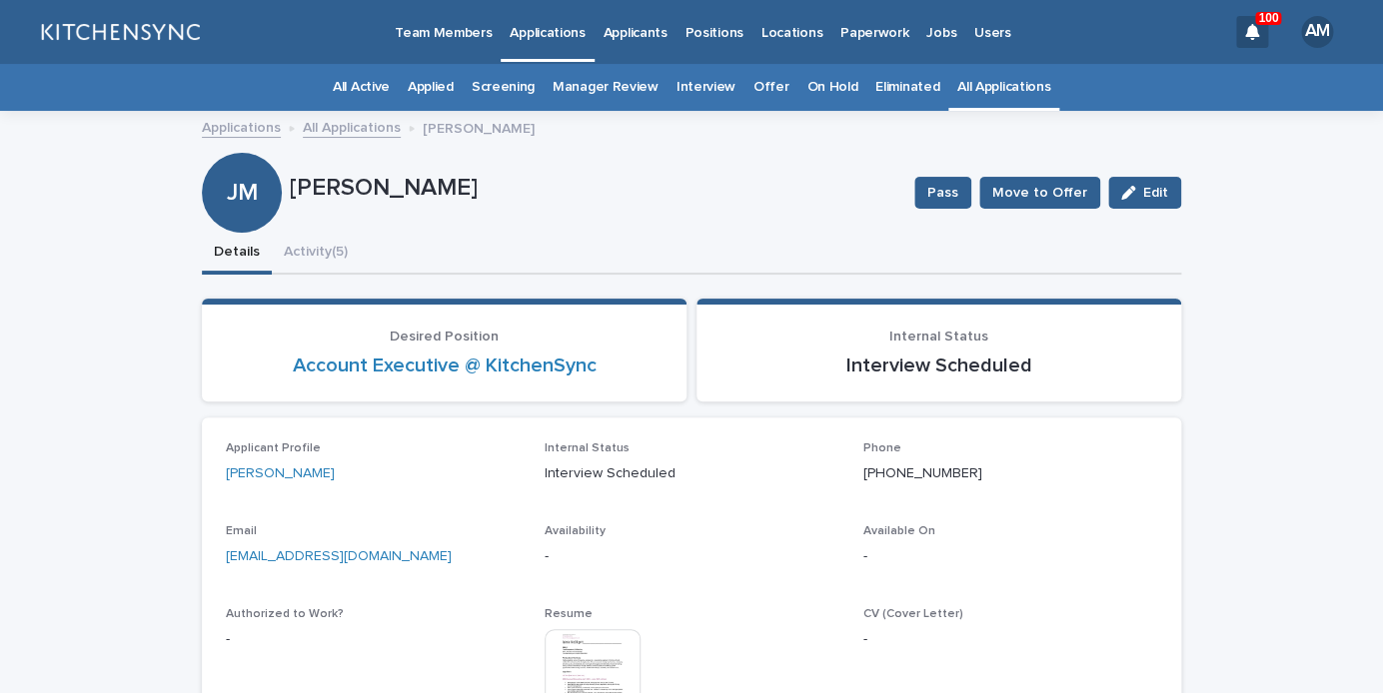
click at [982, 86] on link "All Applications" at bounding box center [1003, 87] width 93 height 47
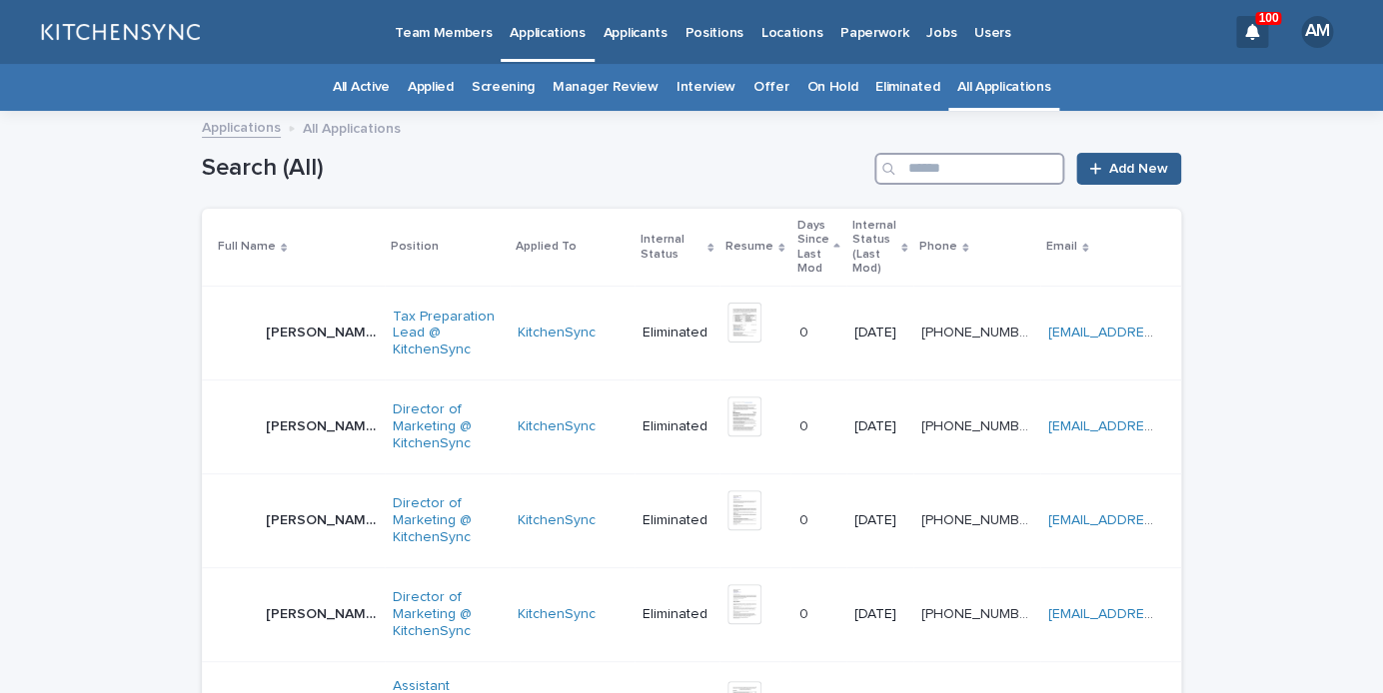
click at [976, 163] on input "Search" at bounding box center [969, 169] width 190 height 32
type input "****"
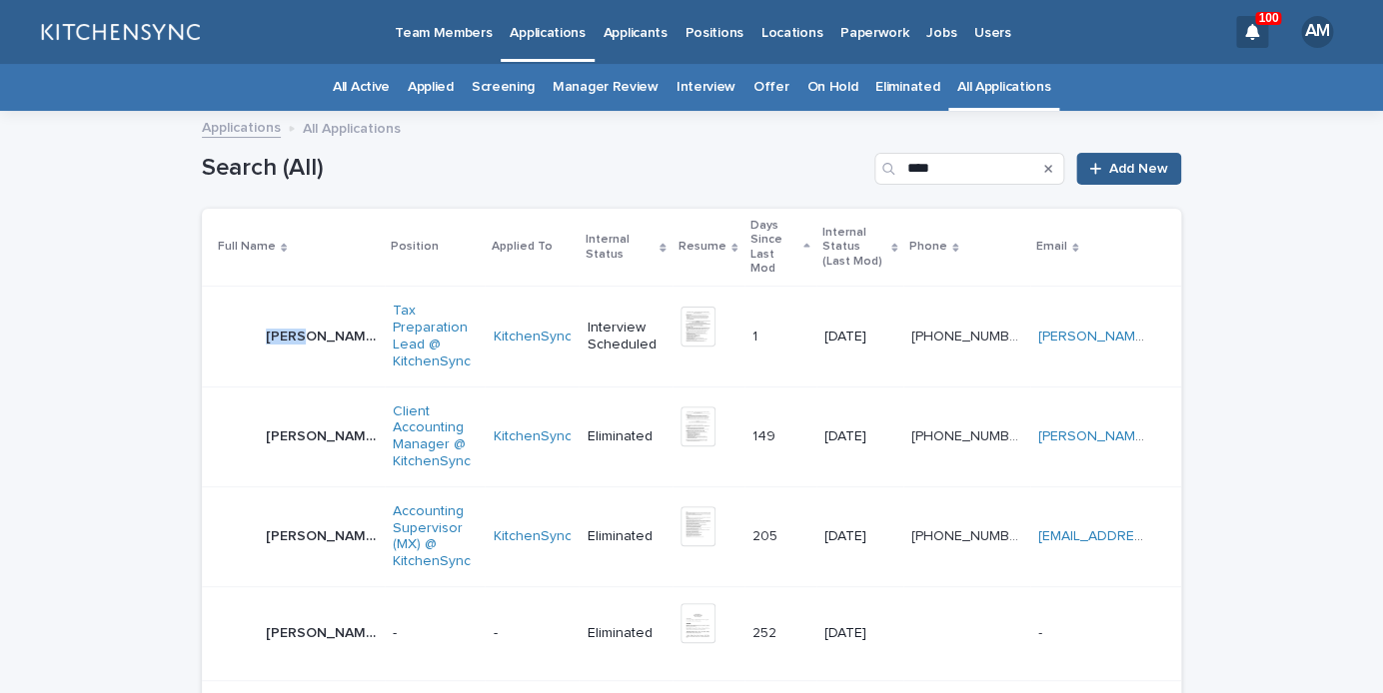
click at [300, 325] on p "[PERSON_NAME]" at bounding box center [323, 335] width 115 height 21
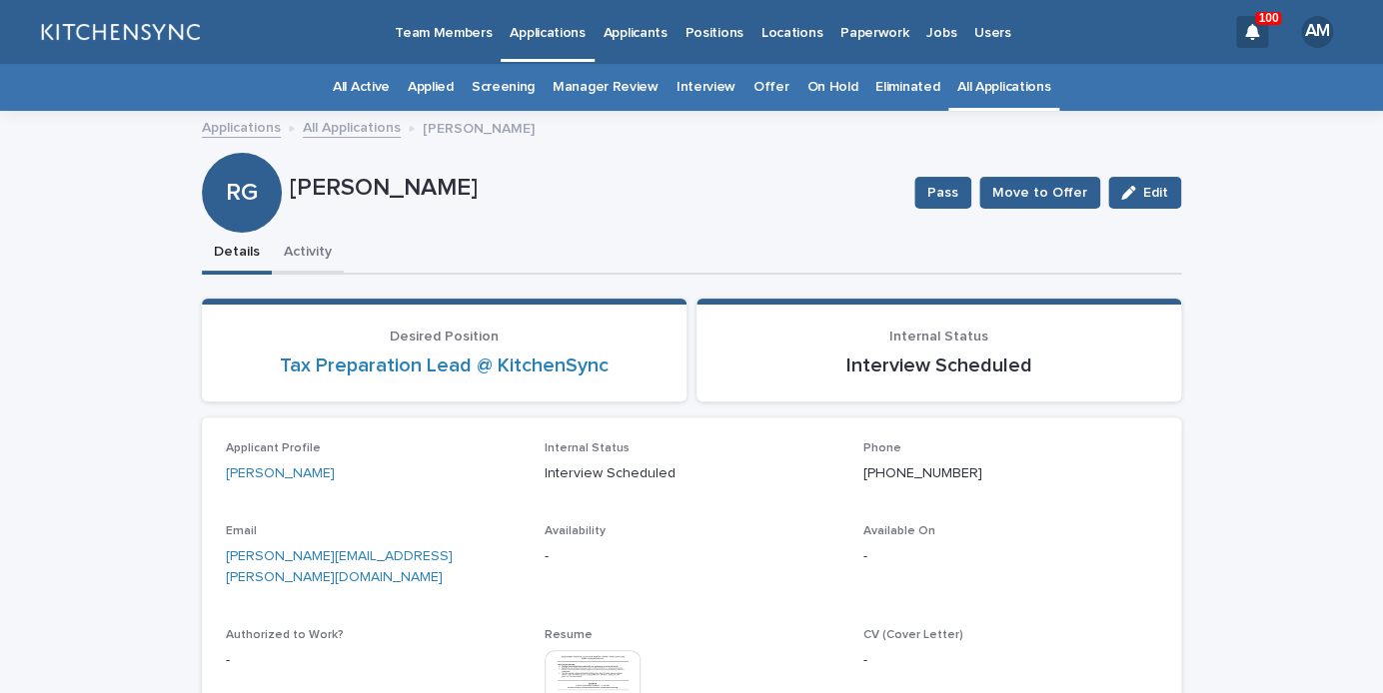
click at [314, 256] on button "Activity" at bounding box center [308, 254] width 72 height 42
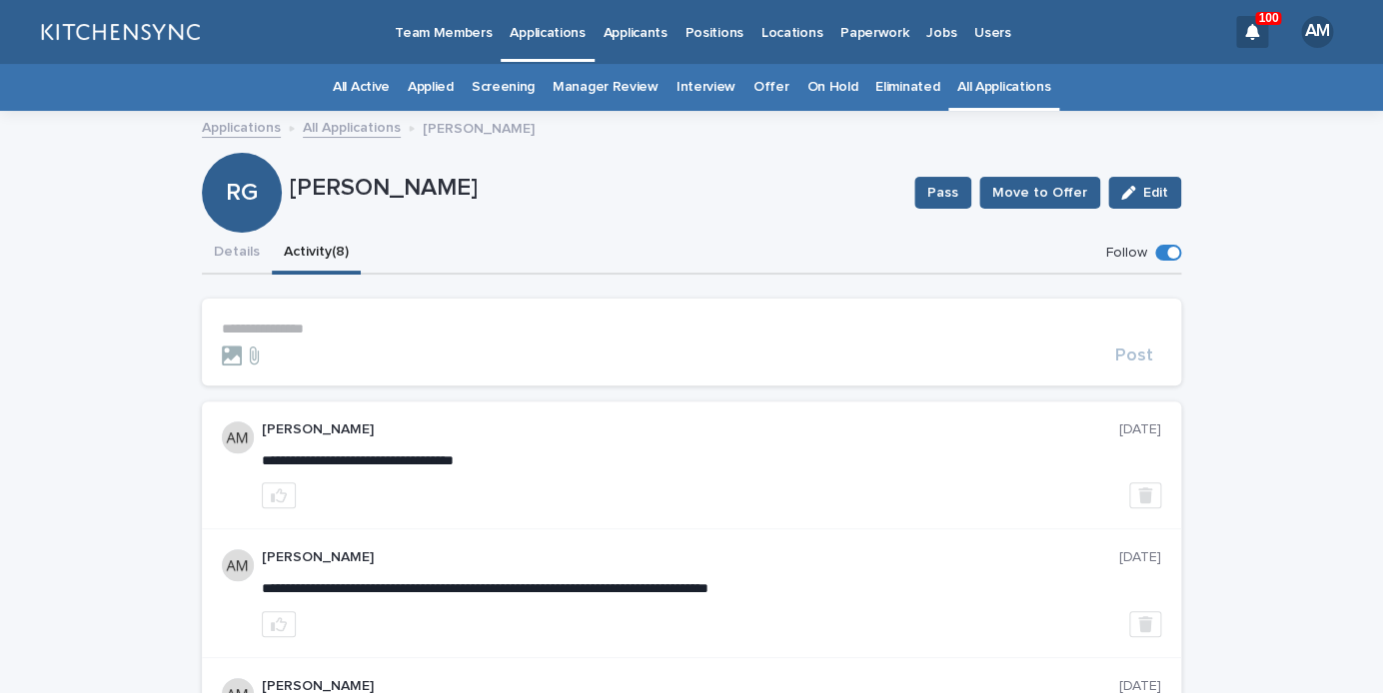
click at [312, 318] on section "**********" at bounding box center [691, 342] width 979 height 87
click at [303, 329] on p "**********" at bounding box center [691, 329] width 939 height 17
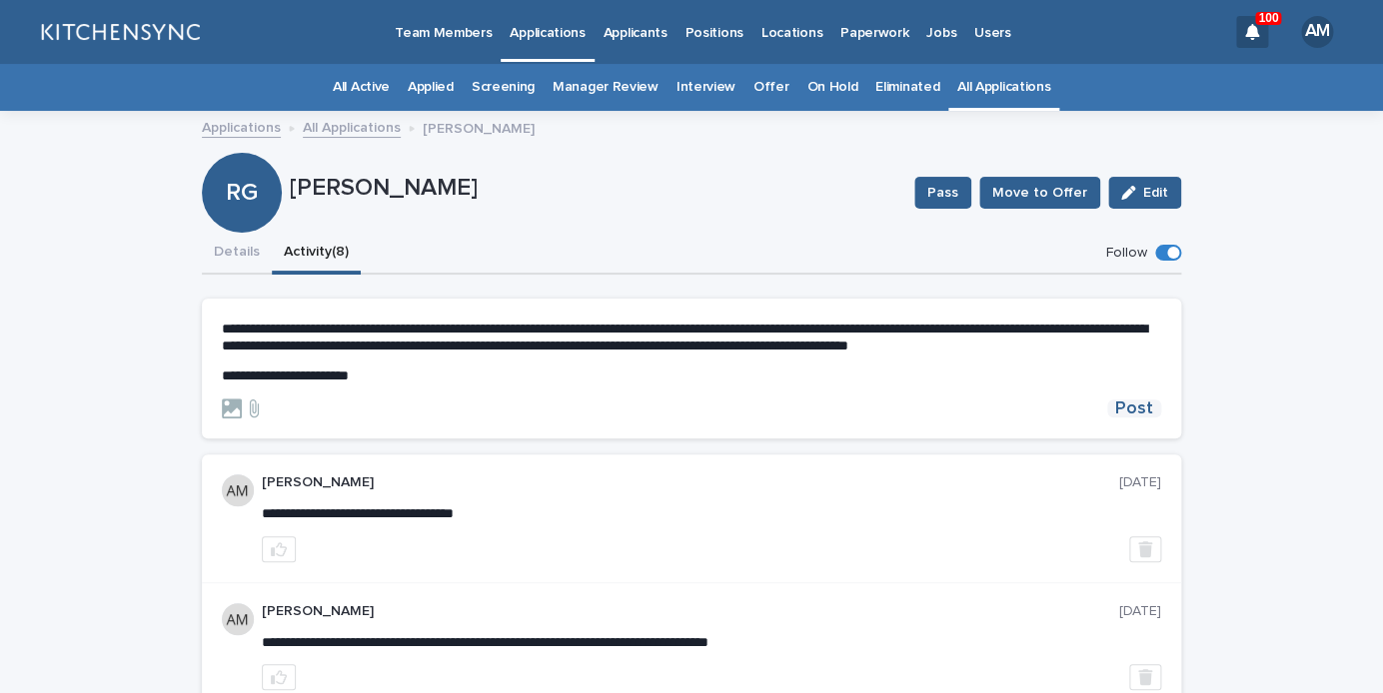
click at [1134, 409] on span "Post" at bounding box center [1134, 409] width 38 height 18
click at [234, 255] on button "Details" at bounding box center [237, 254] width 70 height 42
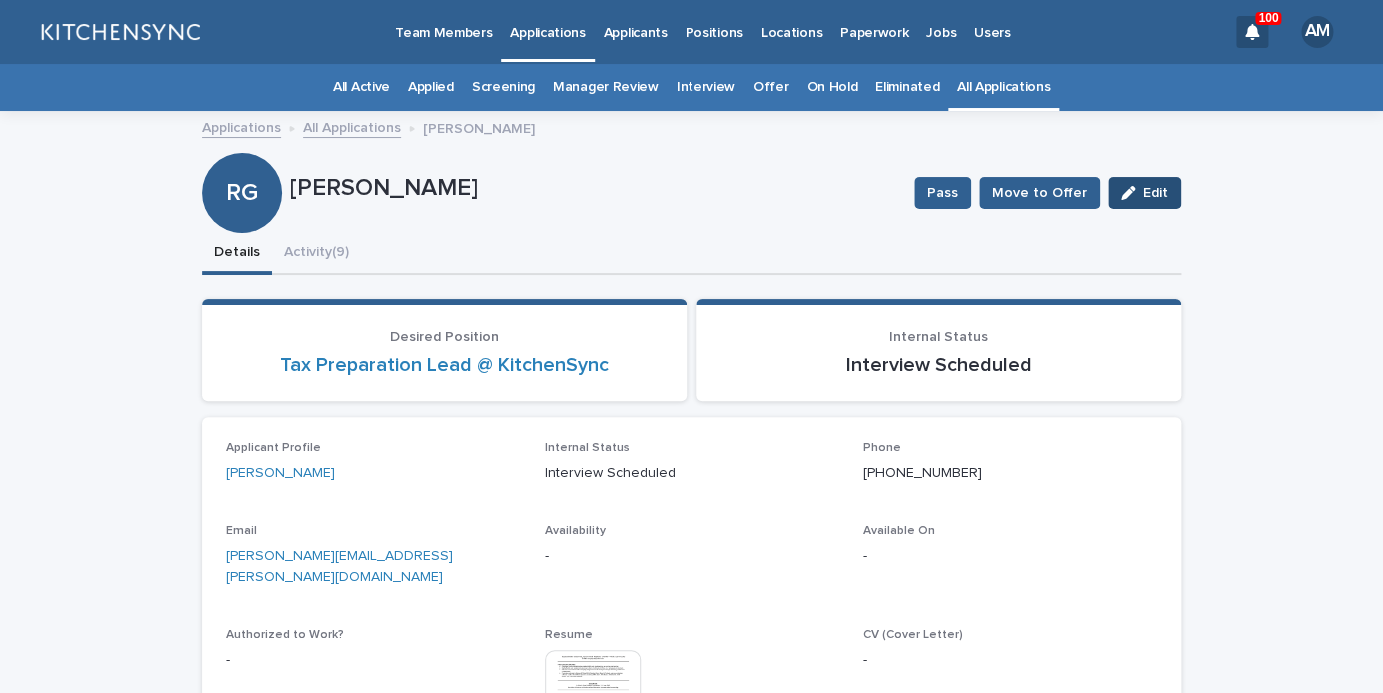
click at [1146, 195] on span "Edit" at bounding box center [1155, 193] width 25 height 14
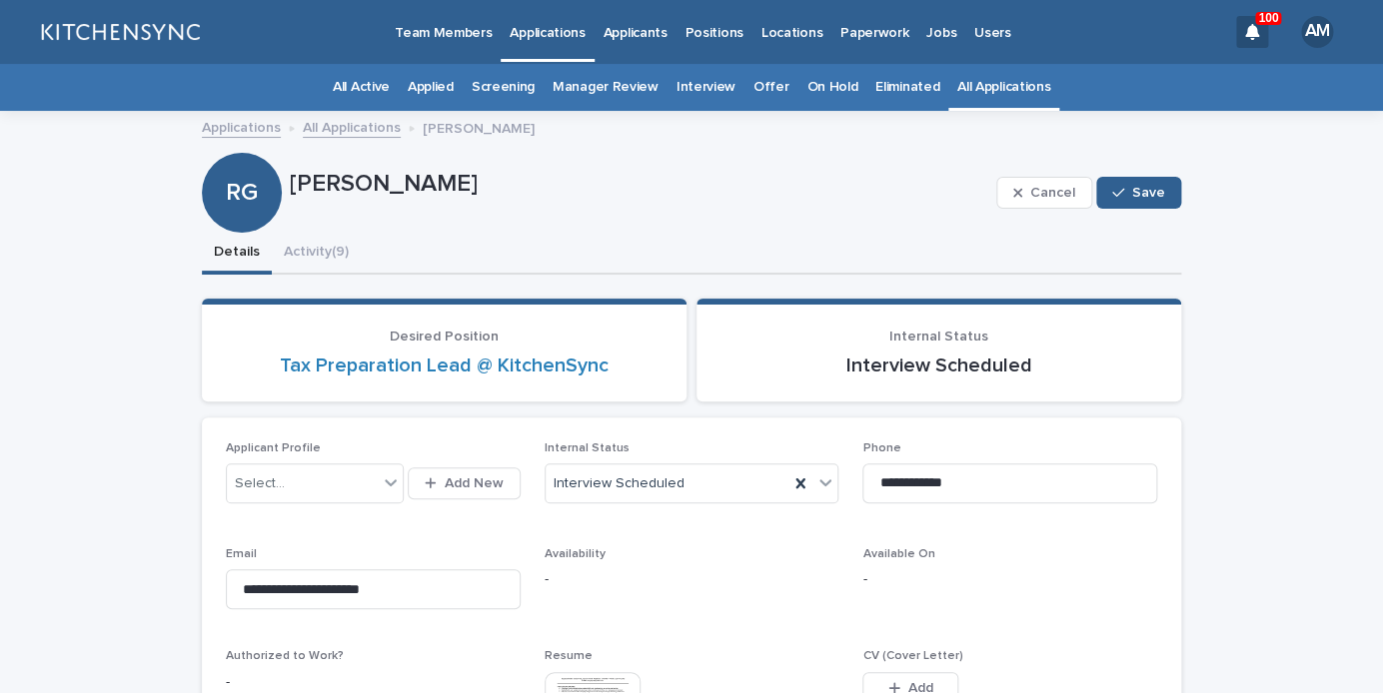
click at [703, 506] on div "Internal Status Interview Scheduled" at bounding box center [692, 481] width 295 height 78
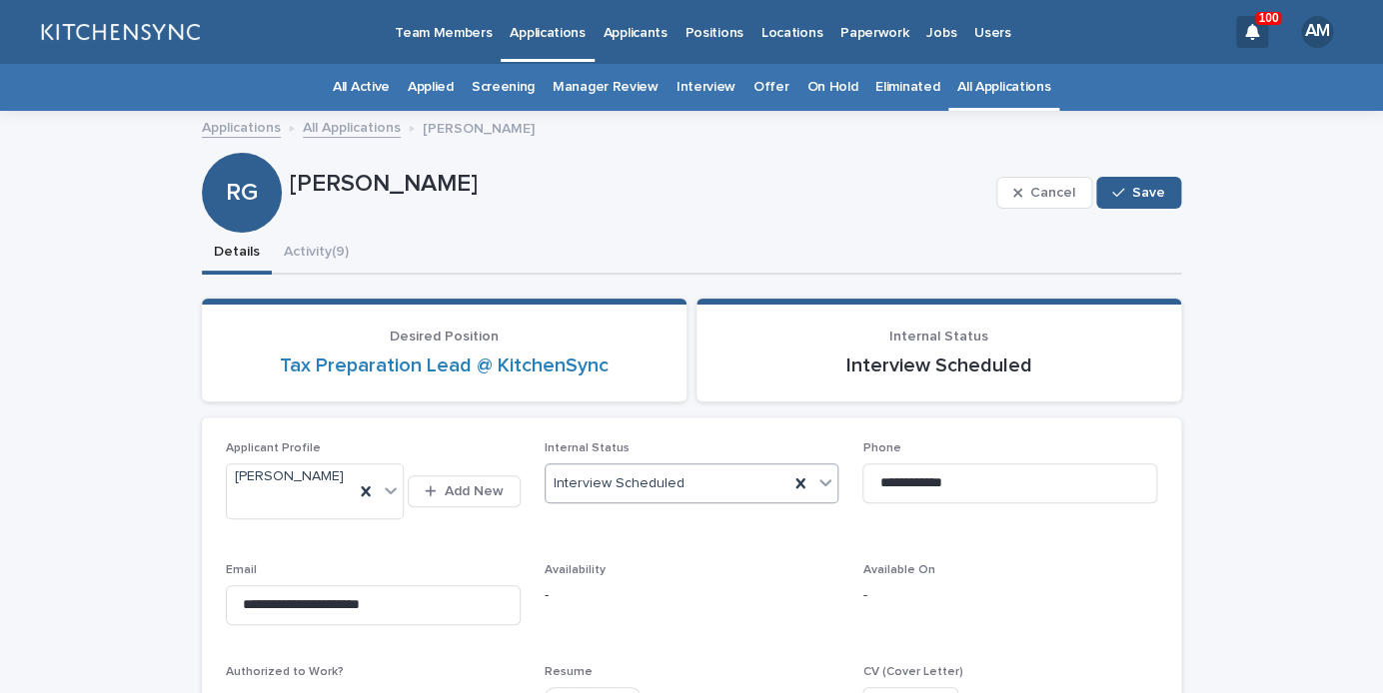
click at [715, 479] on div "Interview Scheduled" at bounding box center [668, 484] width 244 height 33
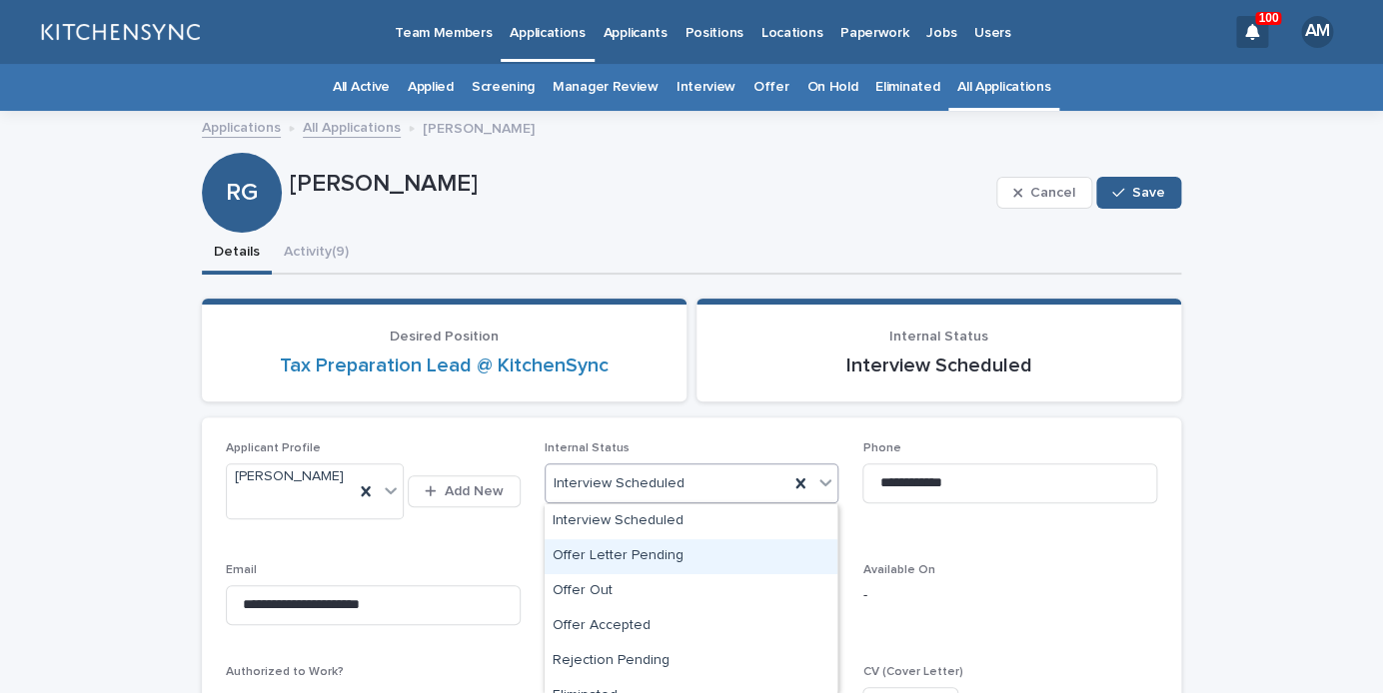
scroll to position [440, 0]
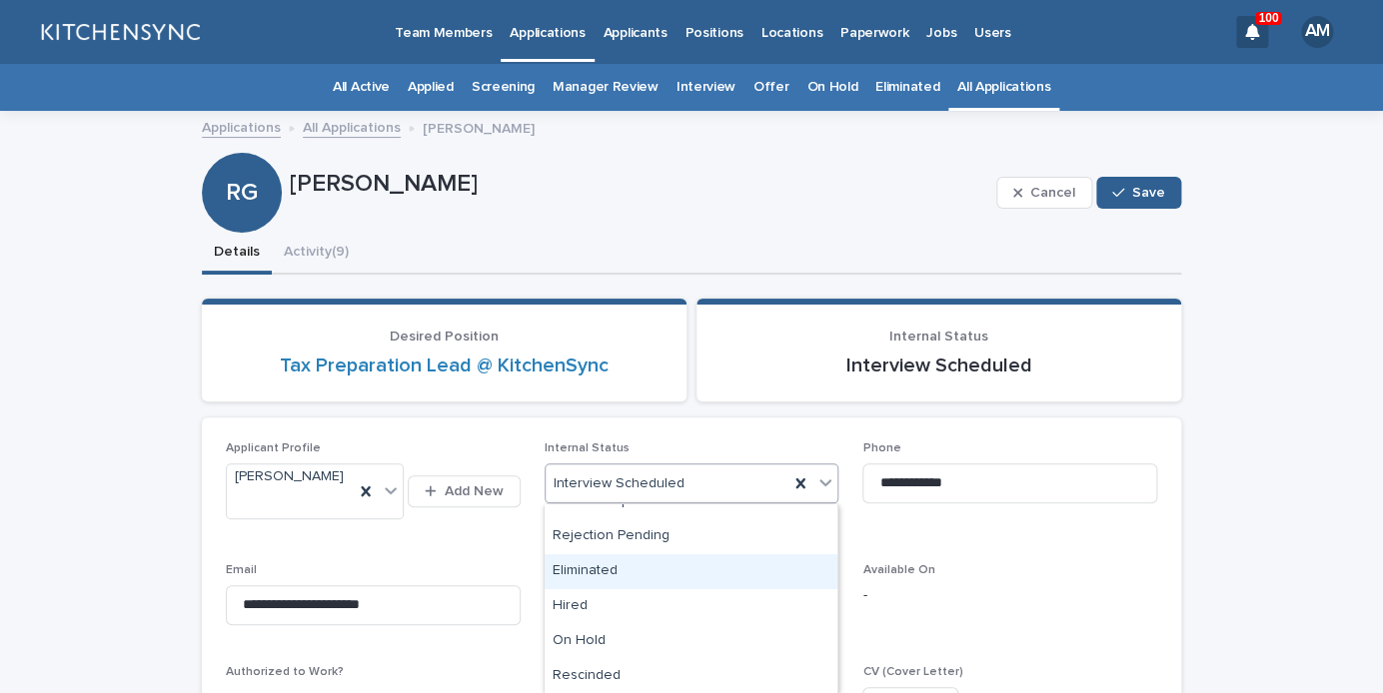
click at [713, 572] on div "Eliminated" at bounding box center [691, 572] width 293 height 35
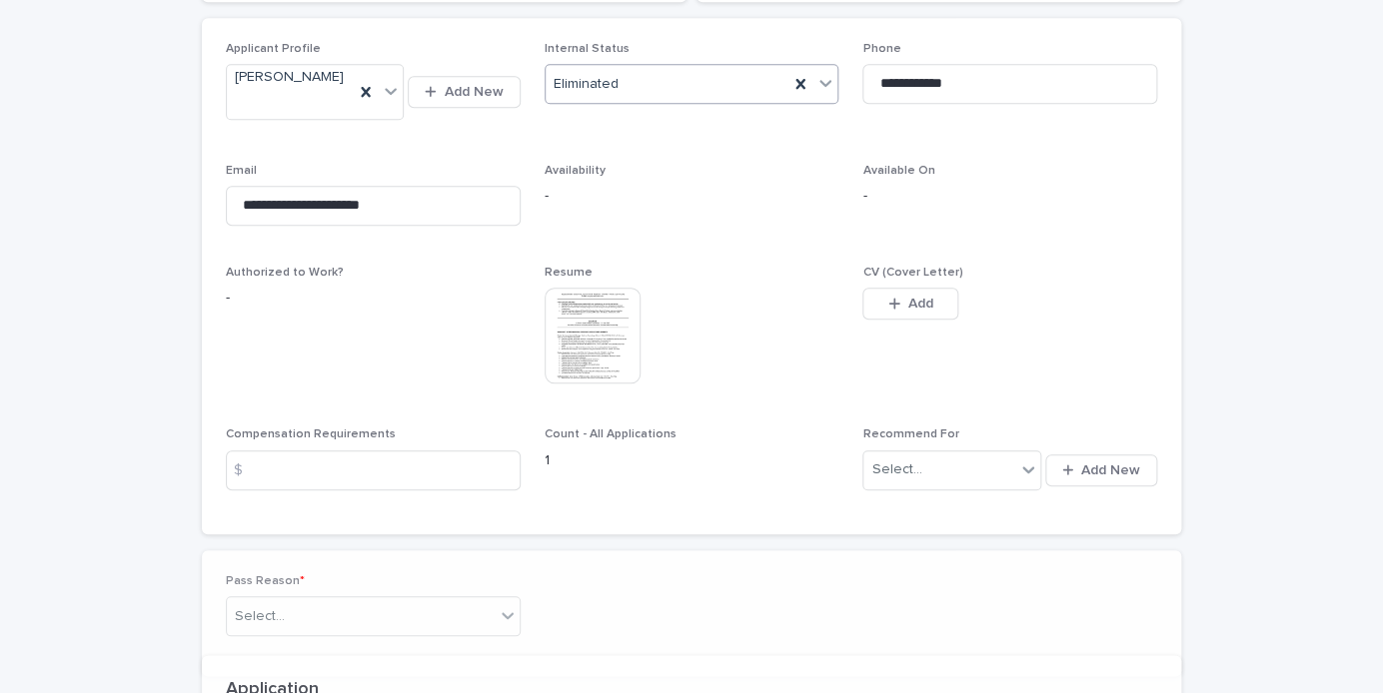
scroll to position [403, 0]
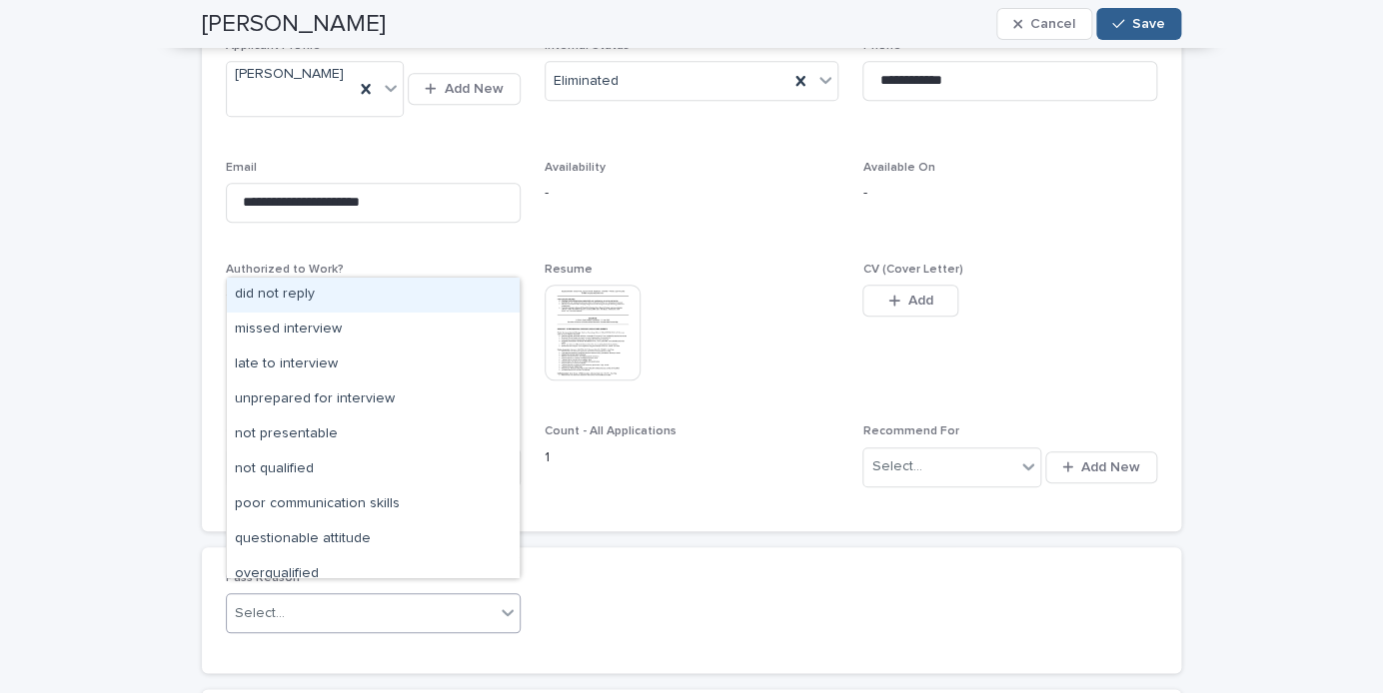
click at [487, 609] on div "Select..." at bounding box center [361, 614] width 268 height 33
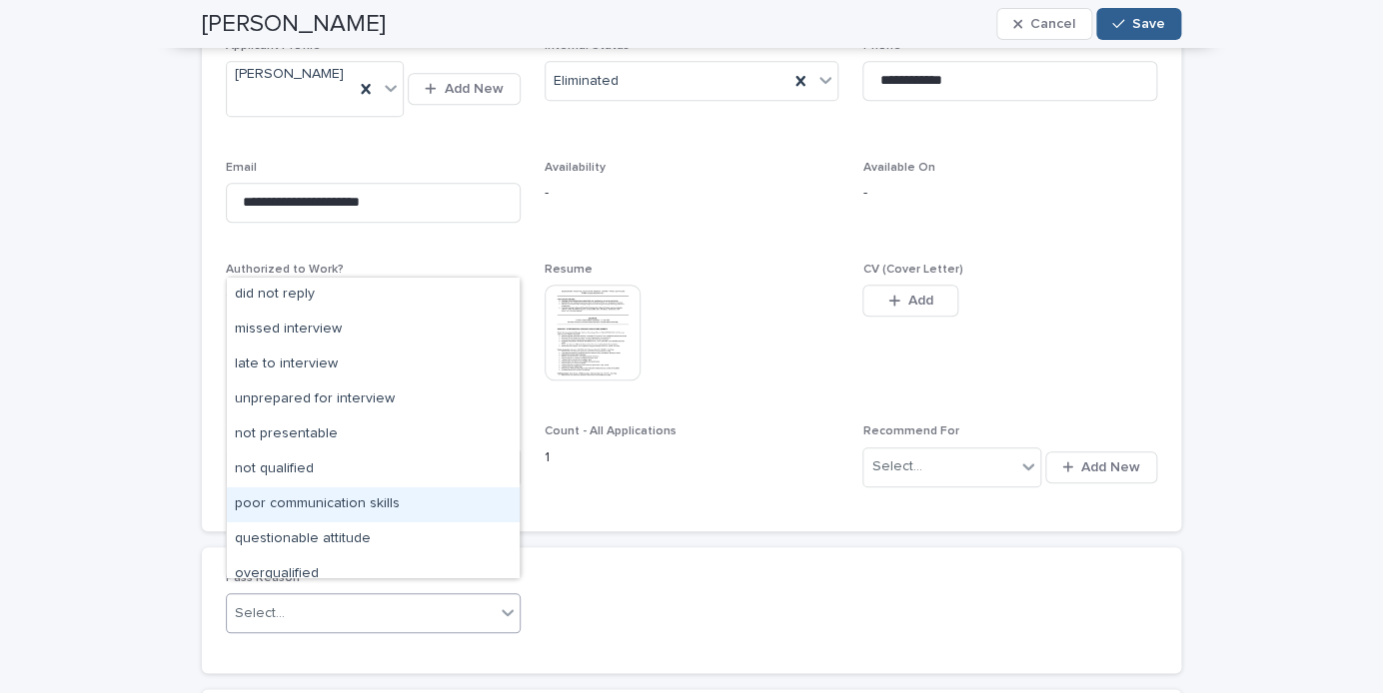
scroll to position [155, 0]
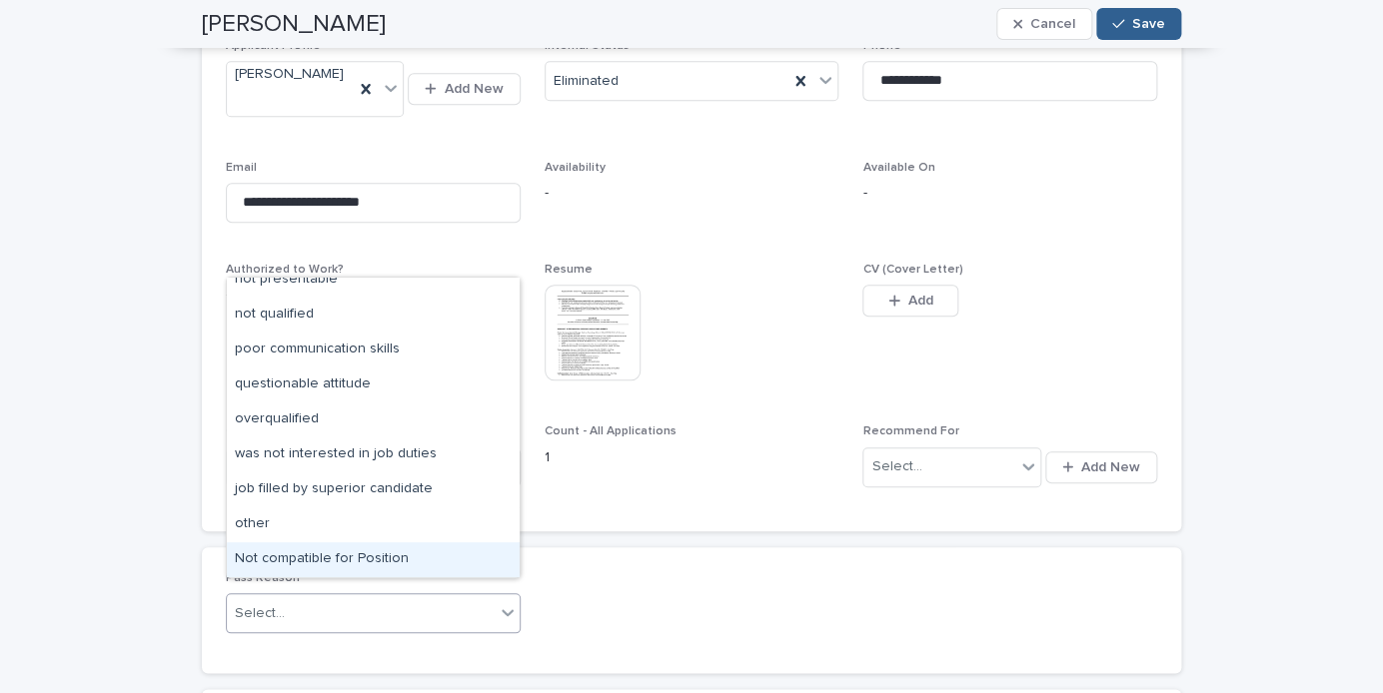
click at [443, 555] on div "Not compatible for Position" at bounding box center [373, 560] width 293 height 35
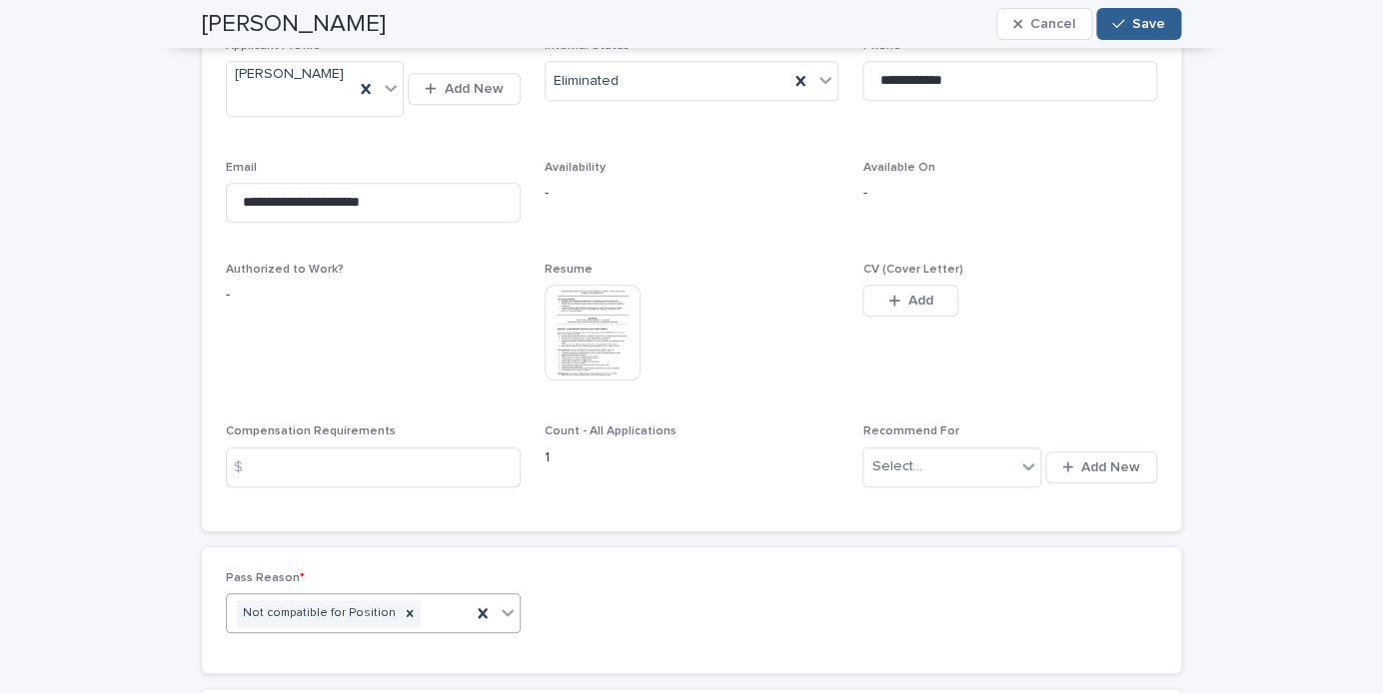
click at [445, 600] on div "Not compatible for Position" at bounding box center [349, 614] width 244 height 35
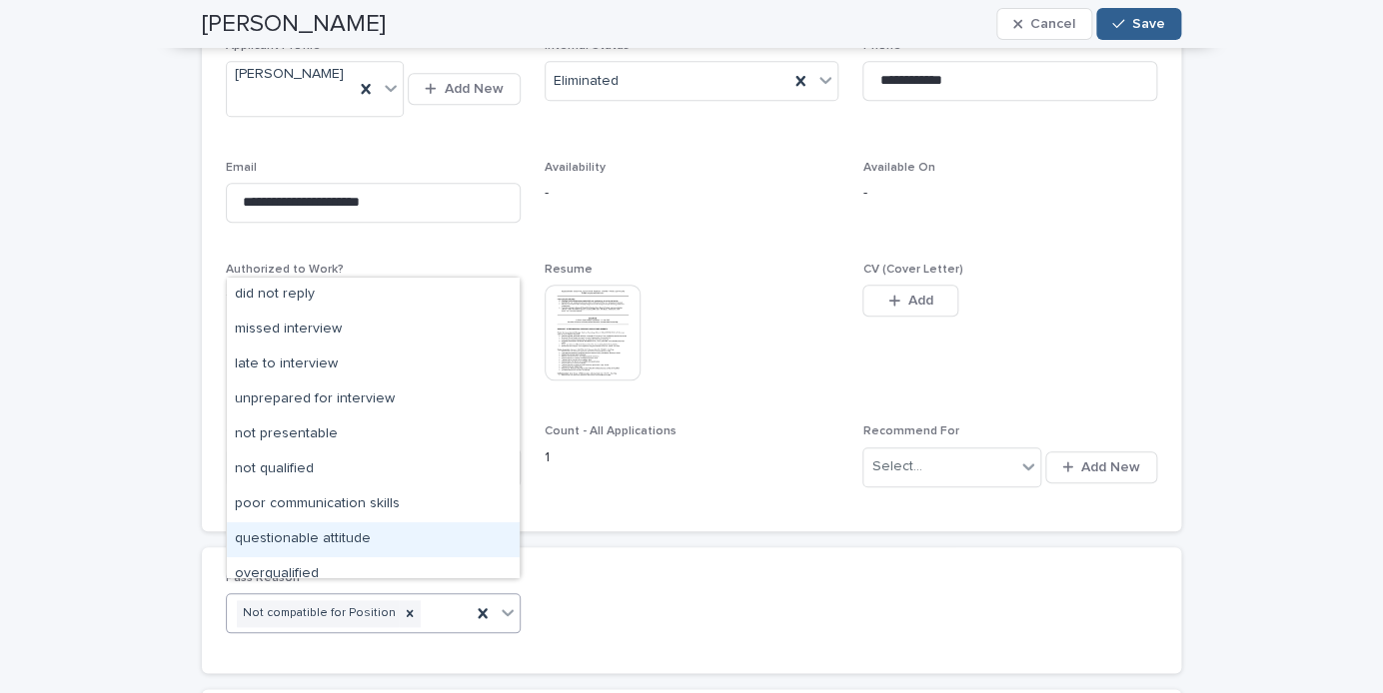
click at [438, 535] on div "questionable attitude" at bounding box center [373, 540] width 293 height 35
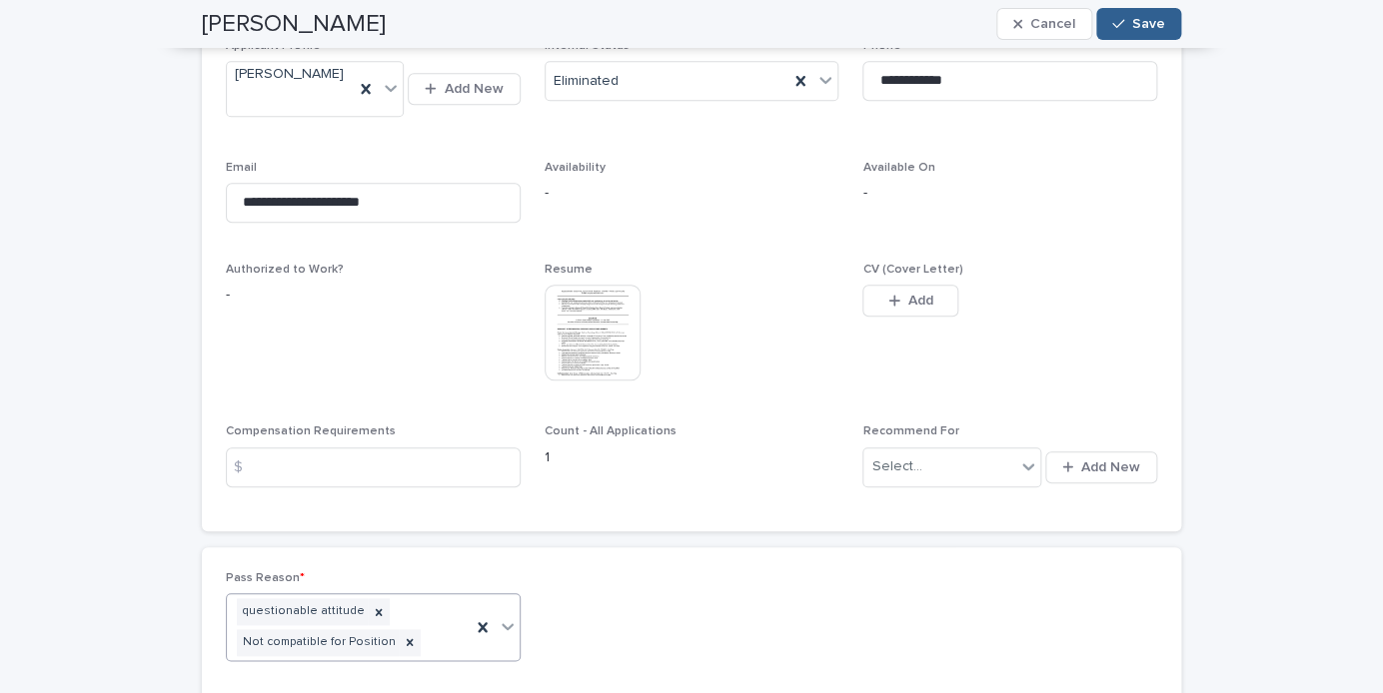
scroll to position [416, 0]
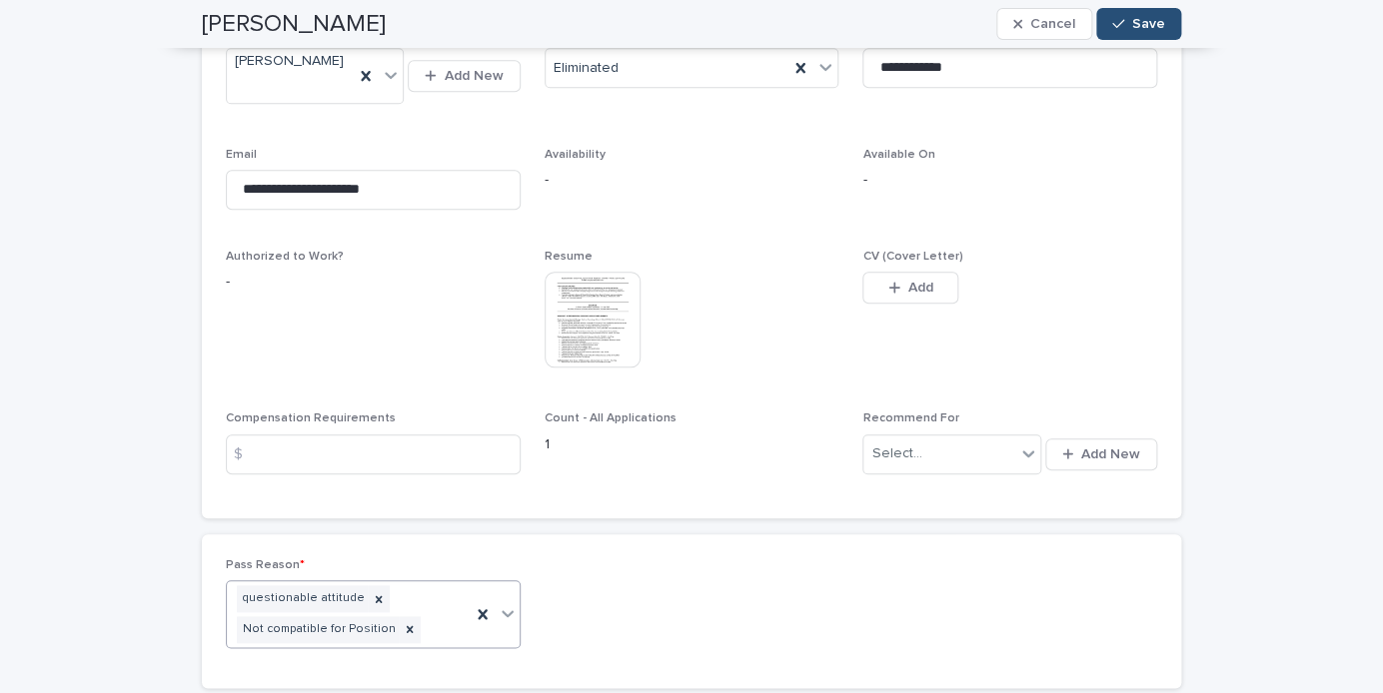
click at [1155, 28] on span "Save" at bounding box center [1148, 24] width 33 height 14
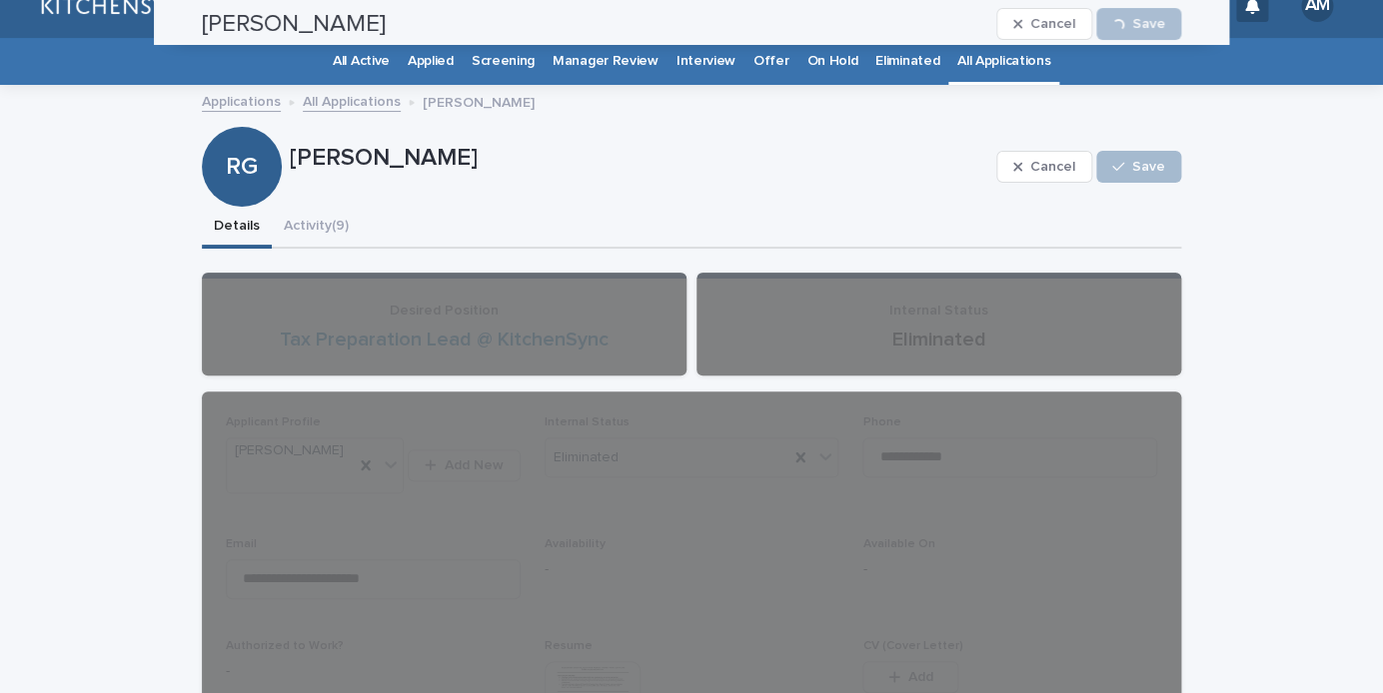
scroll to position [0, 0]
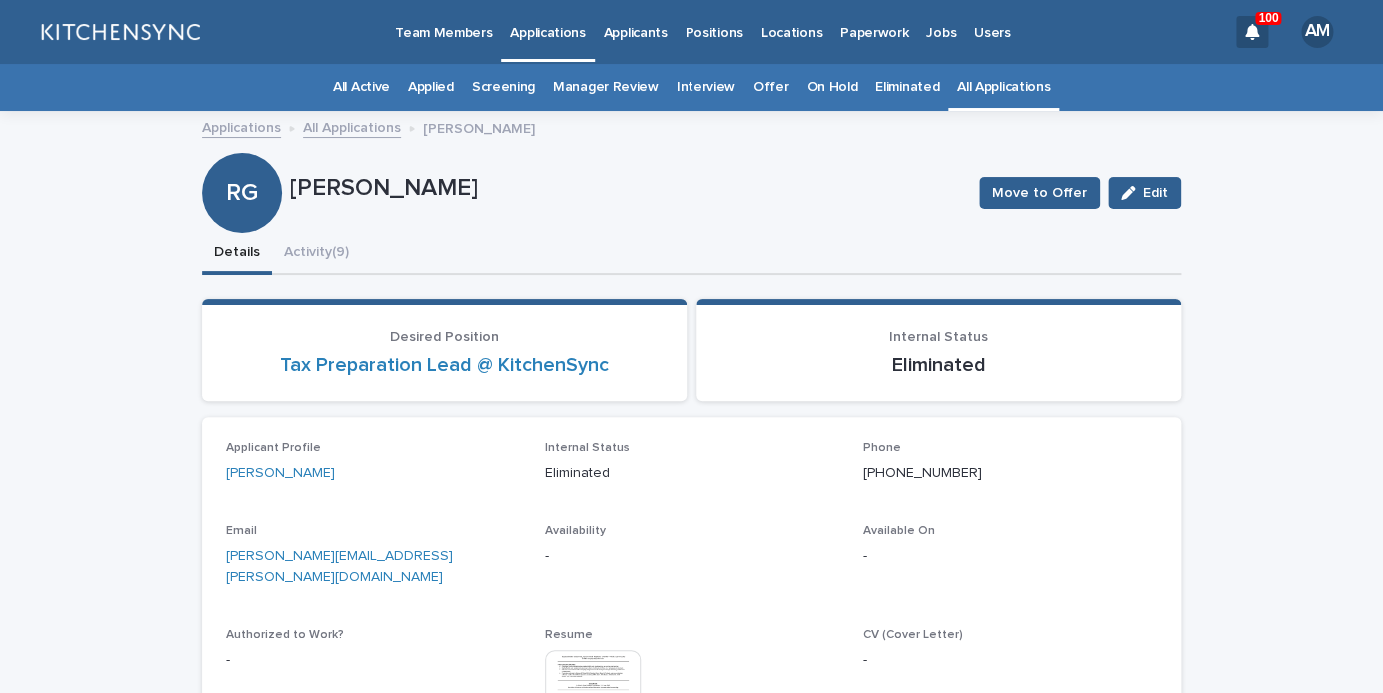
click at [999, 73] on link "All Applications" at bounding box center [1003, 87] width 93 height 47
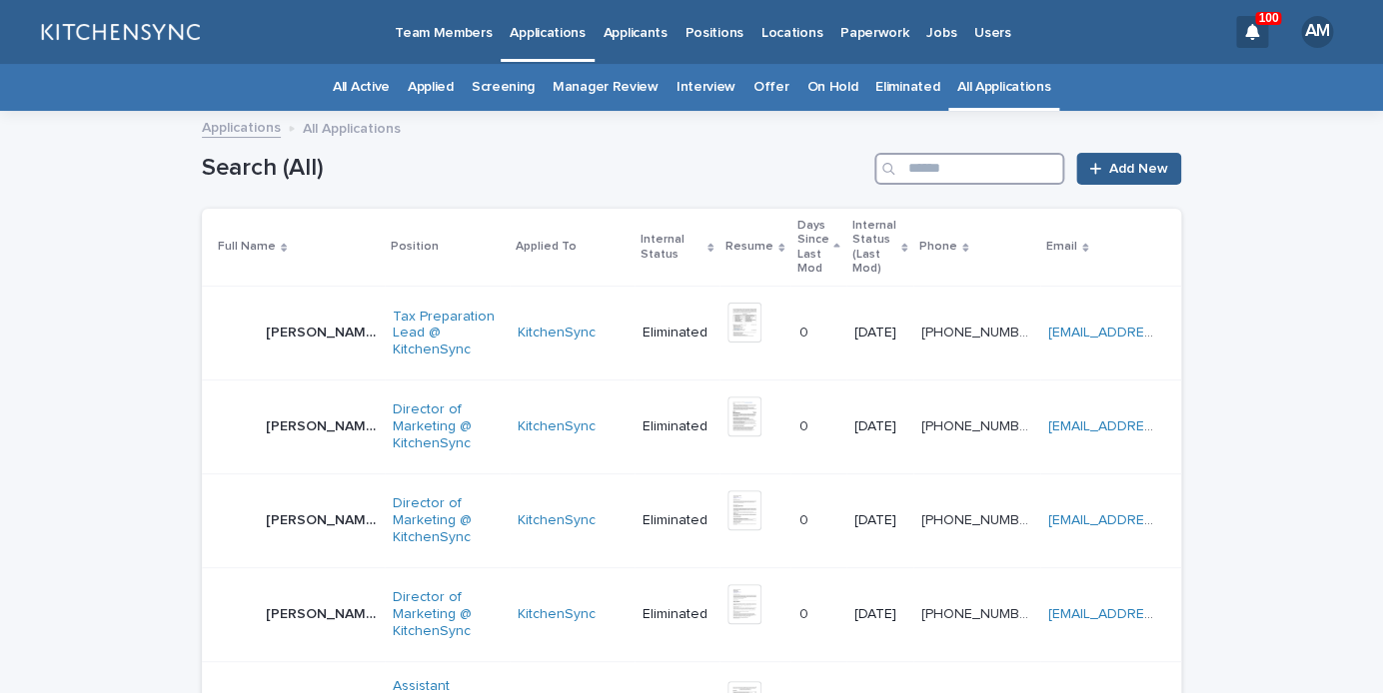
click at [962, 177] on input "Search" at bounding box center [969, 169] width 190 height 32
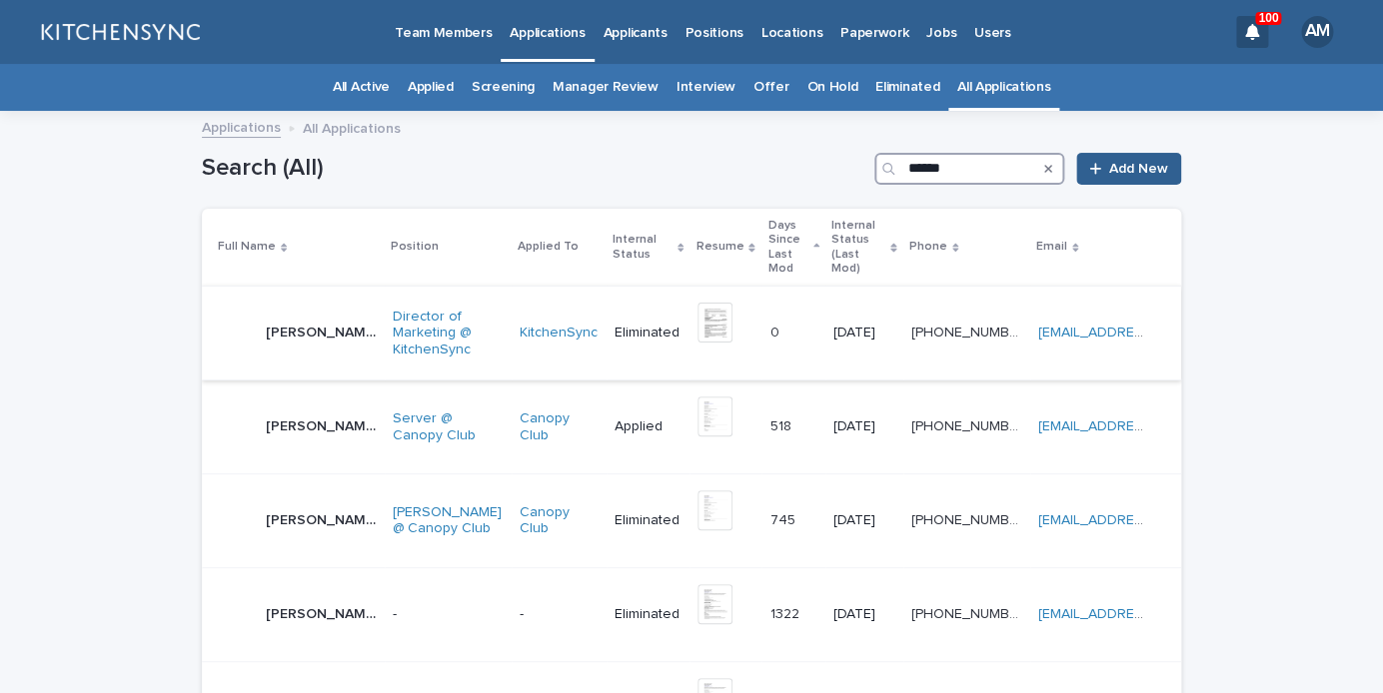
type input "******"
click at [311, 317] on div "[PERSON_NAME] [PERSON_NAME]" at bounding box center [321, 333] width 111 height 33
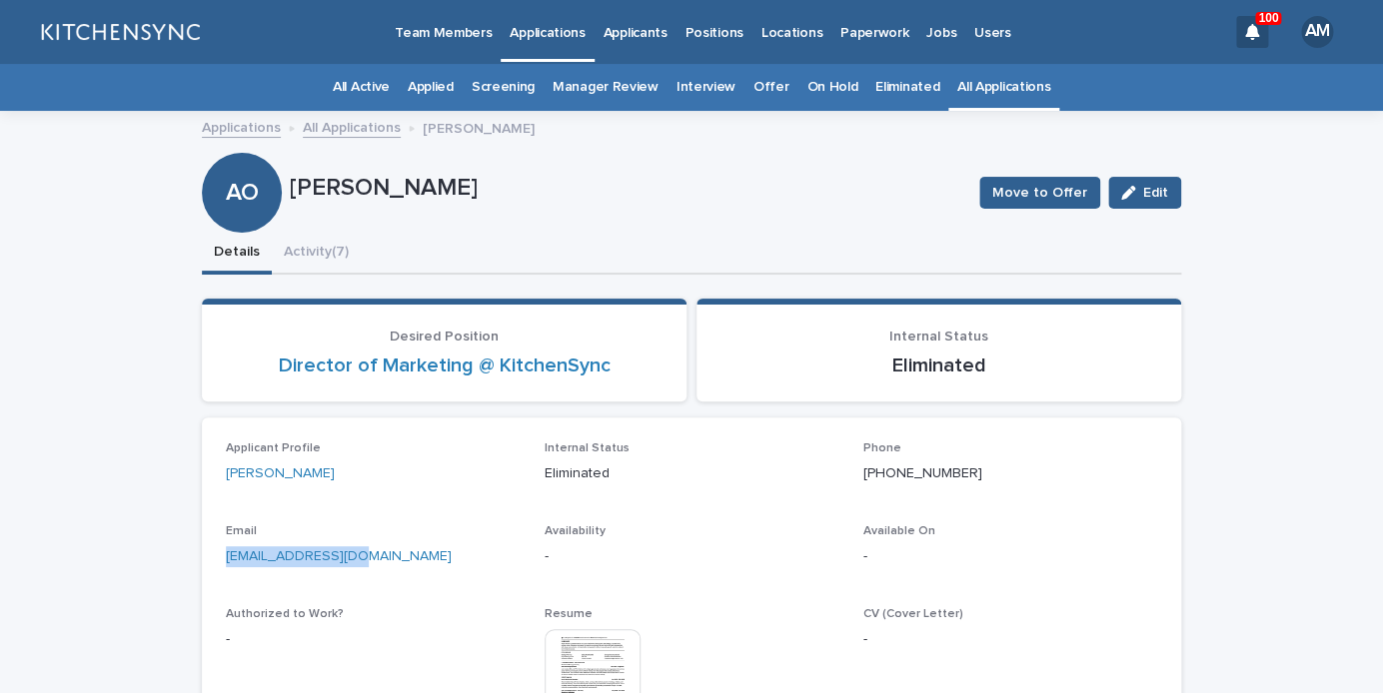
drag, startPoint x: 374, startPoint y: 567, endPoint x: 194, endPoint y: 561, distance: 180.0
click at [226, 561] on div "[EMAIL_ADDRESS][DOMAIN_NAME]" at bounding box center [373, 555] width 295 height 25
copy link "[EMAIL_ADDRESS][DOMAIN_NAME]"
click at [331, 252] on button "Activity (7)" at bounding box center [316, 254] width 89 height 42
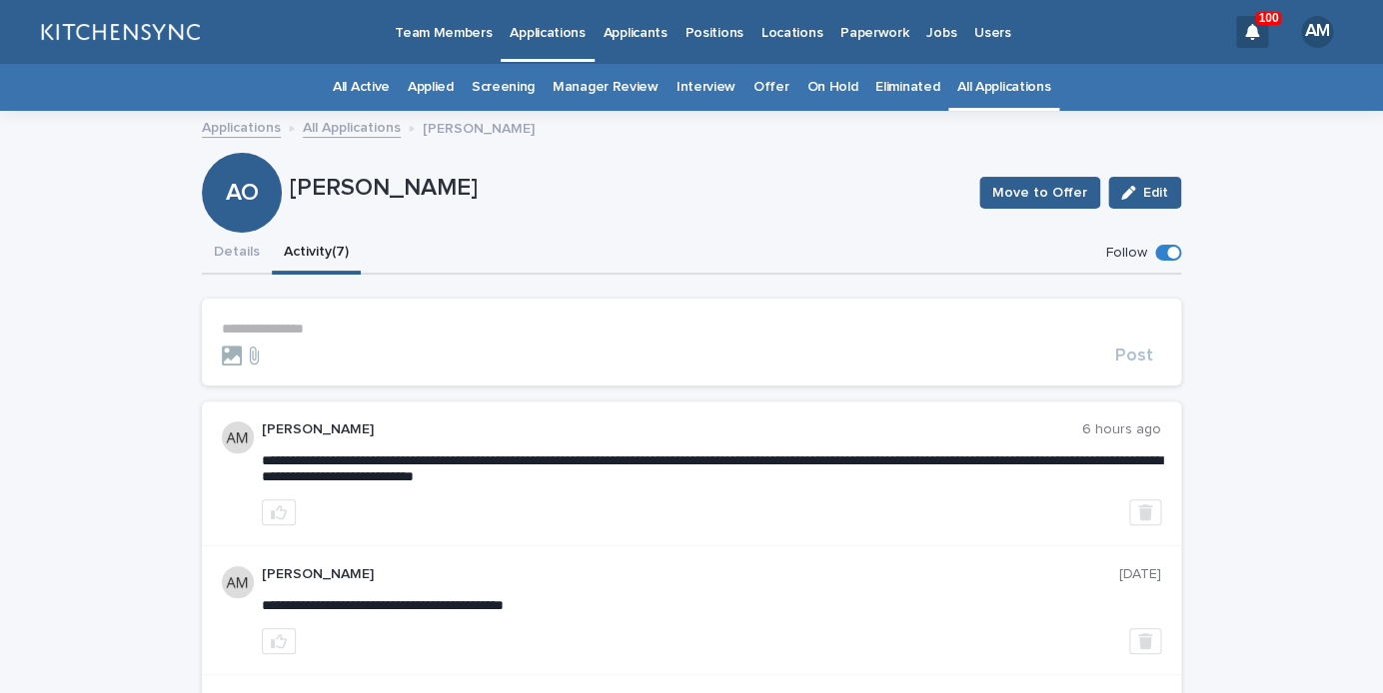
scroll to position [23, 0]
